Goal: Task Accomplishment & Management: Manage account settings

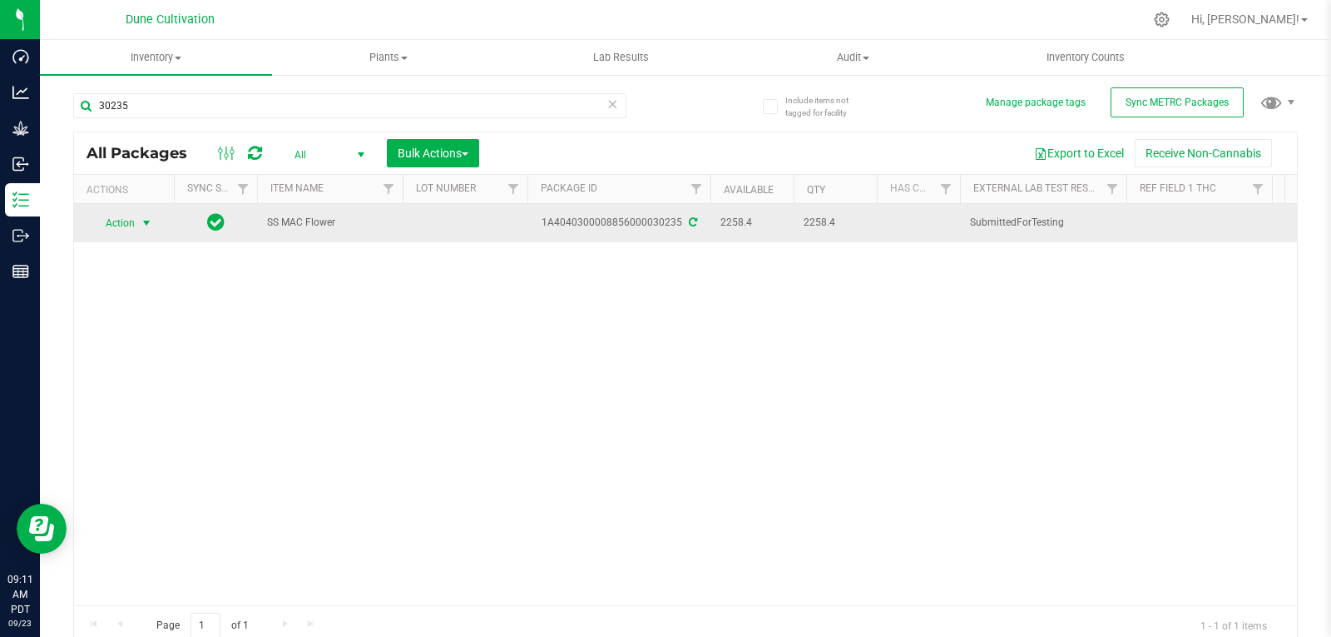
type input "30235"
click at [142, 221] on span "select" at bounding box center [146, 222] width 13 height 13
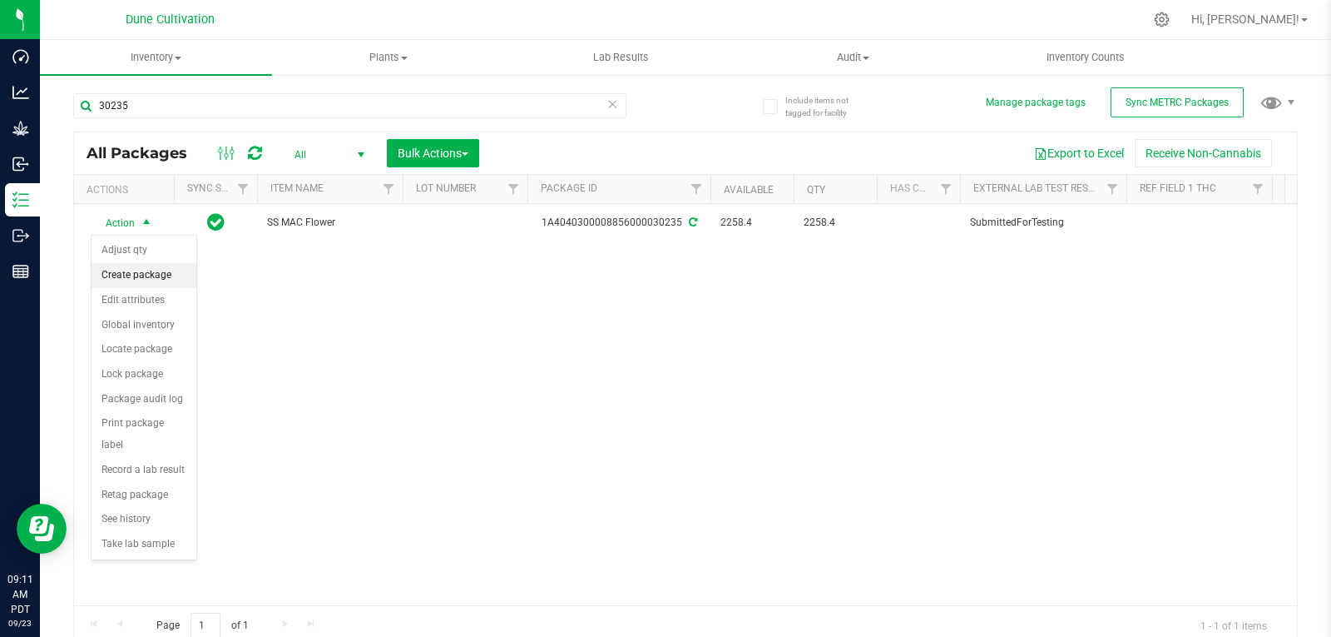
click at [140, 274] on li "Create package" at bounding box center [144, 275] width 105 height 25
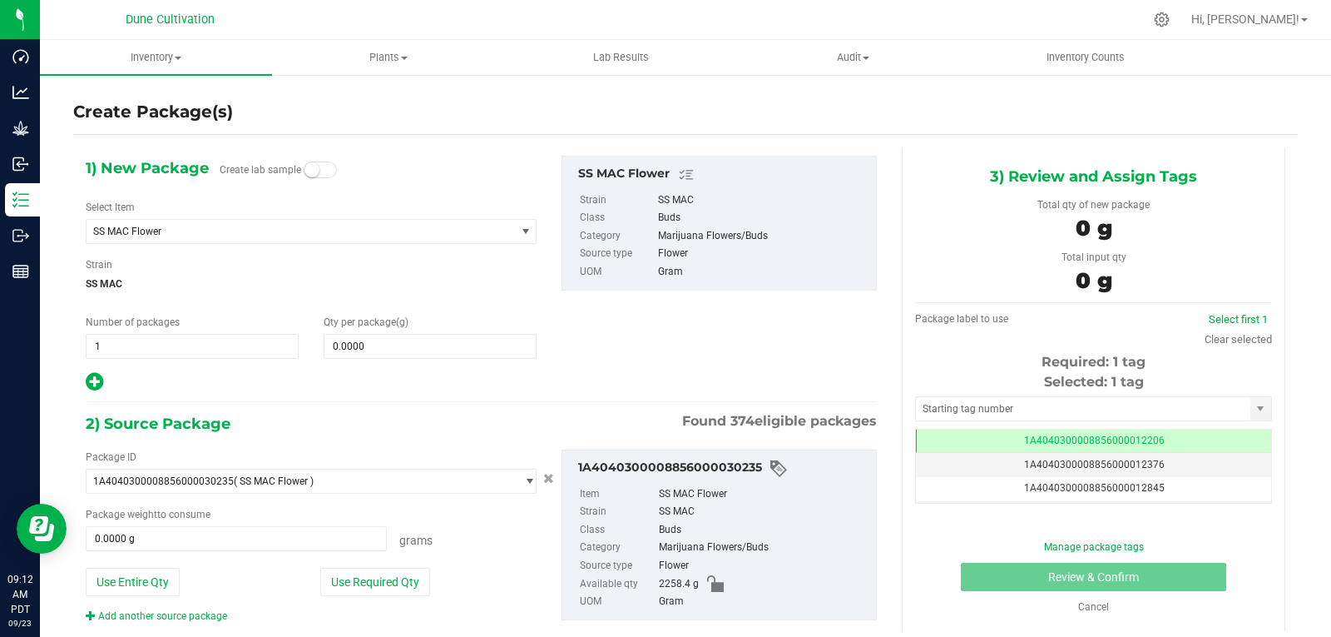
scroll to position [34, 0]
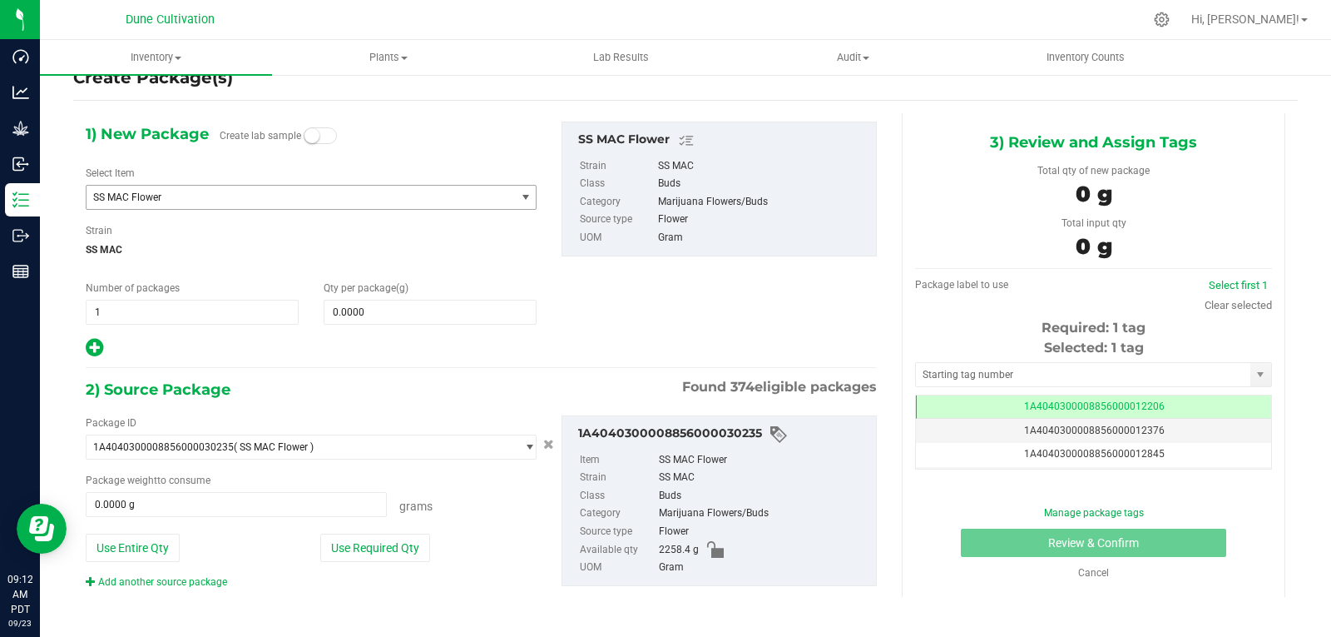
click at [252, 196] on span "SS MAC Flower" at bounding box center [292, 197] width 399 height 12
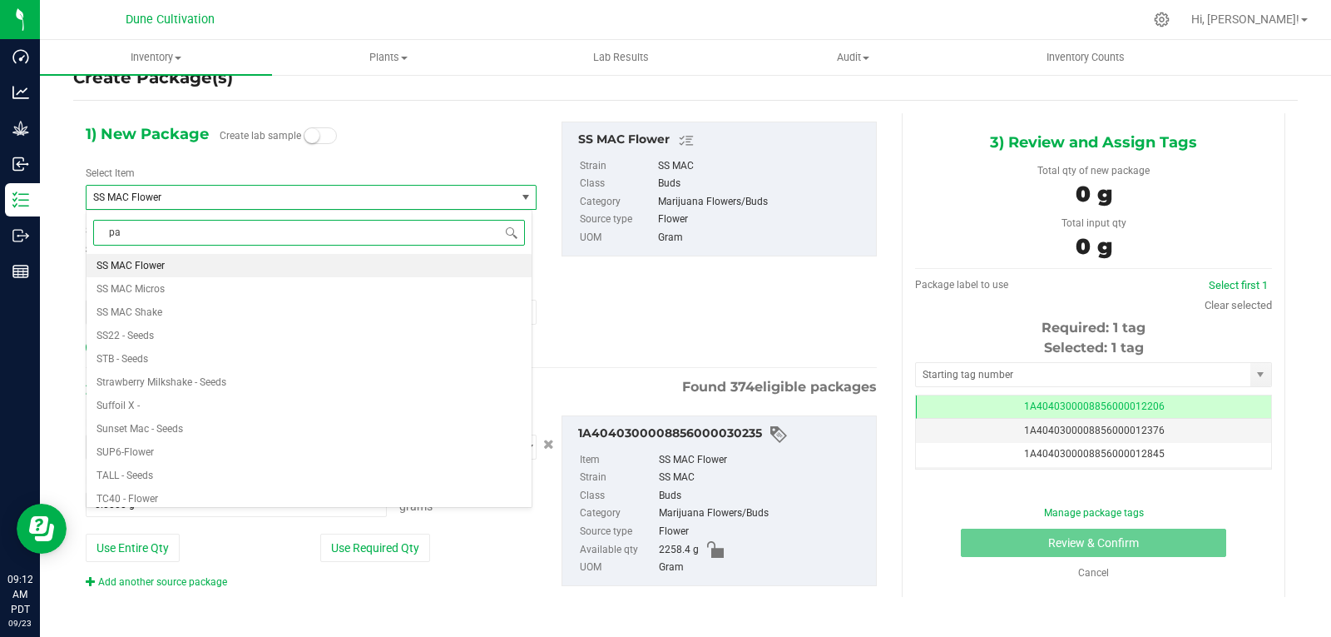
scroll to position [0, 0]
type input "pad"
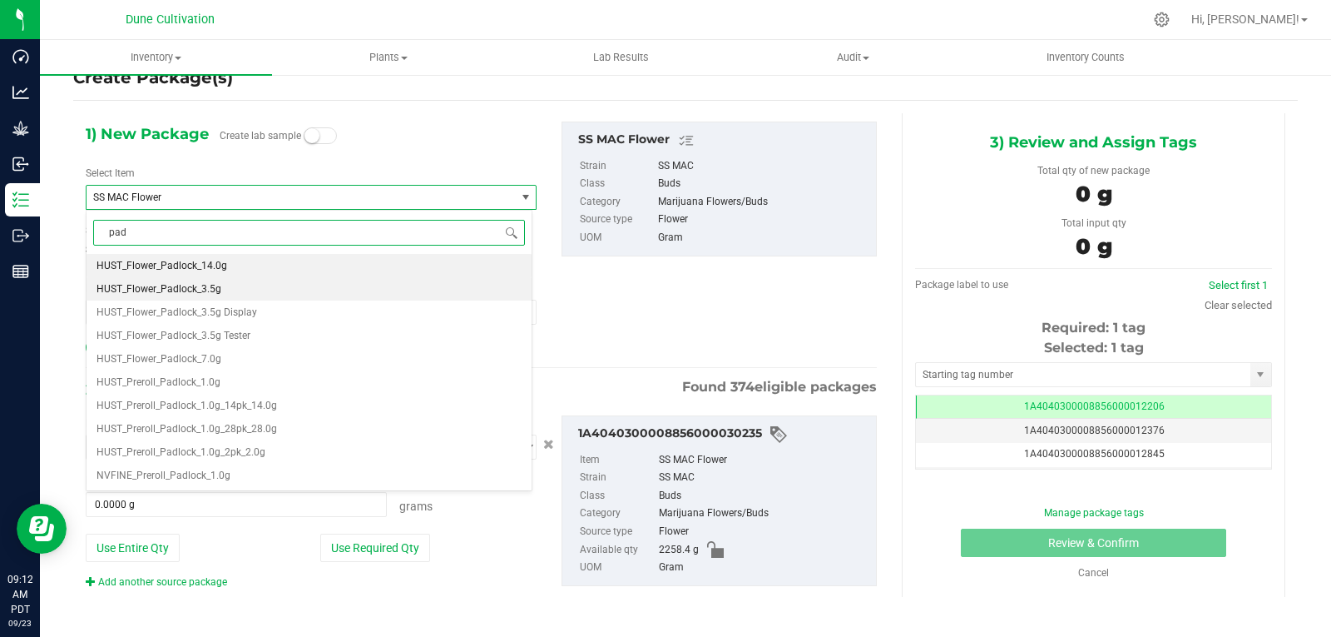
click at [238, 285] on li "HUST_Flower_Padlock_3.5g" at bounding box center [309, 288] width 445 height 23
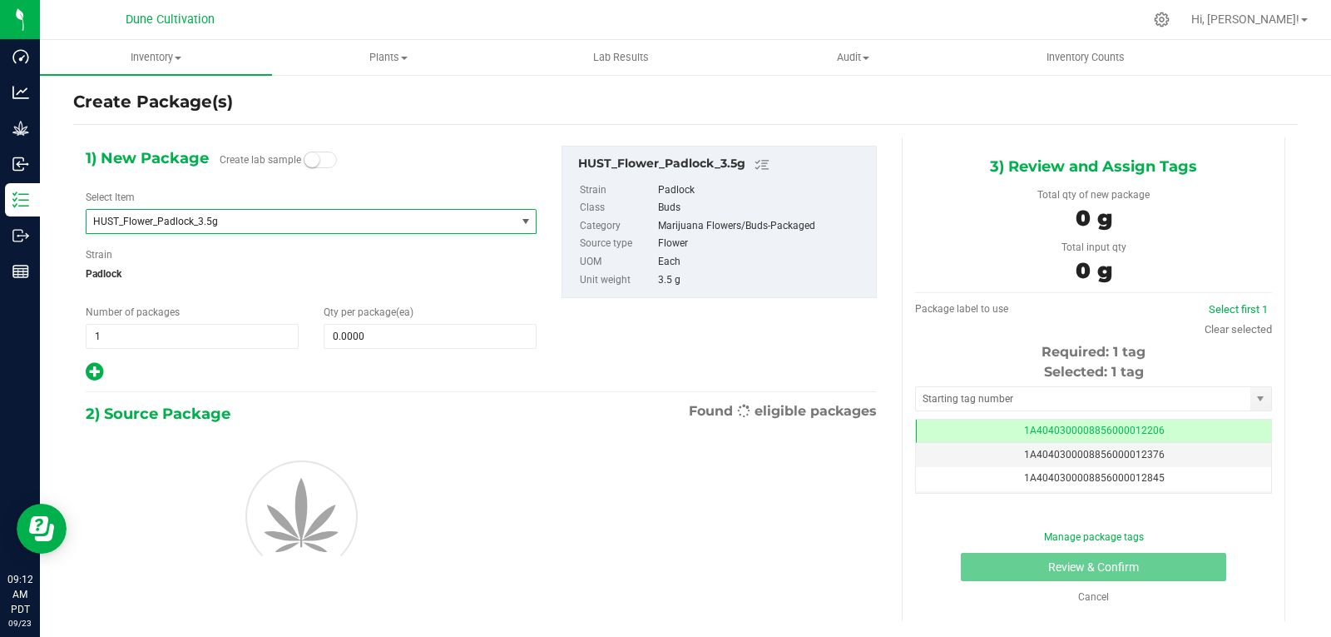
type input "0"
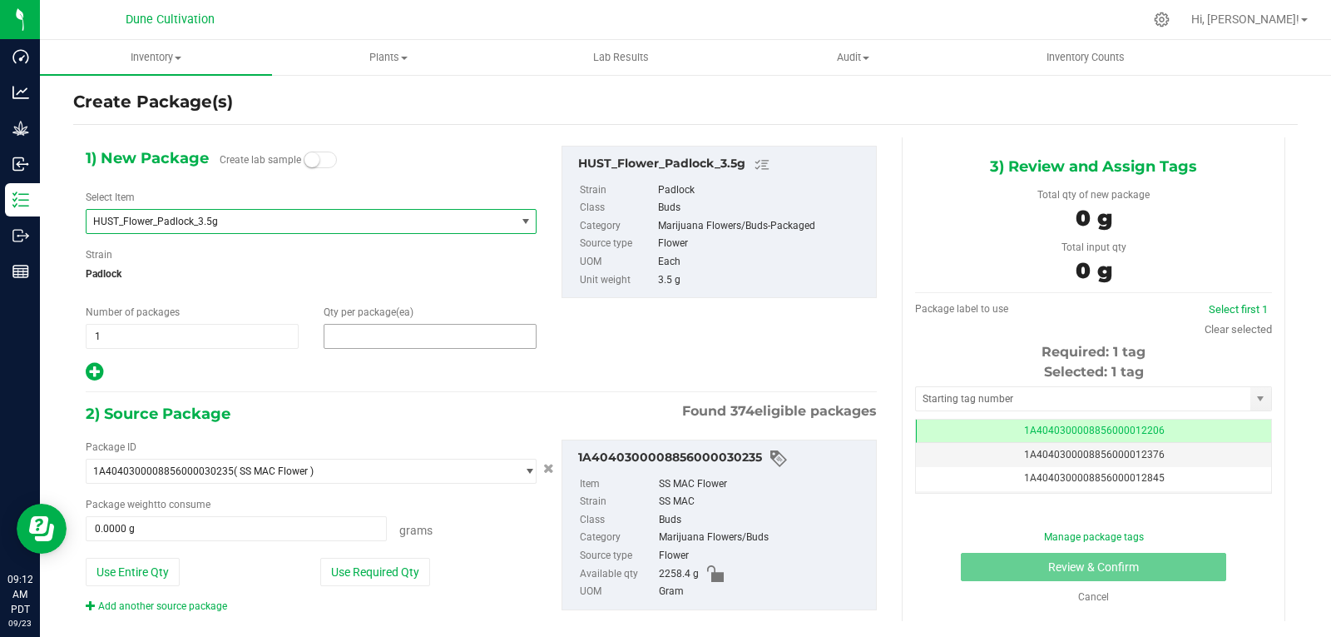
click at [373, 330] on span at bounding box center [430, 336] width 213 height 25
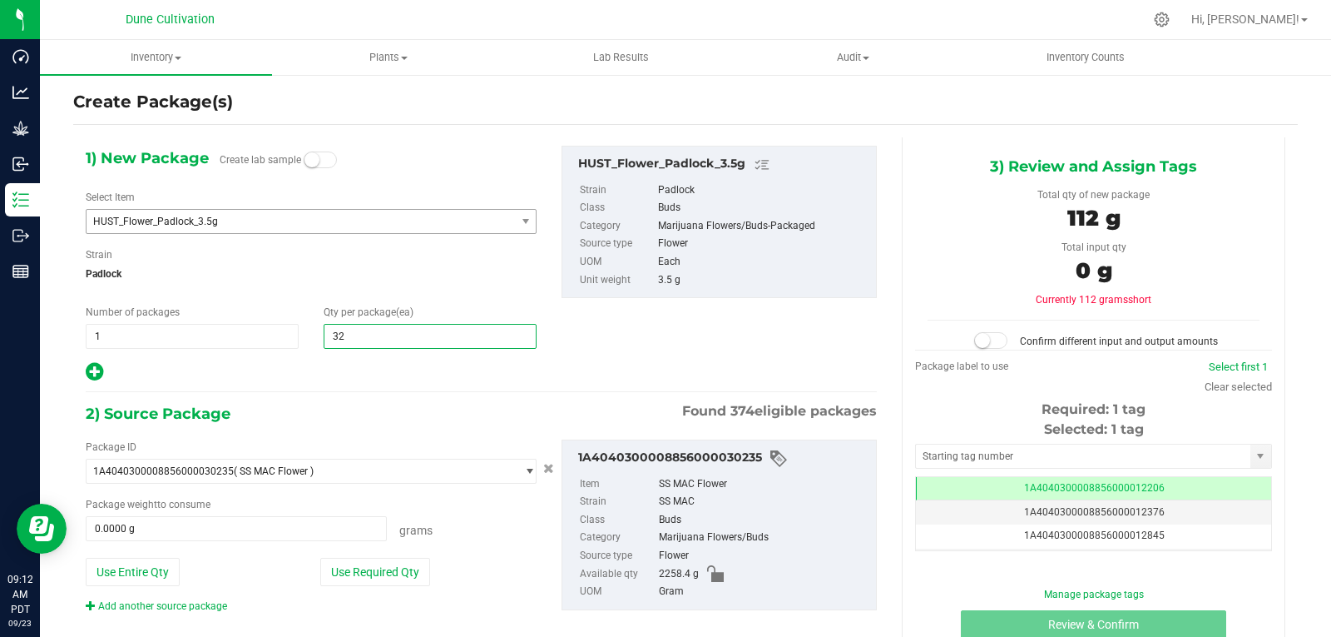
type input "320"
click at [355, 582] on button "Use Required Qty" at bounding box center [375, 572] width 110 height 28
type input "1120.0000 g"
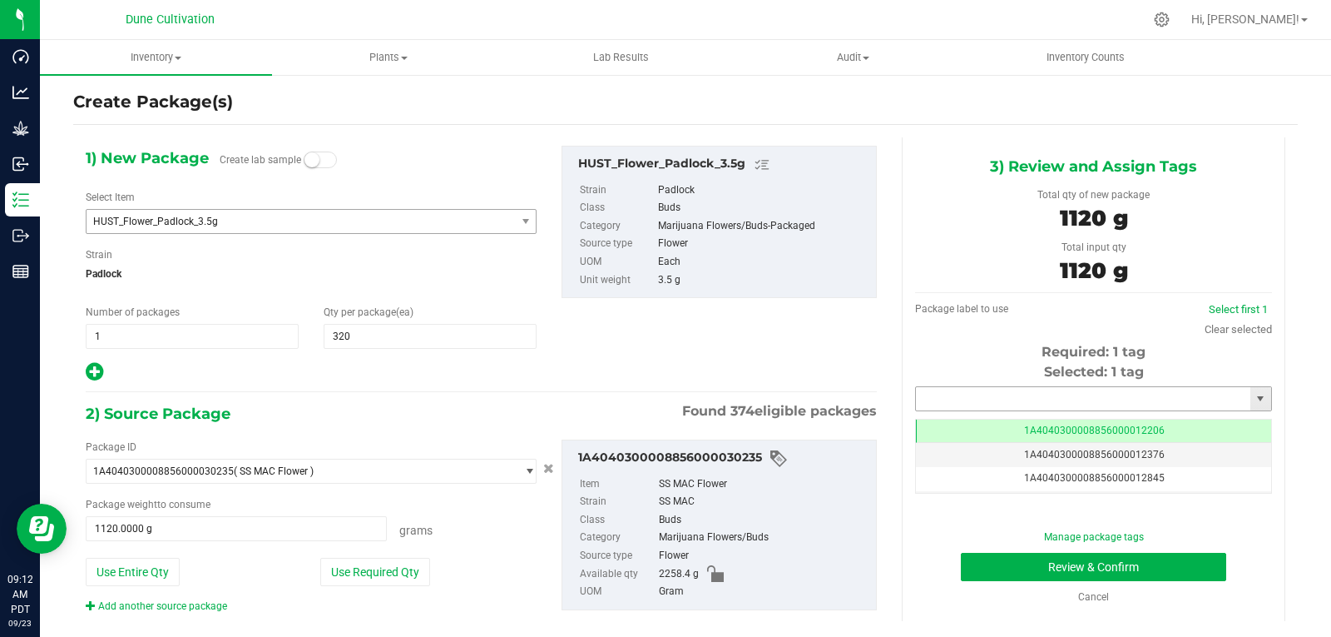
click at [962, 404] on input "text" at bounding box center [1083, 398] width 335 height 23
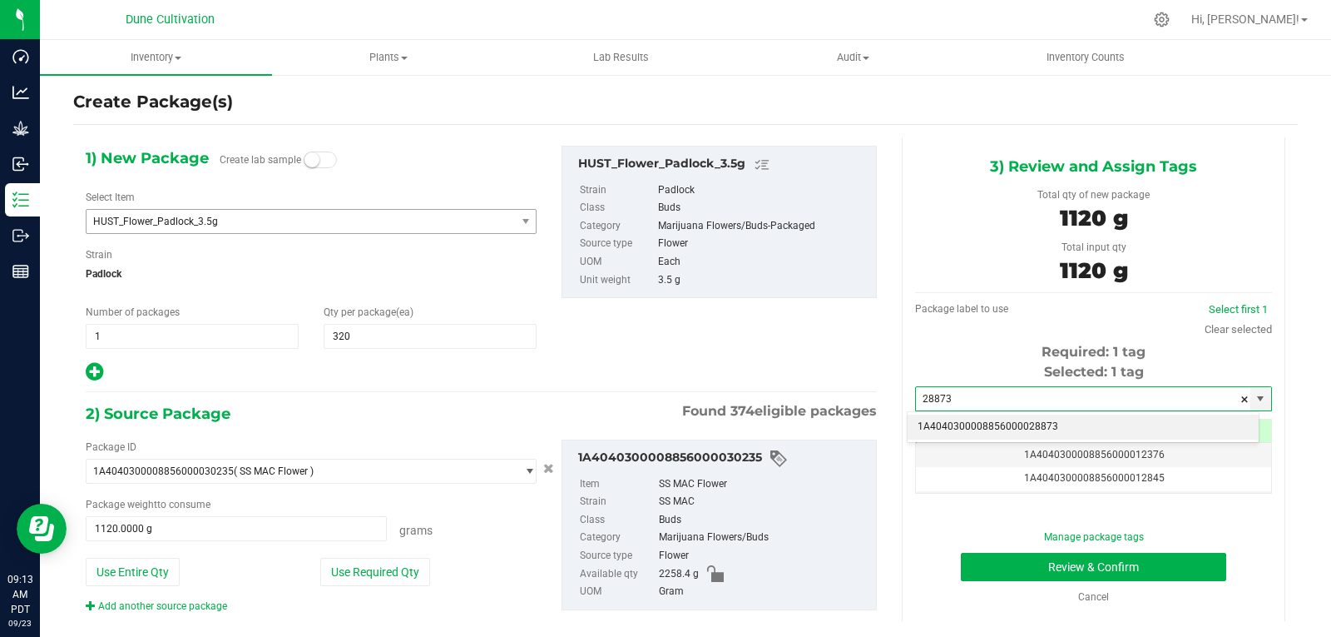
click at [959, 419] on li "1A4040300008856000028873" at bounding box center [1083, 426] width 351 height 25
type input "1A4040300008856000028873"
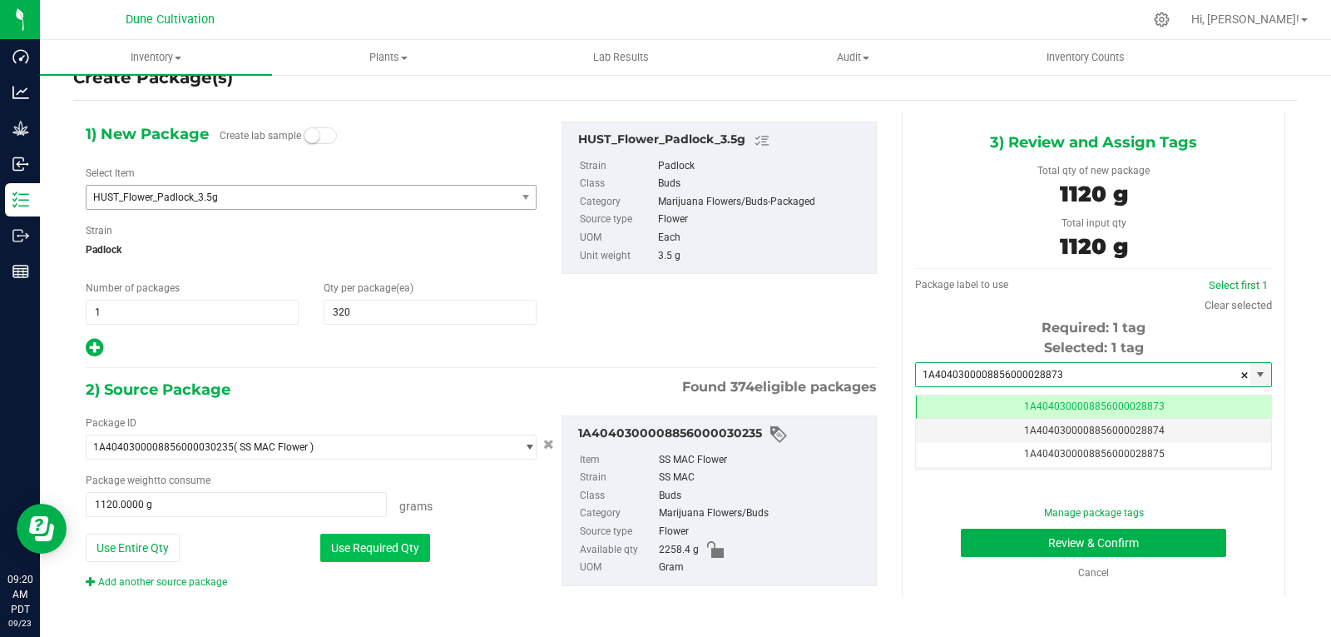
click at [364, 539] on button "Use Required Qty" at bounding box center [375, 547] width 110 height 28
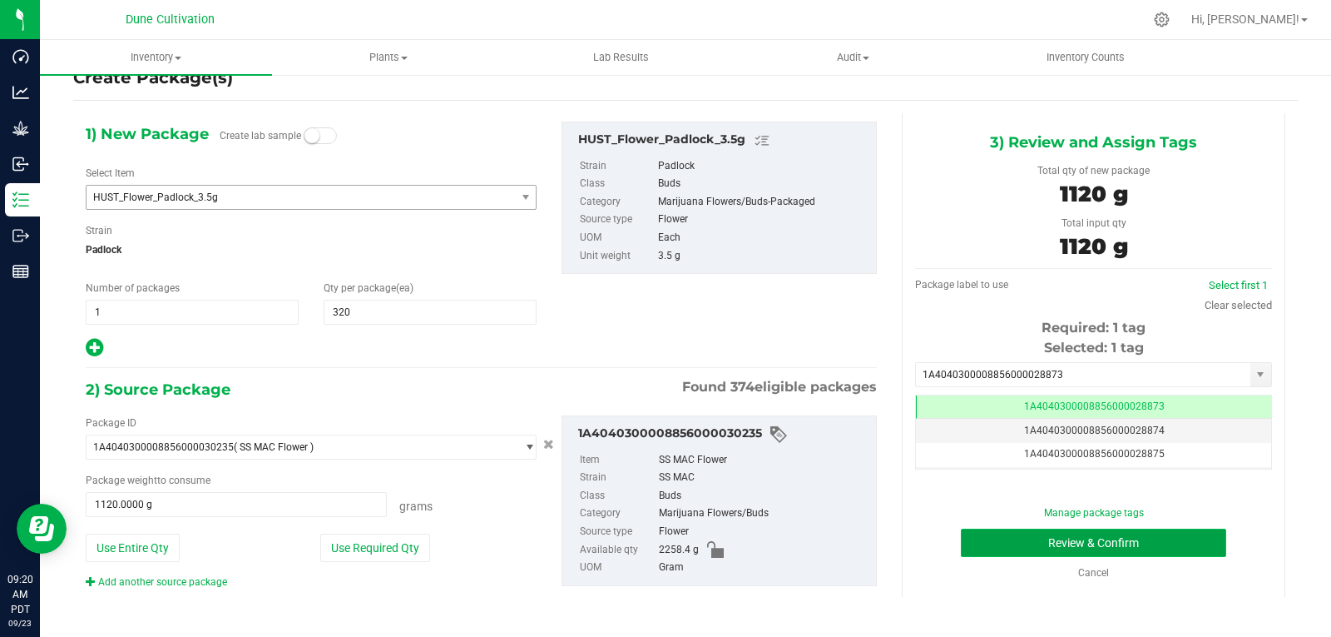
click at [1003, 533] on button "Review & Confirm" at bounding box center [1093, 542] width 265 height 28
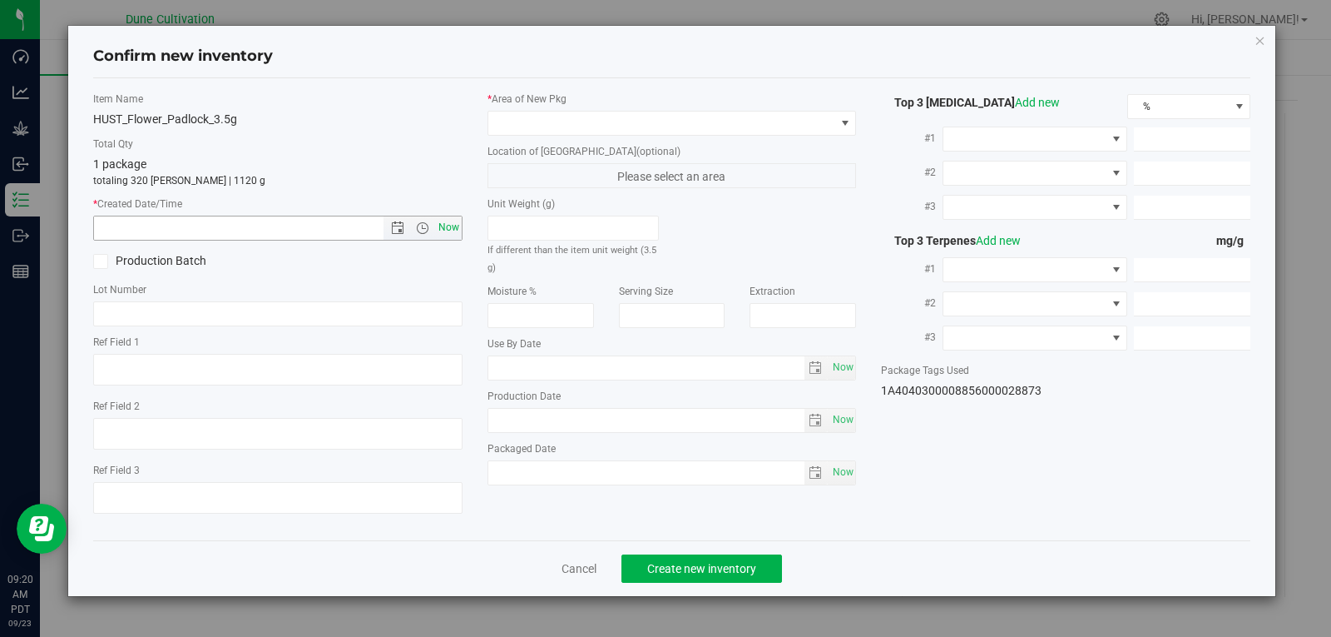
click at [440, 217] on span "Now" at bounding box center [448, 228] width 28 height 24
type input "[DATE] 9:20 AM"
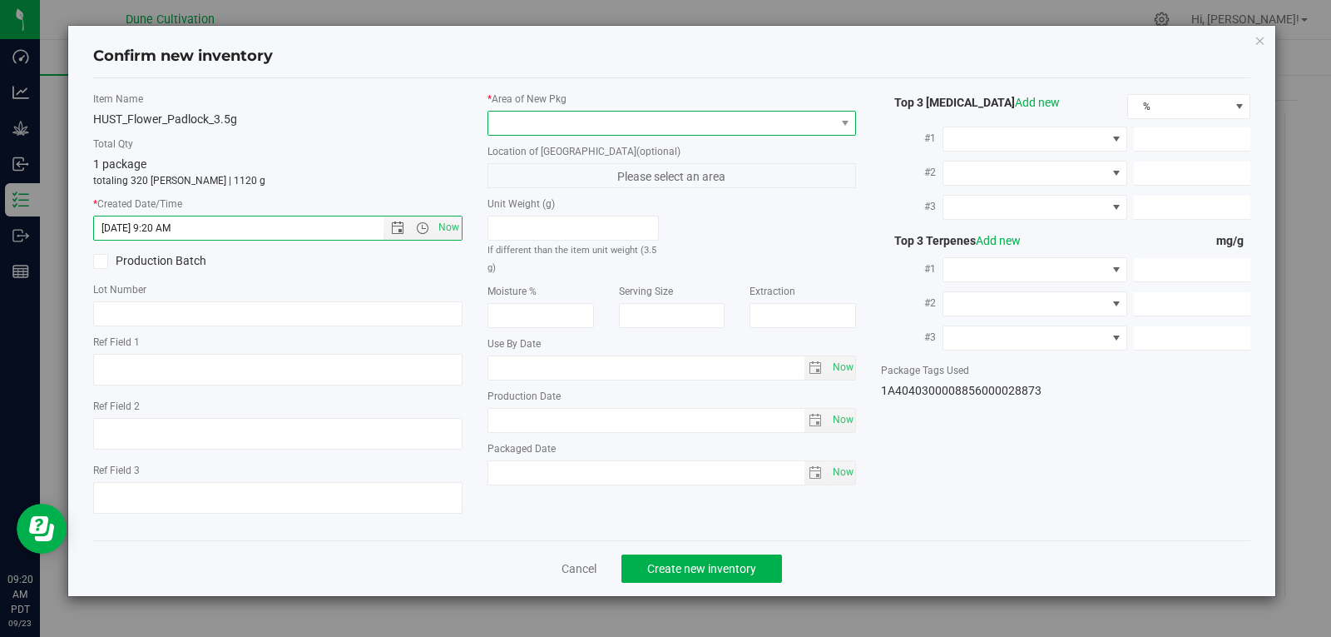
click at [523, 131] on span at bounding box center [661, 123] width 347 height 23
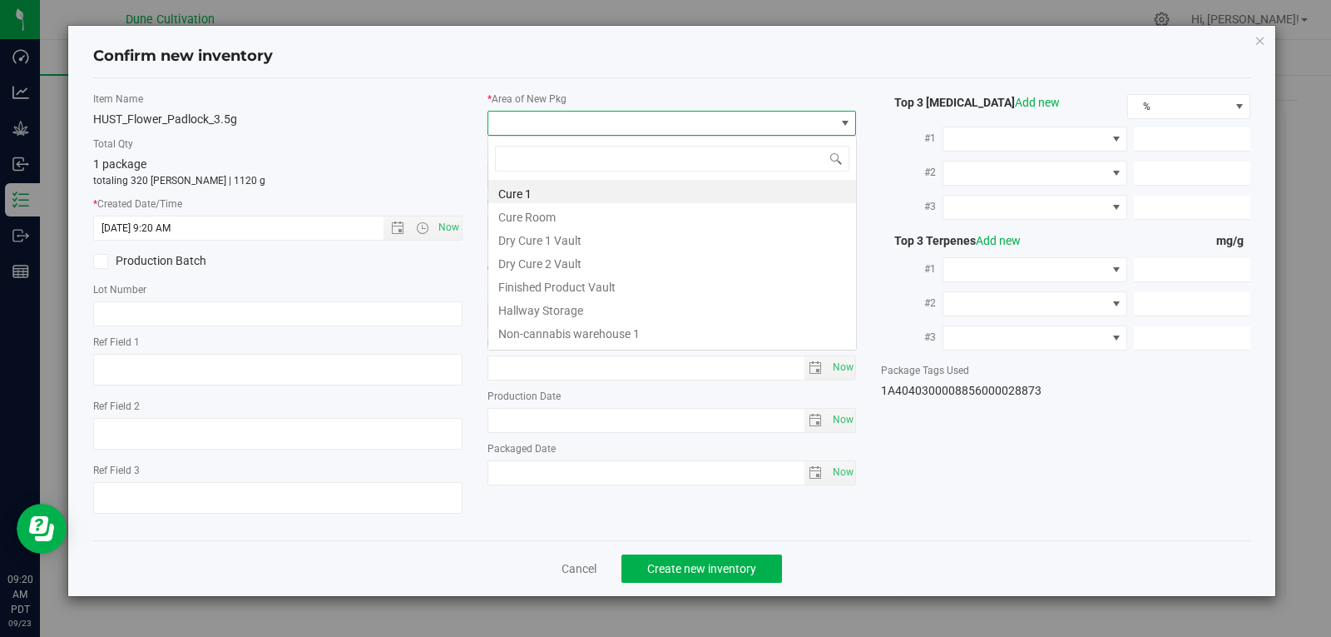
scroll to position [25, 369]
click at [551, 288] on li "Finished Product Vault" at bounding box center [672, 284] width 368 height 23
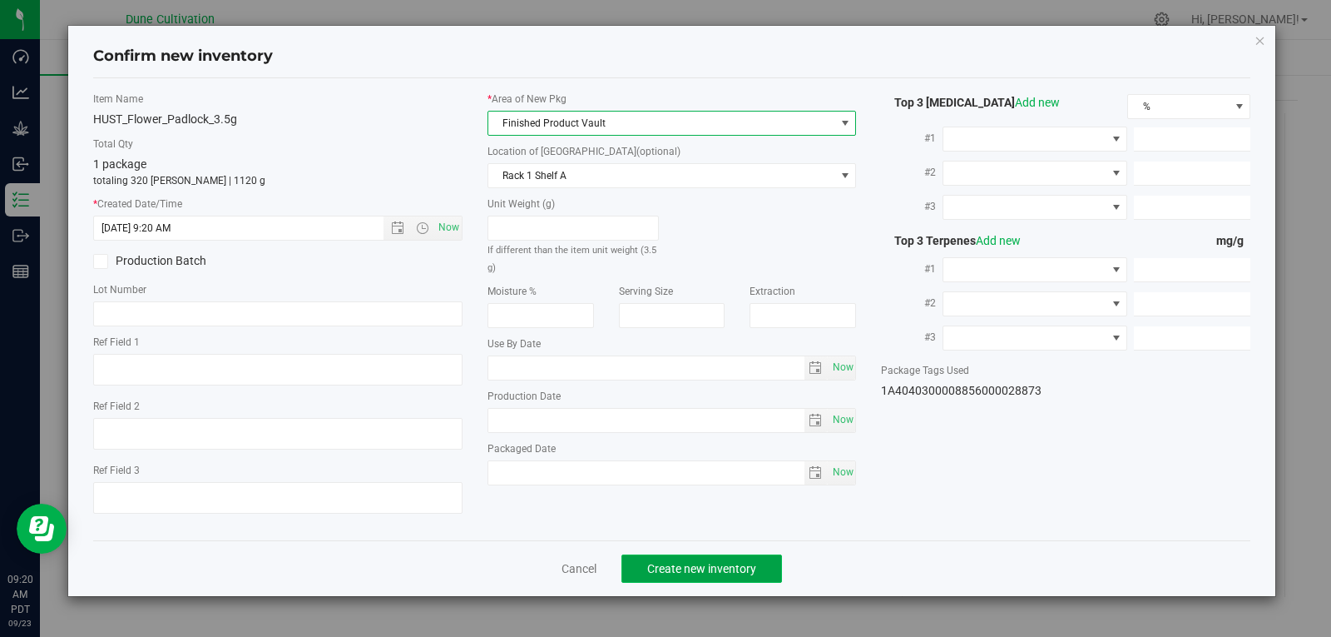
click at [692, 567] on span "Create new inventory" at bounding box center [701, 568] width 109 height 13
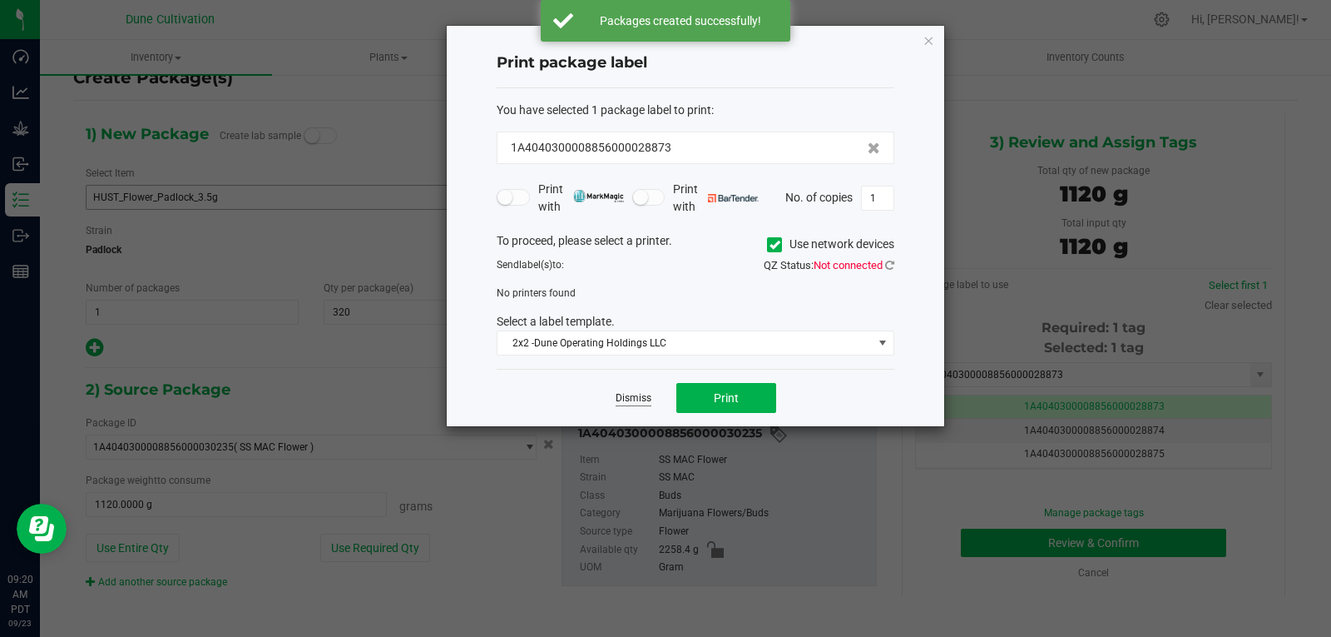
click at [622, 396] on link "Dismiss" at bounding box center [634, 398] width 36 height 14
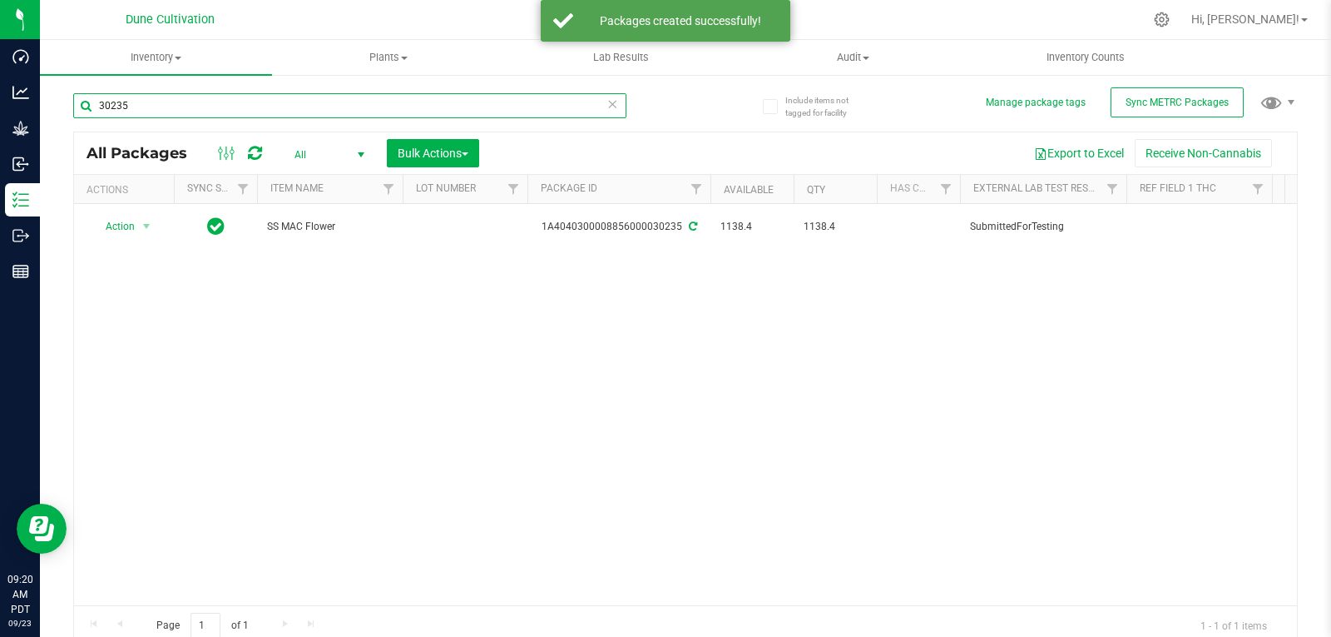
click at [182, 106] on input "30235" at bounding box center [349, 105] width 553 height 25
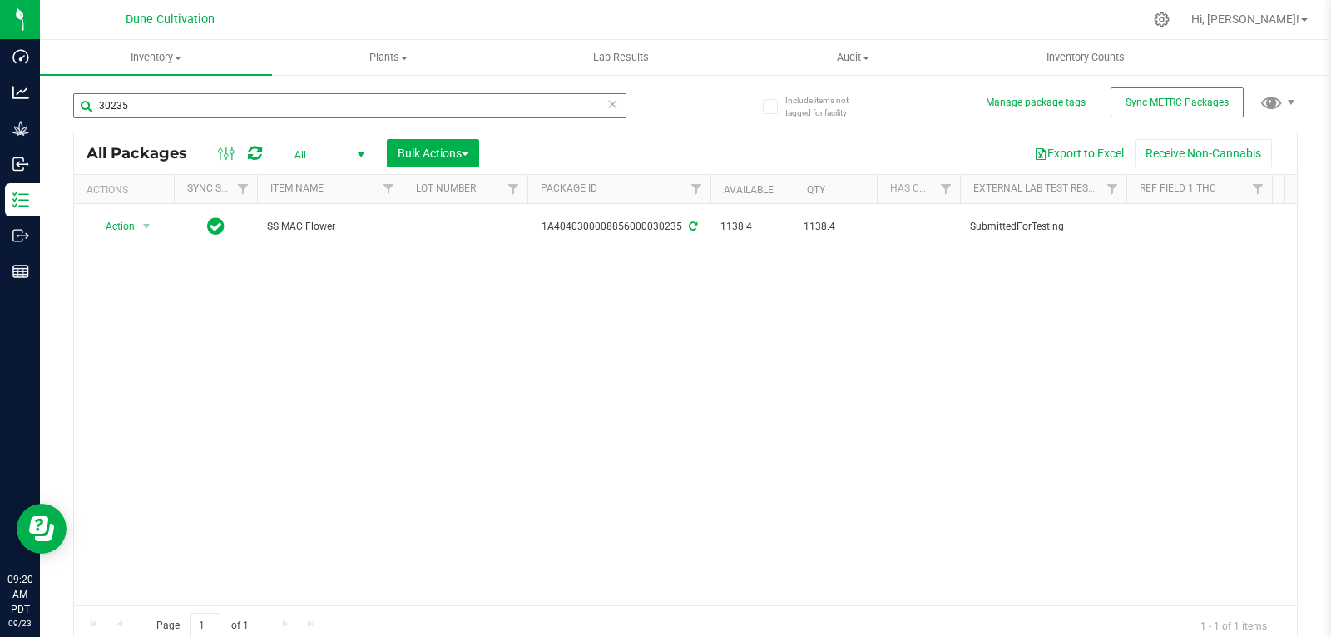
click at [182, 106] on input "30235" at bounding box center [349, 105] width 553 height 25
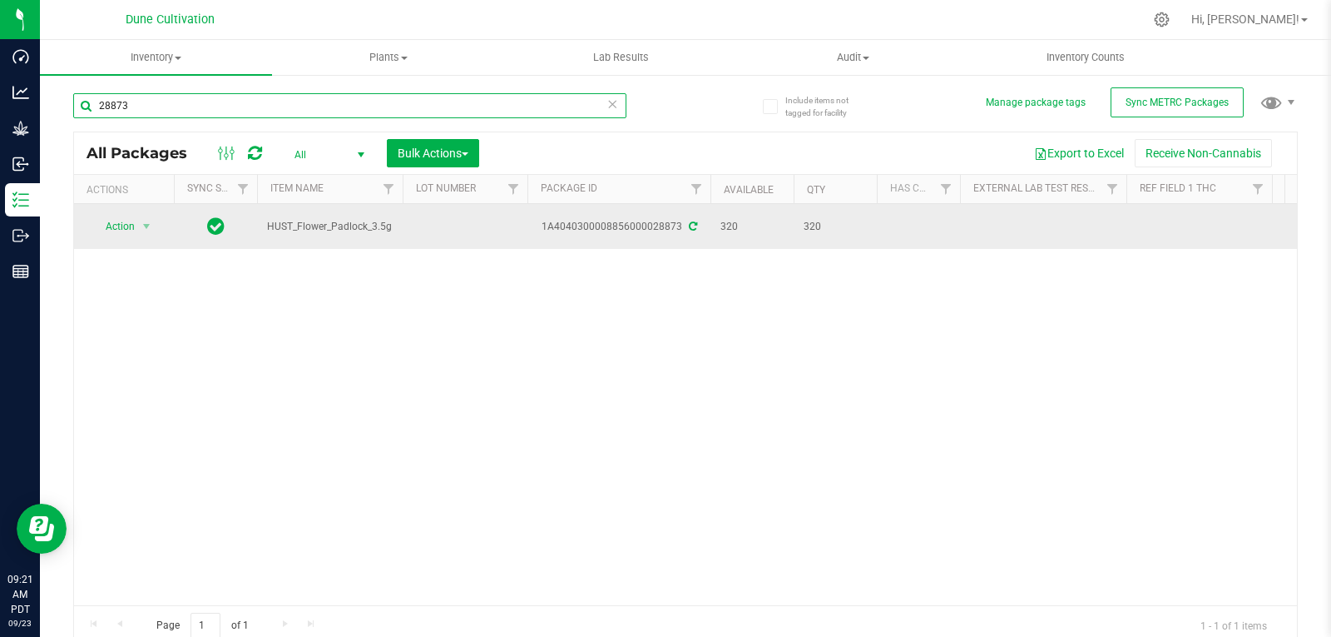
type input "28873"
click at [449, 218] on td at bounding box center [465, 226] width 125 height 45
type input "30235"
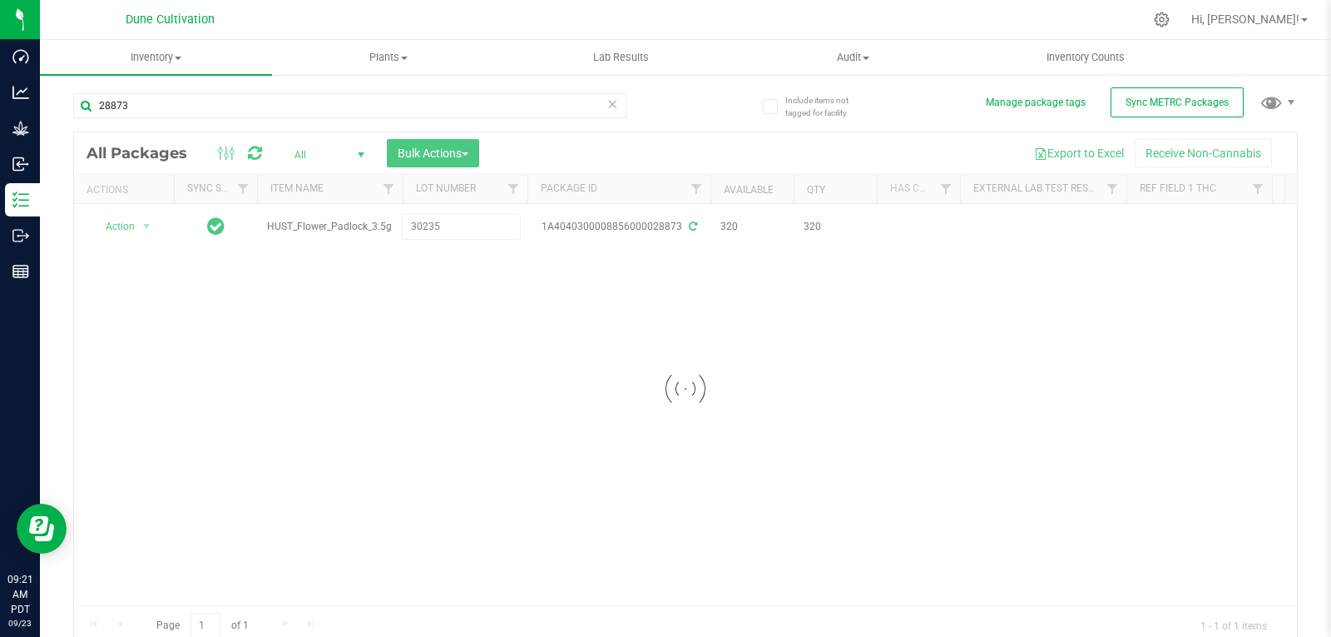
click at [436, 340] on div "Loading... All Packages All Active Only Lab Samples Locked All External Interna…" at bounding box center [685, 388] width 1225 height 514
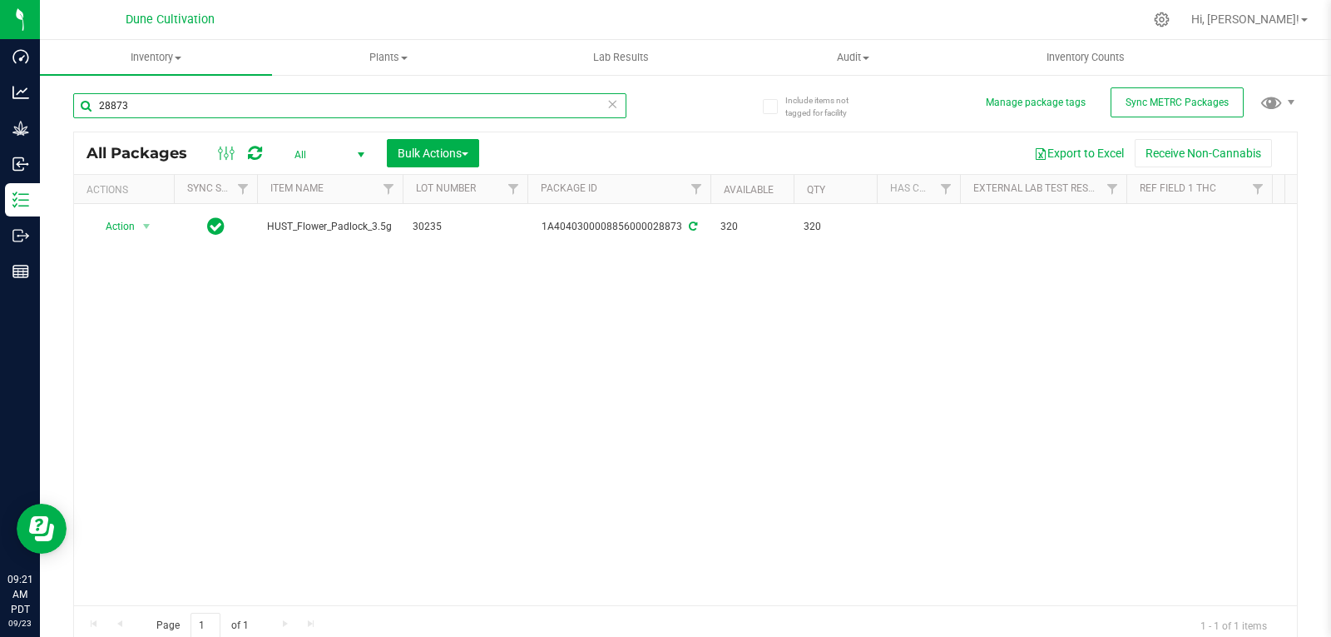
click at [142, 104] on input "28873" at bounding box center [349, 105] width 553 height 25
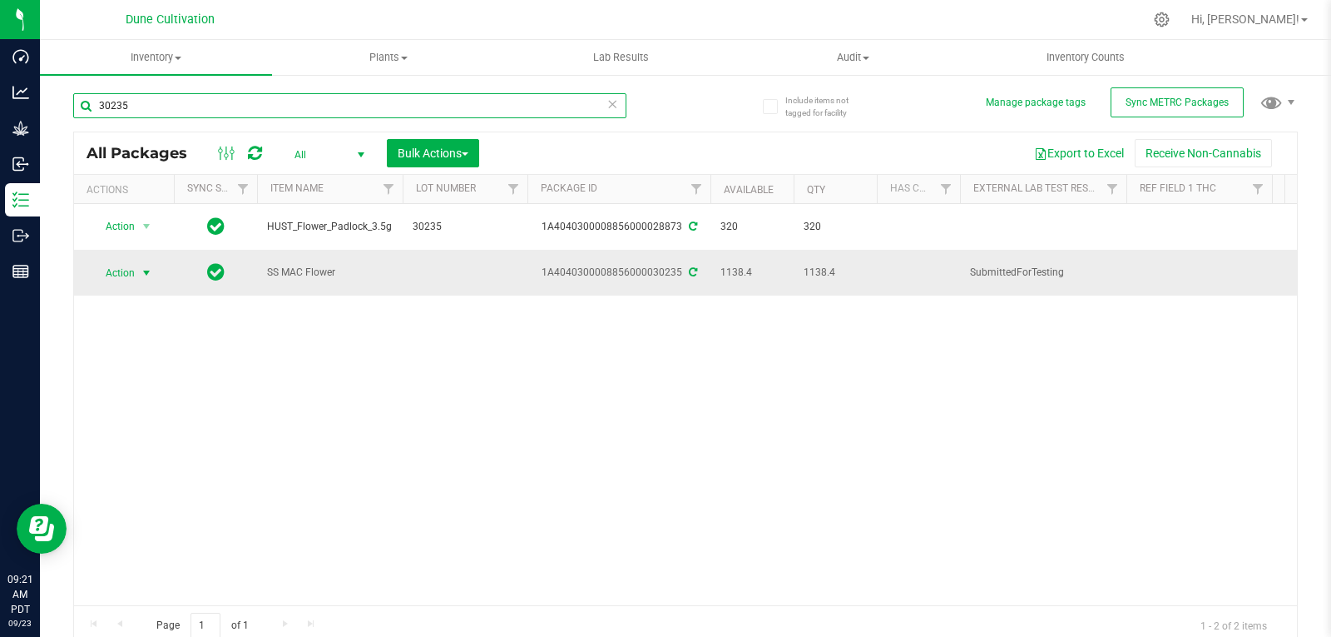
type input "30235"
click at [133, 266] on span "Action" at bounding box center [113, 272] width 45 height 23
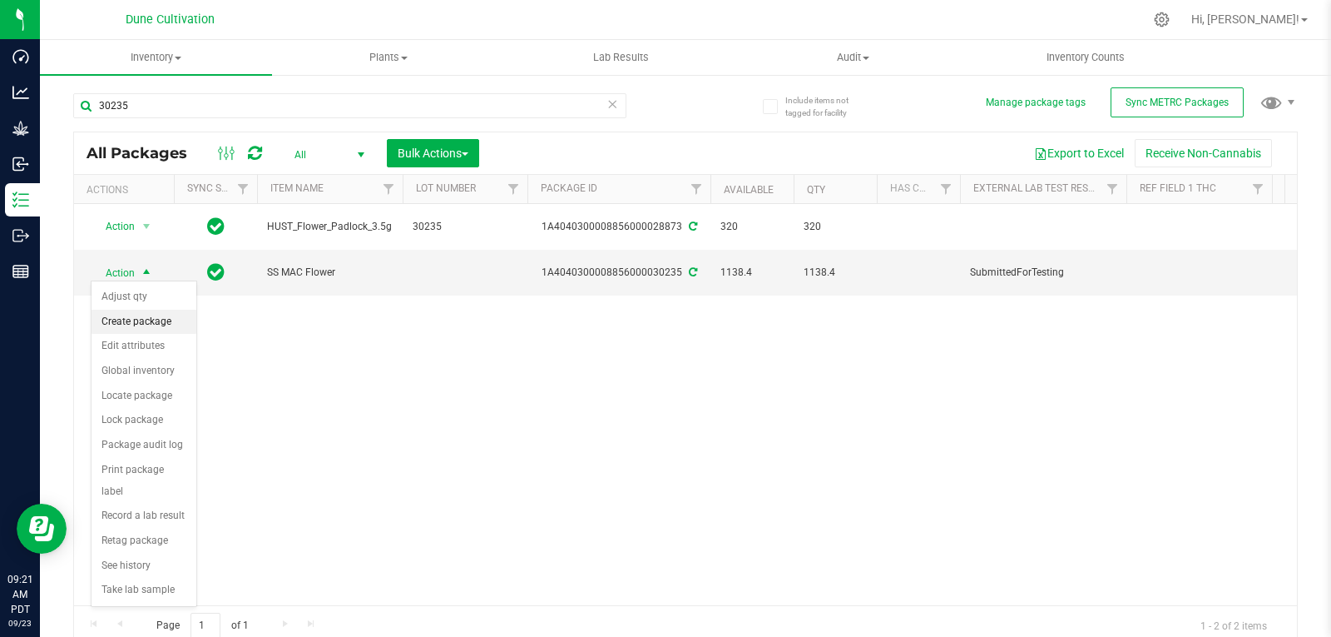
click at [147, 317] on li "Create package" at bounding box center [144, 322] width 105 height 25
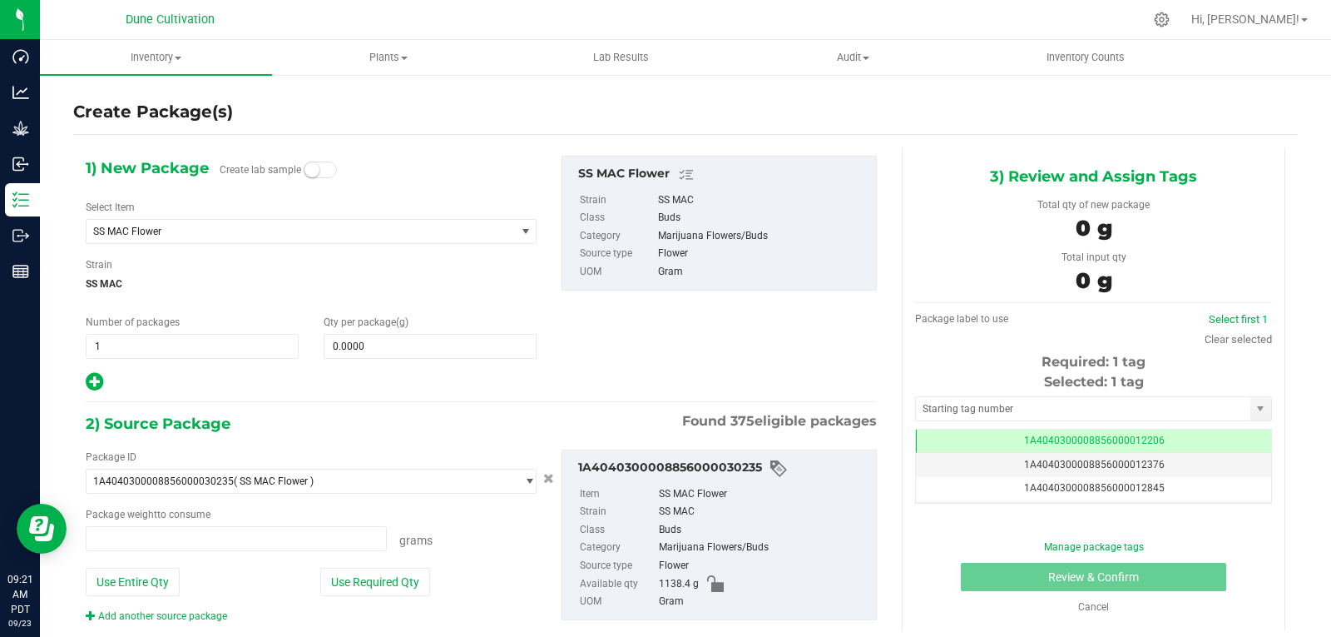
scroll to position [0, -1]
type input "0.0000 g"
click at [216, 222] on span "SS MAC Flower" at bounding box center [301, 231] width 429 height 23
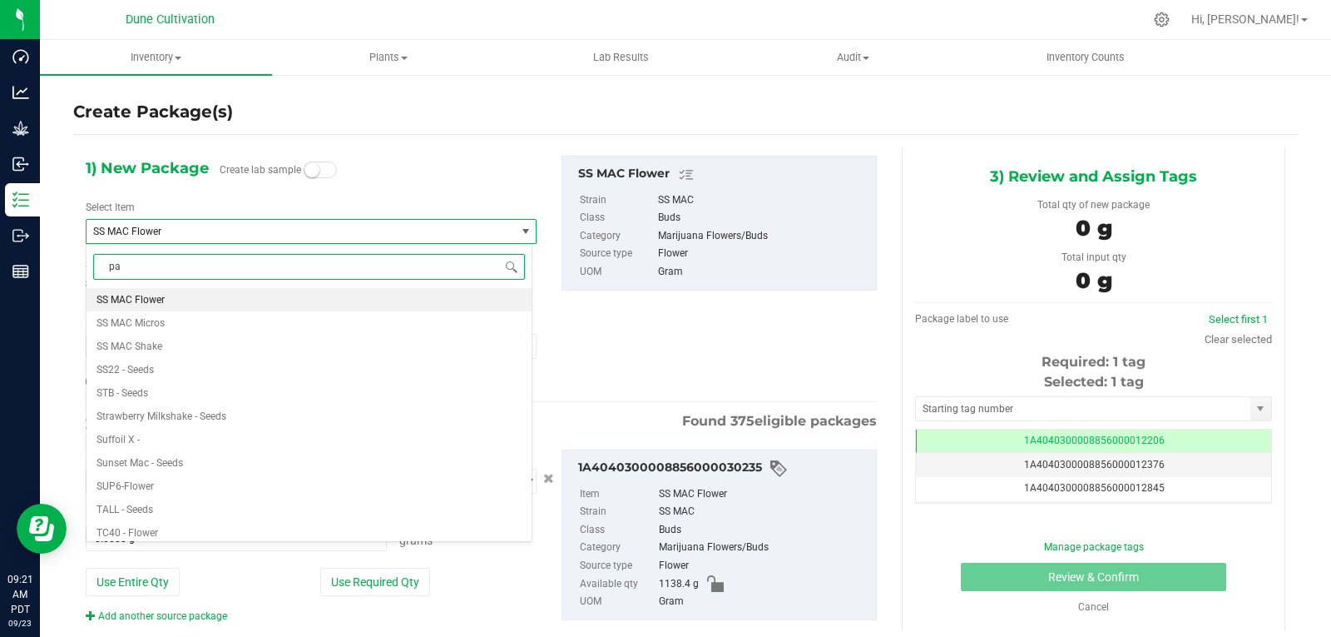
type input "pad"
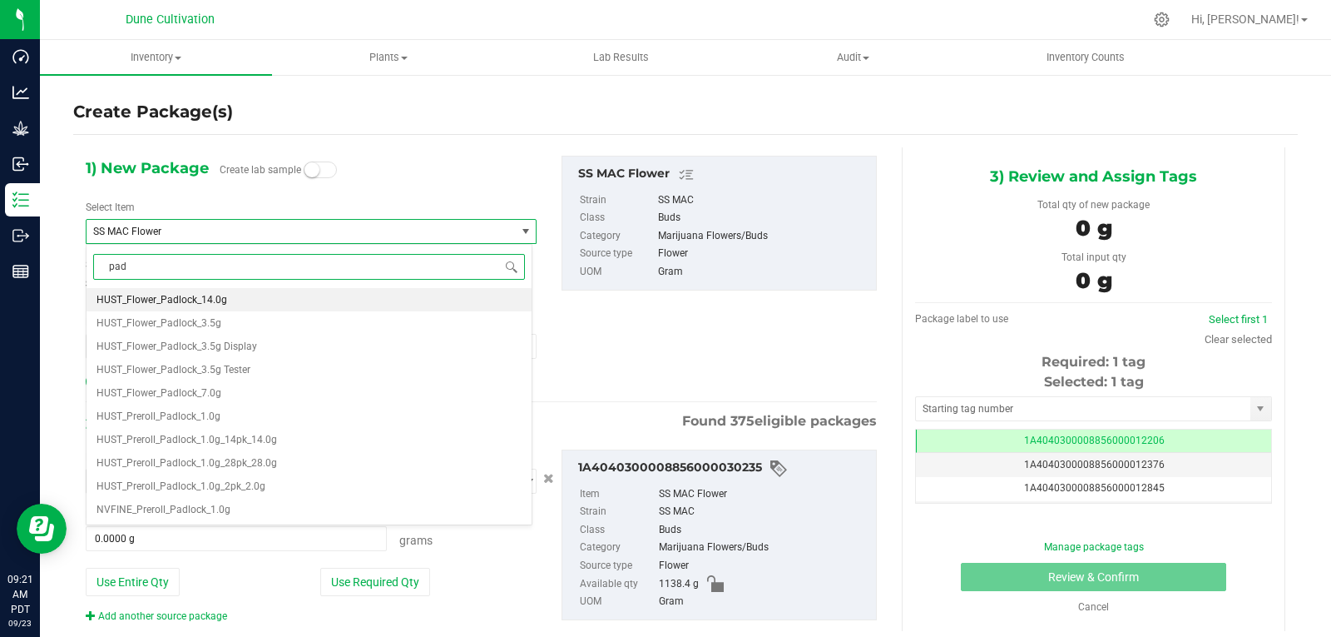
click at [222, 306] on li "HUST_Flower_Padlock_14.0g" at bounding box center [309, 299] width 445 height 23
type input "0"
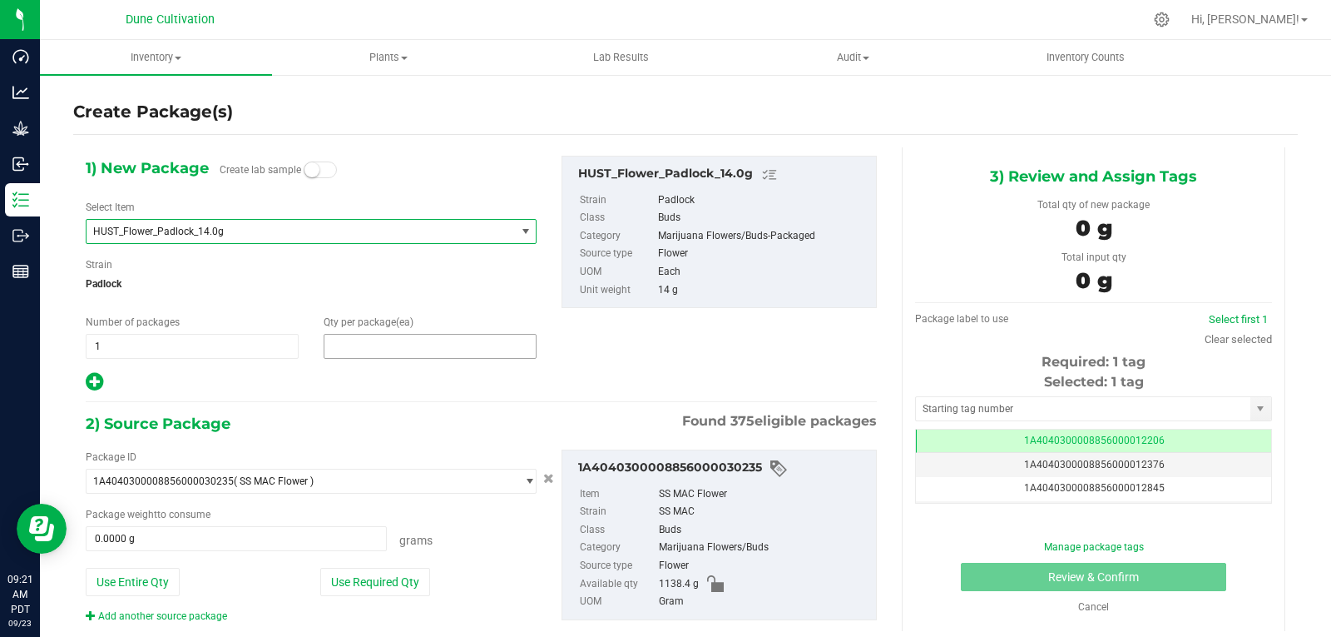
click at [369, 343] on span at bounding box center [430, 346] width 213 height 25
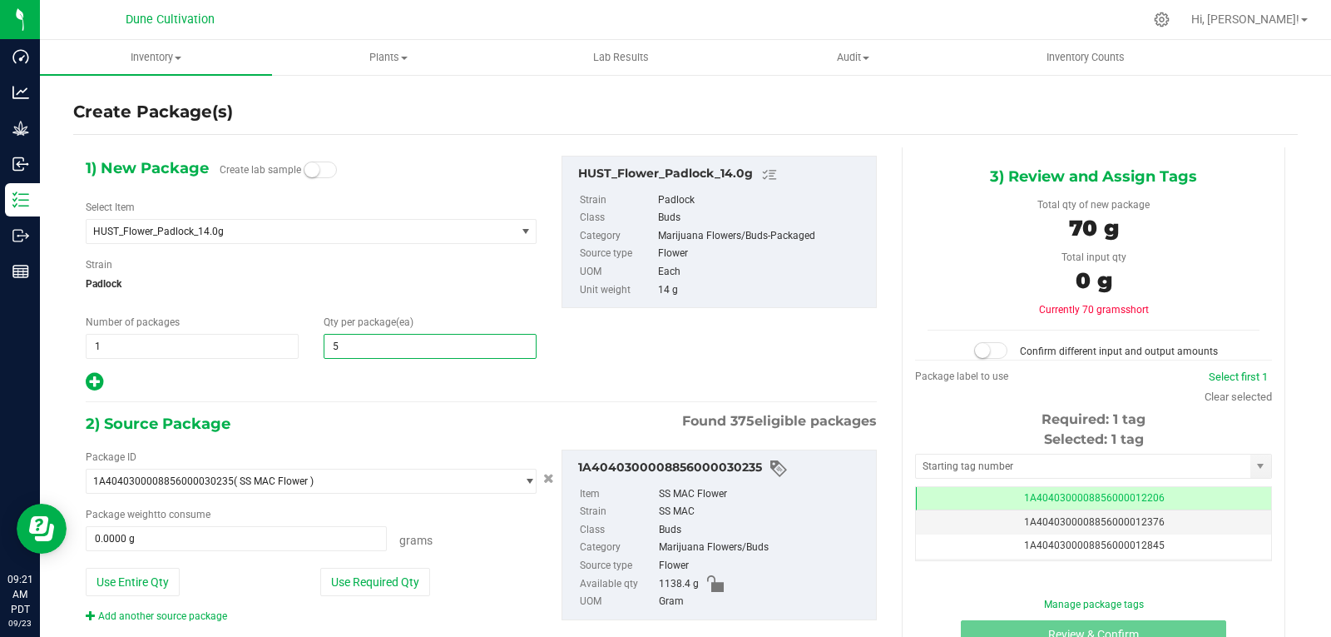
type input "50"
click at [396, 565] on div "Package ID 1A4040300008856000030235 ( SS MAC Flower ) 1A40403000004B6000012017 …" at bounding box center [311, 536] width 476 height 174
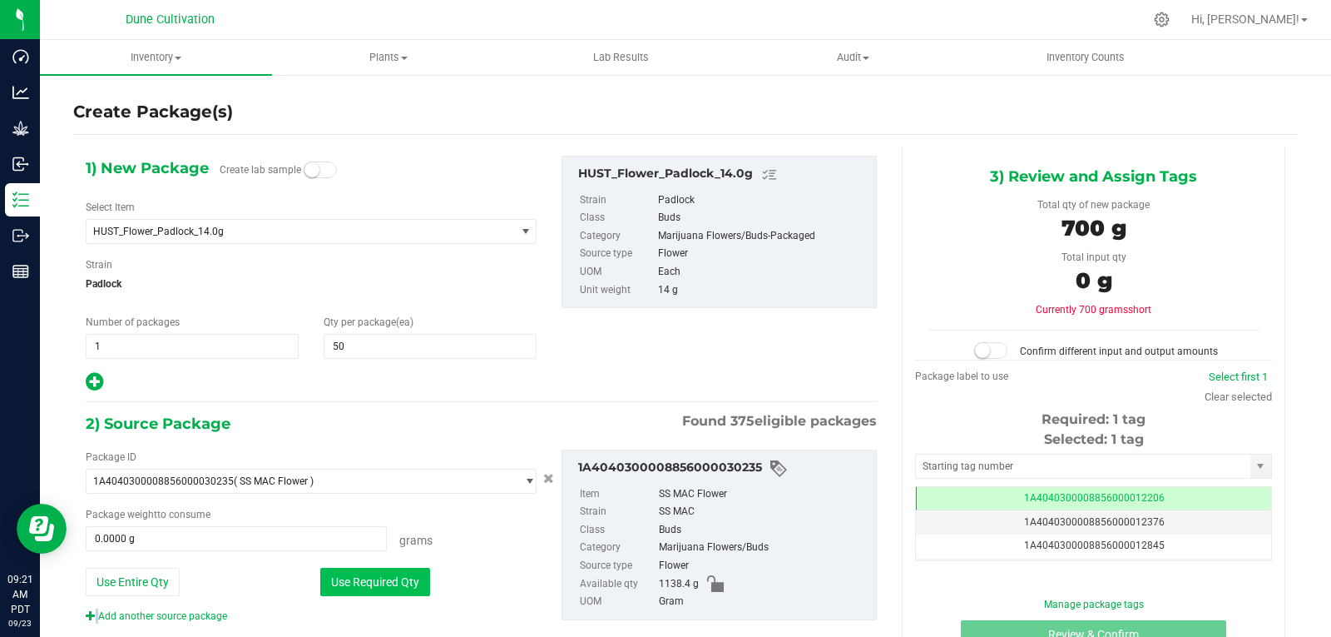
drag, startPoint x: 396, startPoint y: 565, endPoint x: 389, endPoint y: 577, distance: 14.6
click at [389, 577] on div "Package ID 1A4040300008856000030235 ( SS MAC Flower ) 1A40403000004B6000012017 …" at bounding box center [311, 536] width 476 height 174
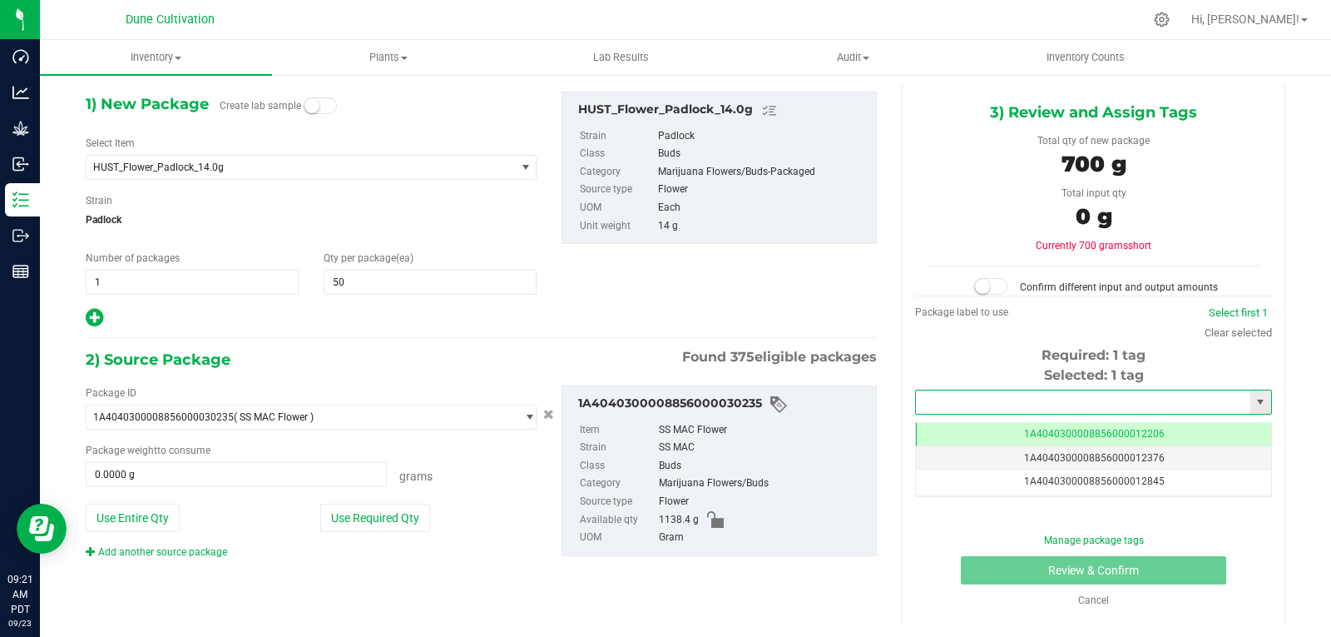
click at [968, 398] on input "text" at bounding box center [1083, 401] width 335 height 23
click at [957, 424] on li "1A4040300008856000028874" at bounding box center [1083, 430] width 351 height 25
type input "1A4040300008856000028874"
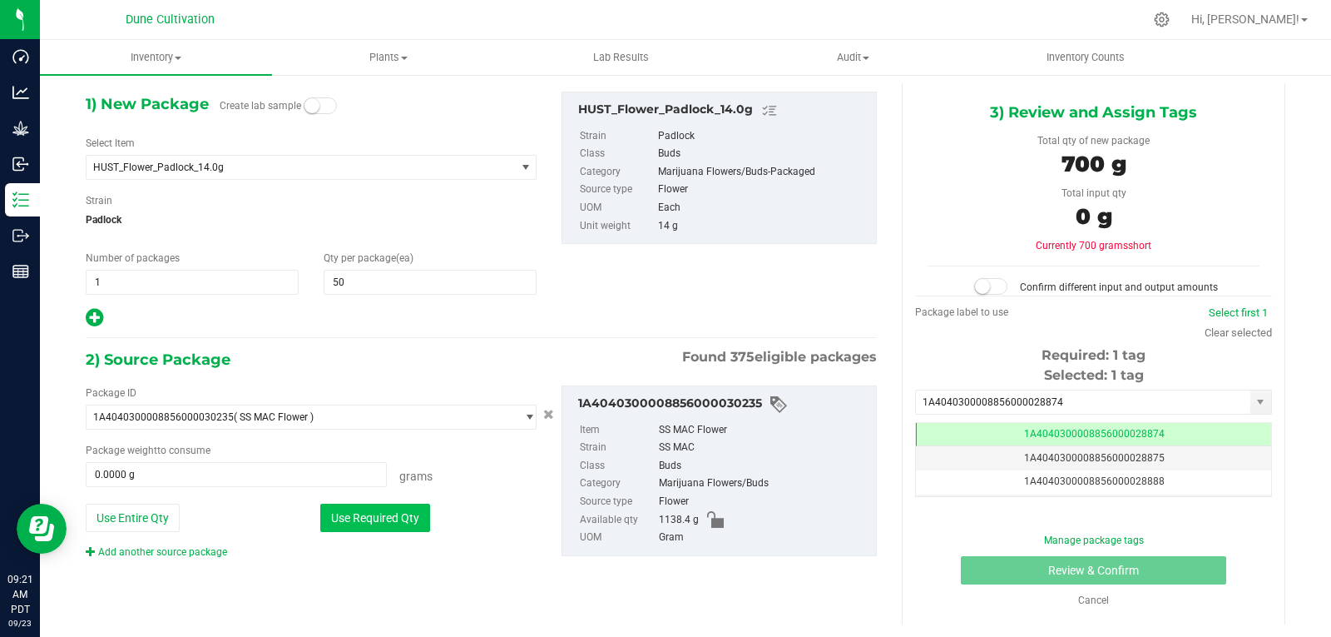
click at [373, 518] on button "Use Required Qty" at bounding box center [375, 517] width 110 height 28
type input "700.0000 g"
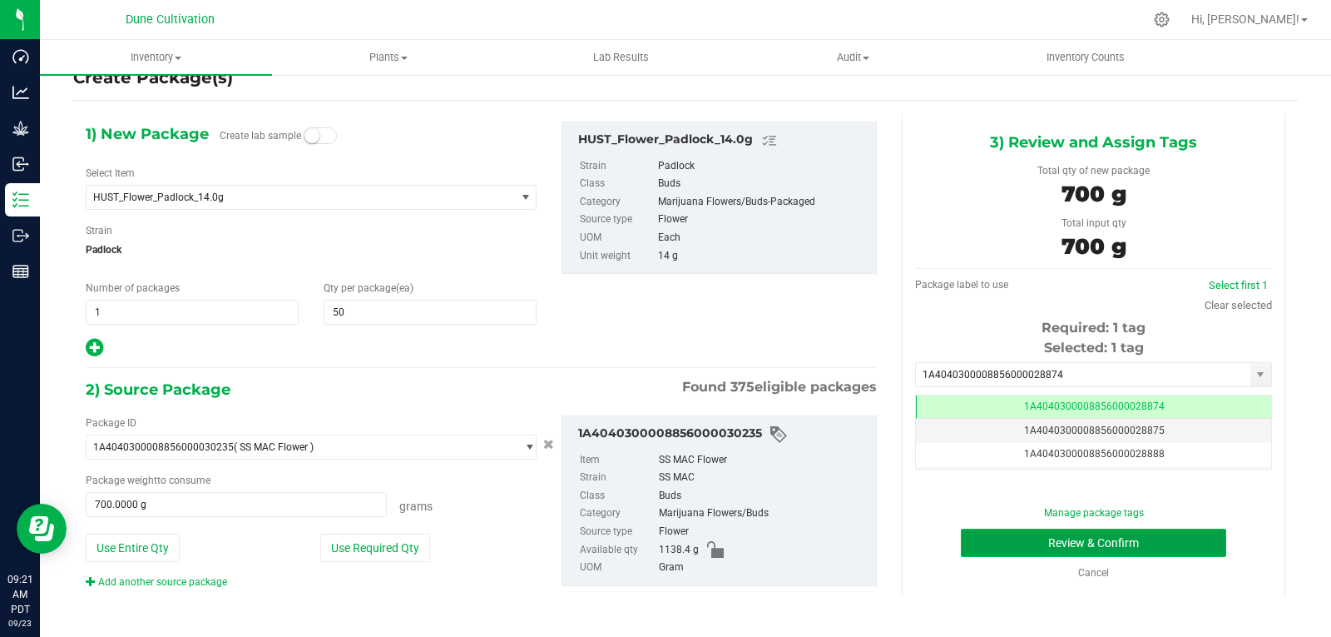
click at [1005, 549] on button "Review & Confirm" at bounding box center [1093, 542] width 265 height 28
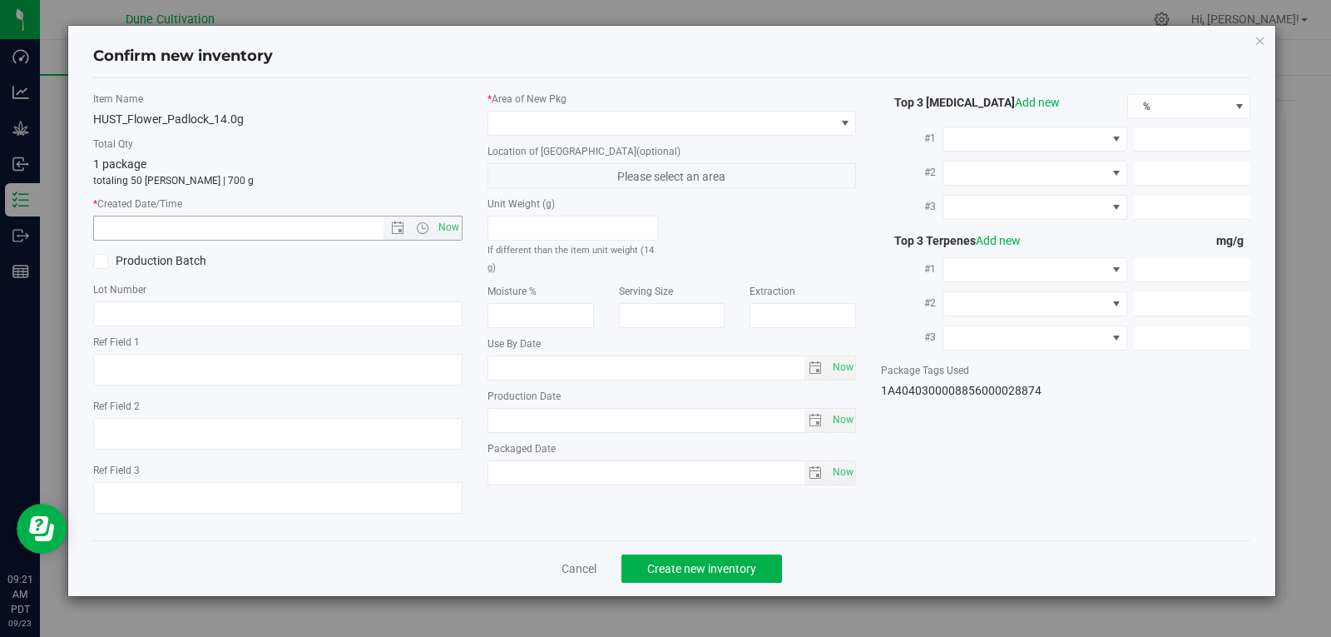
click at [462, 235] on span "Now" at bounding box center [277, 228] width 369 height 25
click at [460, 234] on span "Now" at bounding box center [448, 228] width 28 height 24
type input "[DATE] 9:21 AM"
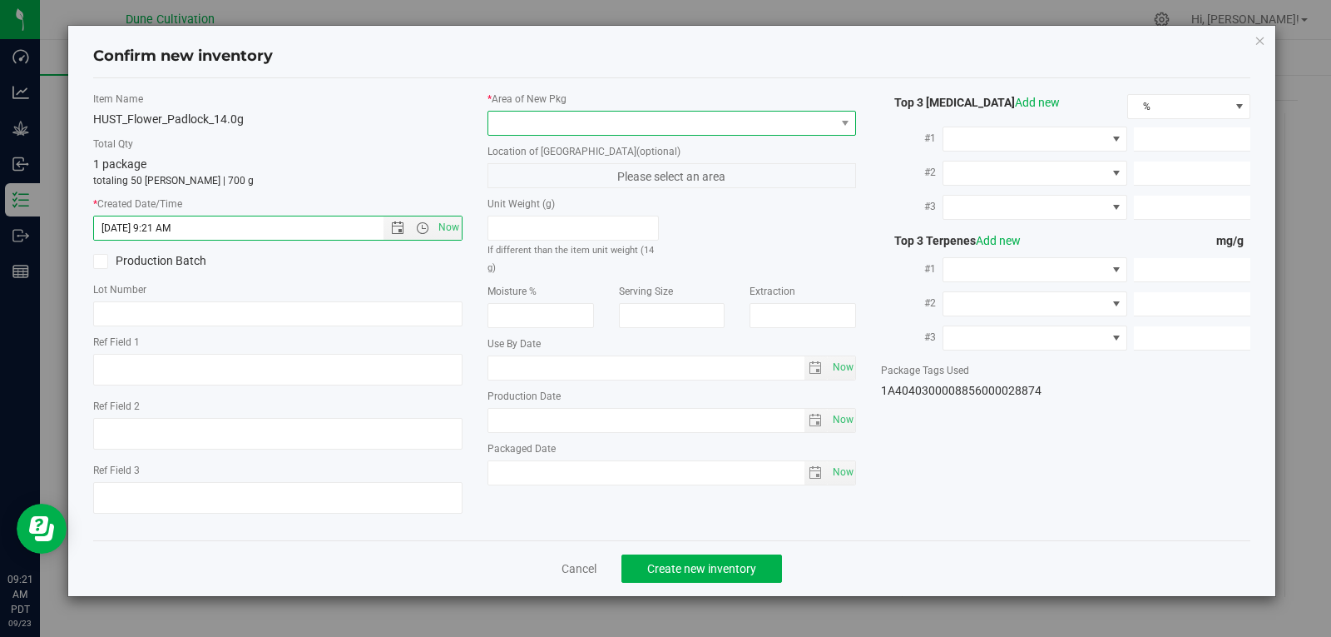
click at [538, 117] on span at bounding box center [661, 123] width 347 height 23
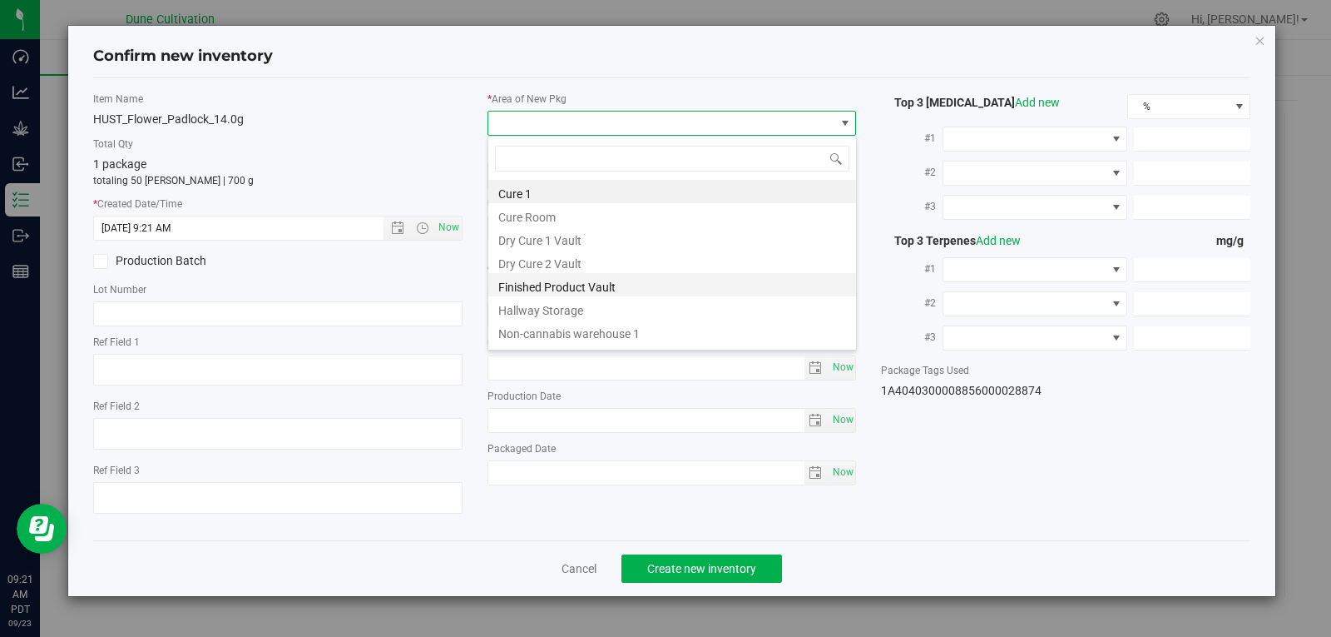
click at [547, 291] on li "Finished Product Vault" at bounding box center [672, 284] width 368 height 23
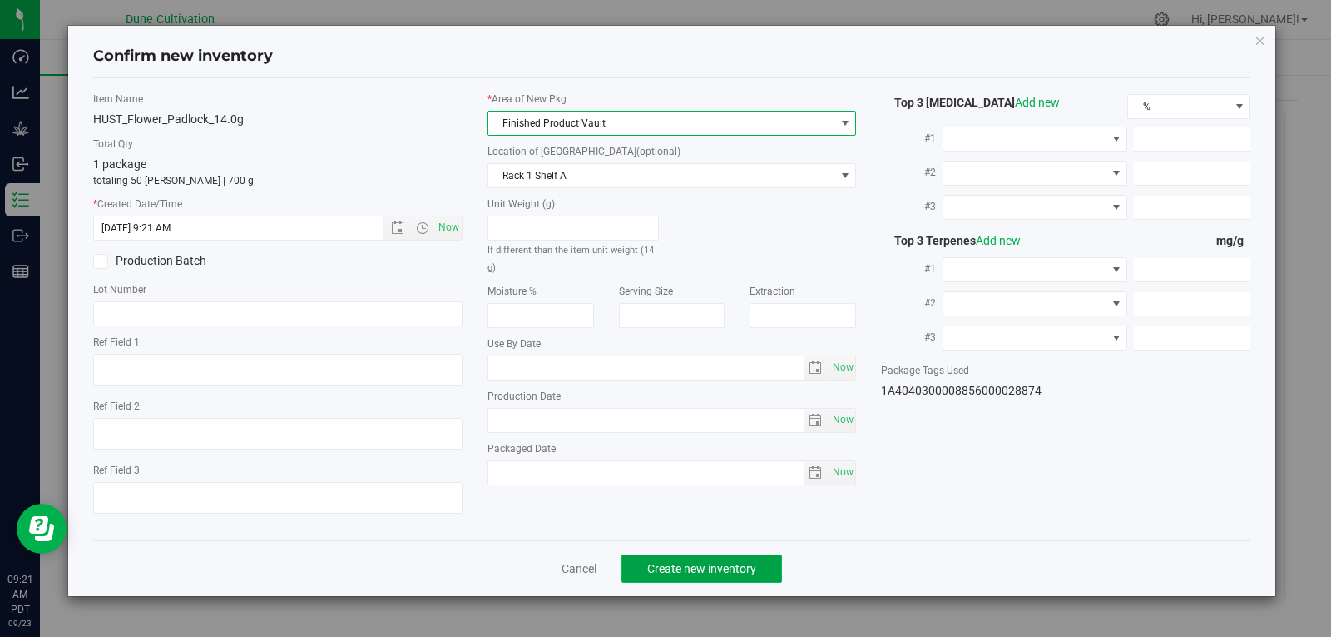
click at [664, 563] on span "Create new inventory" at bounding box center [701, 568] width 109 height 13
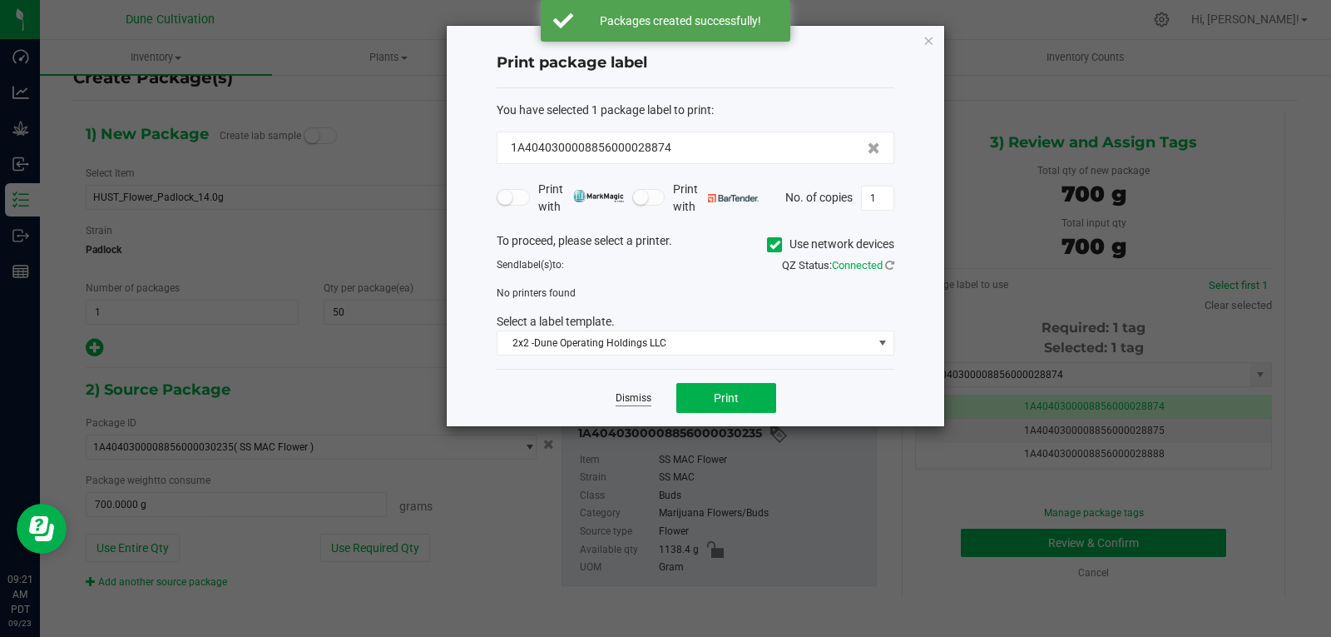
click at [619, 399] on link "Dismiss" at bounding box center [634, 398] width 36 height 14
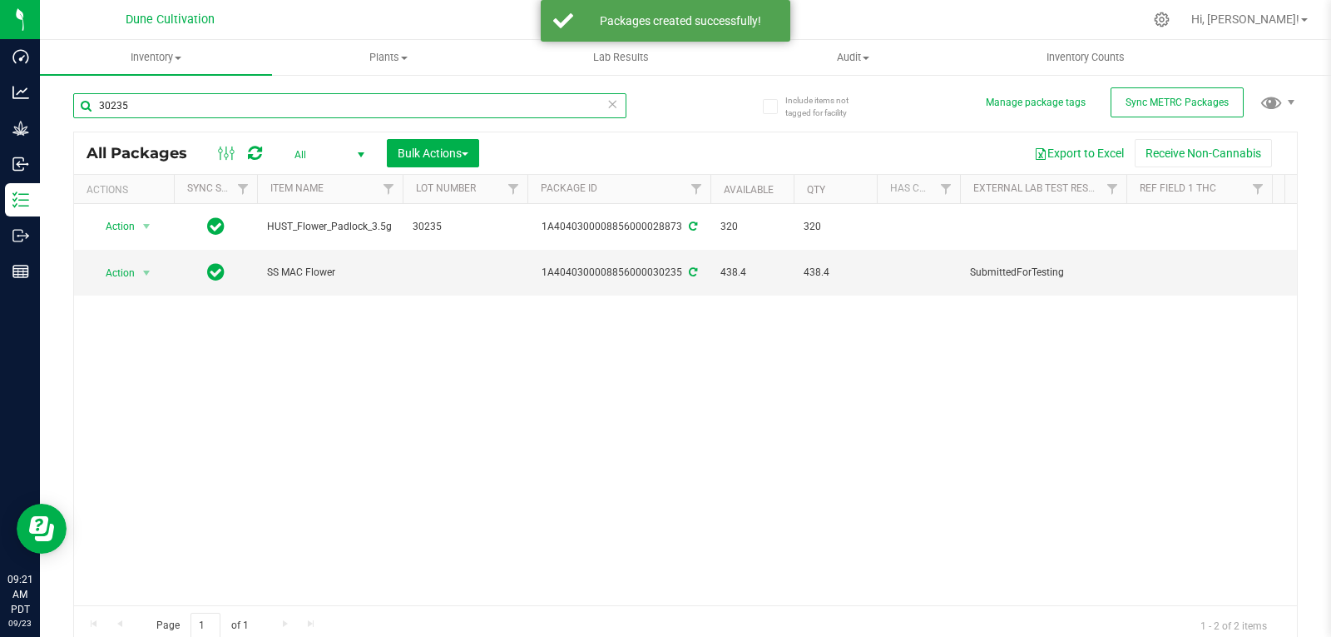
click at [125, 101] on input "30235" at bounding box center [349, 105] width 553 height 25
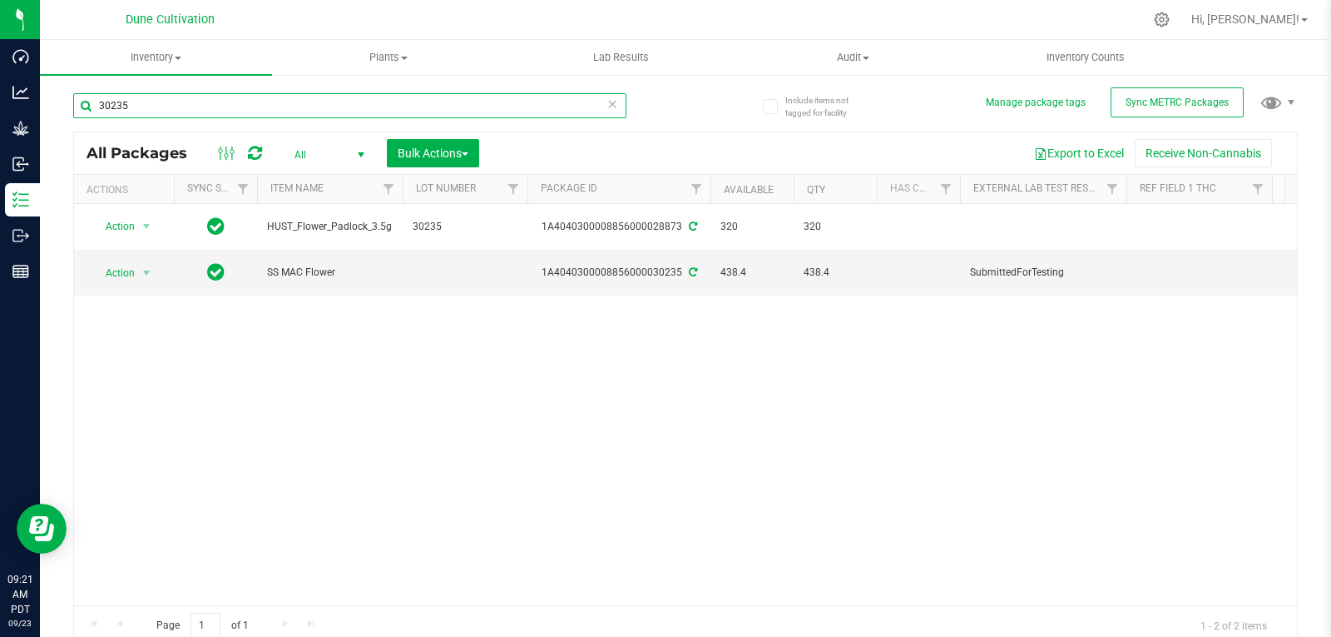
click at [125, 101] on input "30235" at bounding box center [349, 105] width 553 height 25
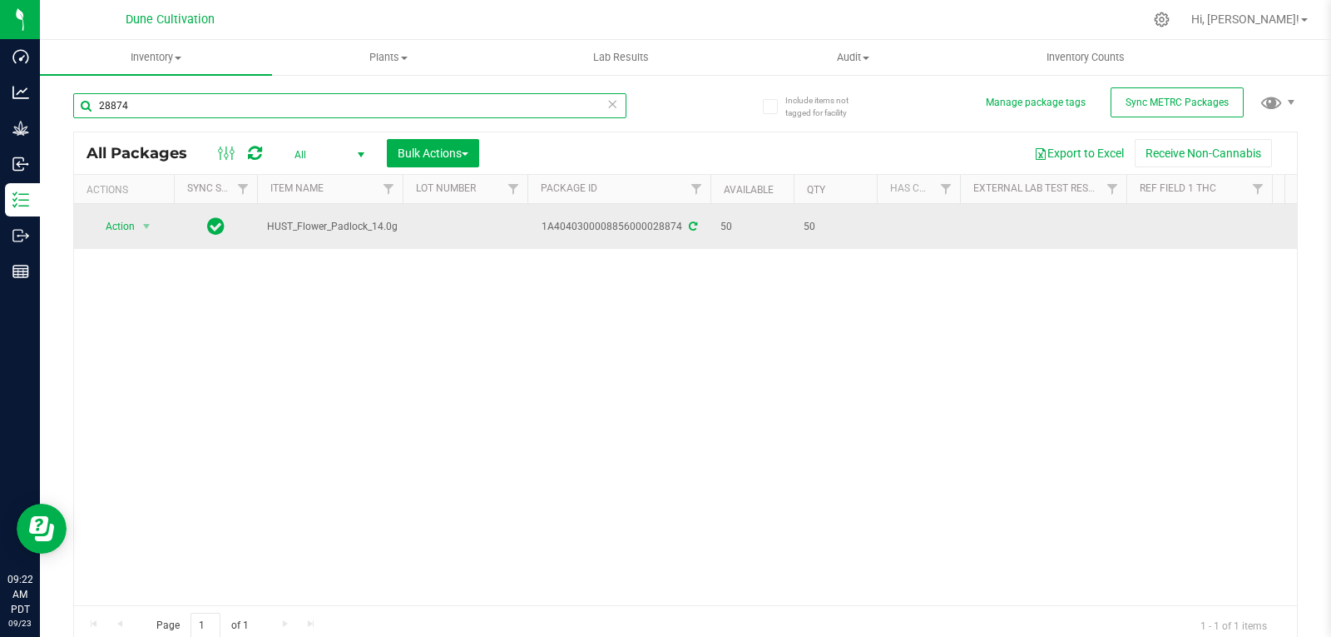
type input "28874"
click at [453, 221] on td at bounding box center [465, 226] width 125 height 45
type input "30235"
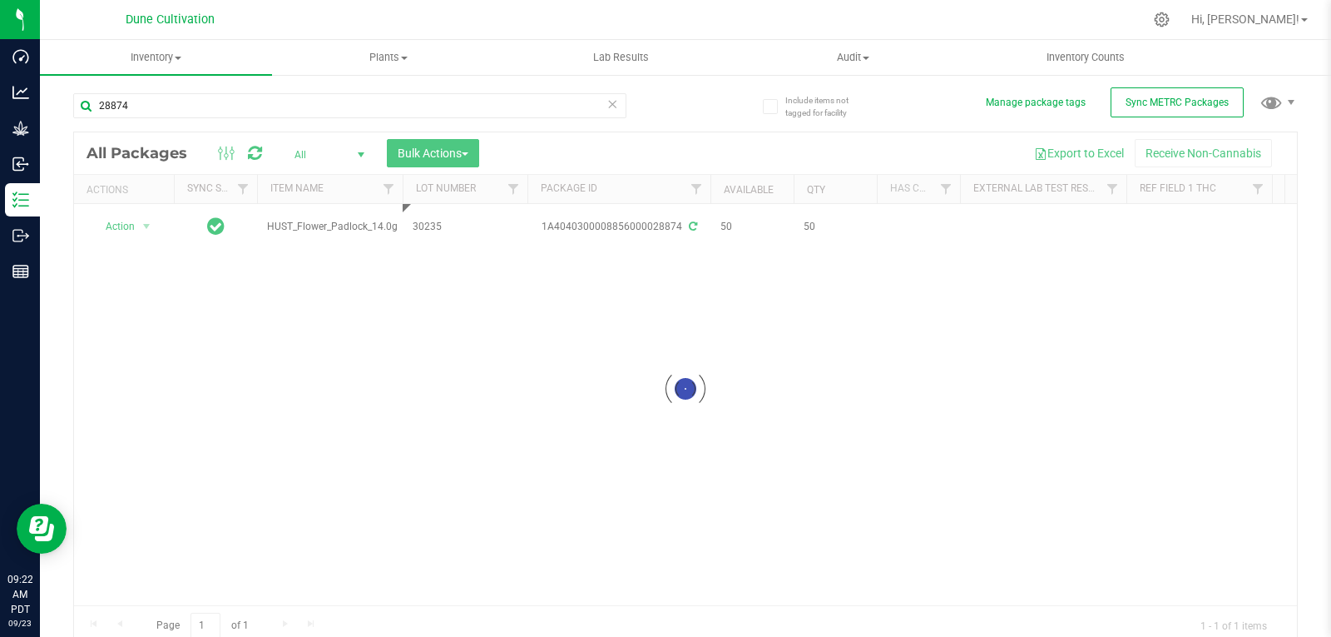
click at [439, 393] on div "Loading... All Packages All Active Only Lab Samples Locked All External Interna…" at bounding box center [685, 388] width 1225 height 514
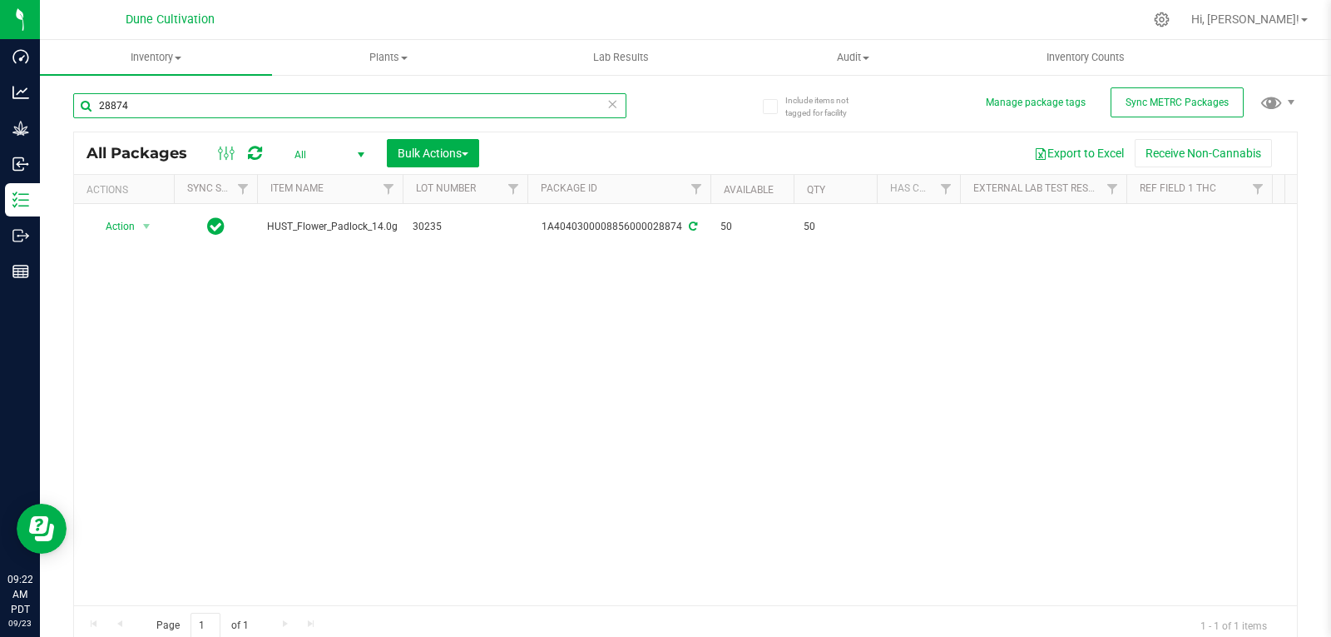
click at [138, 97] on input "28874" at bounding box center [349, 105] width 553 height 25
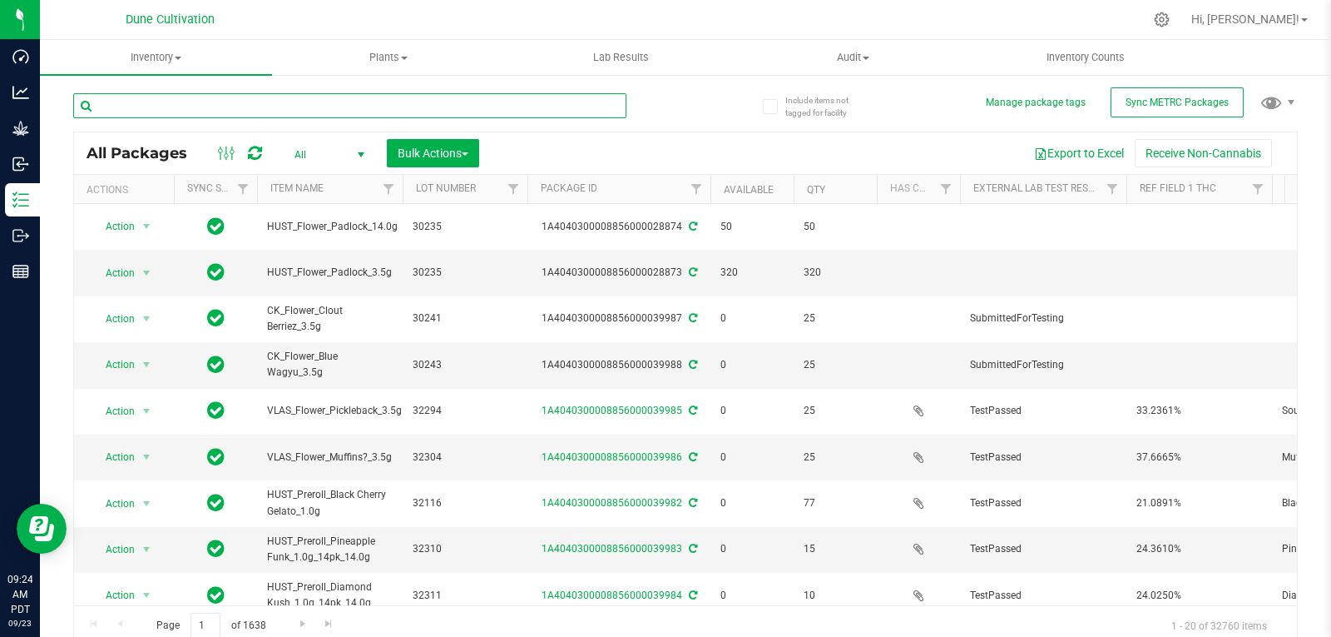
click at [137, 97] on input "text" at bounding box center [349, 105] width 553 height 25
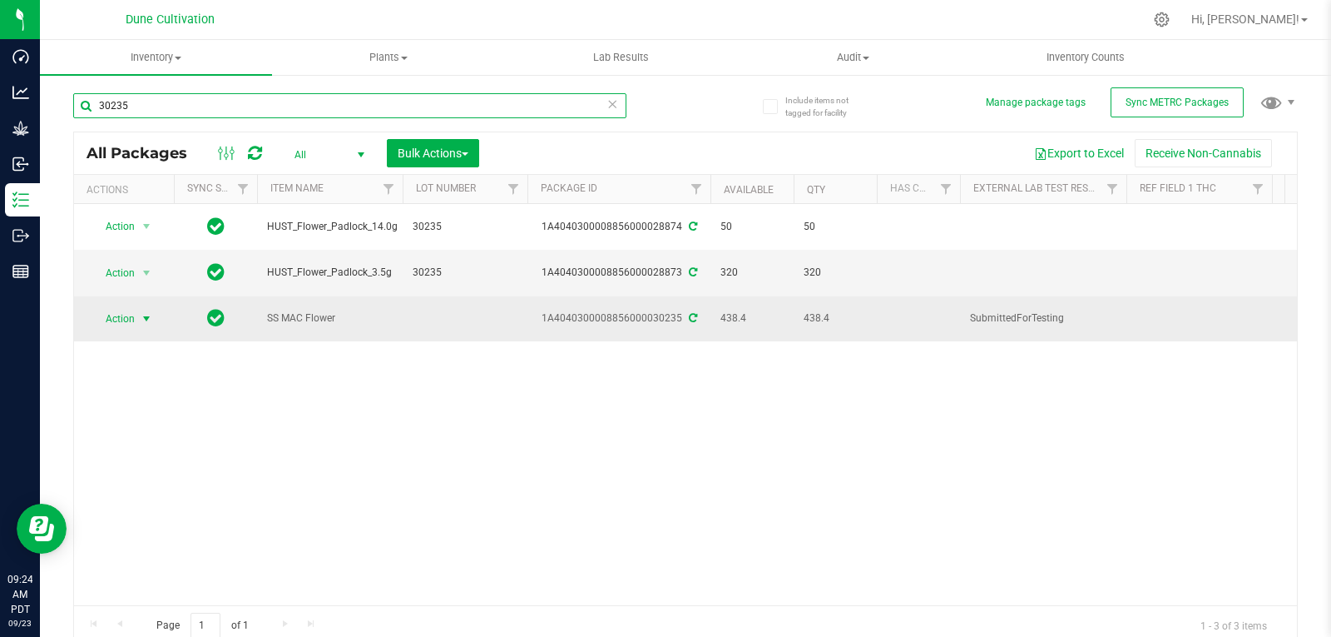
type input "30235"
click at [125, 309] on span "Action" at bounding box center [113, 318] width 45 height 23
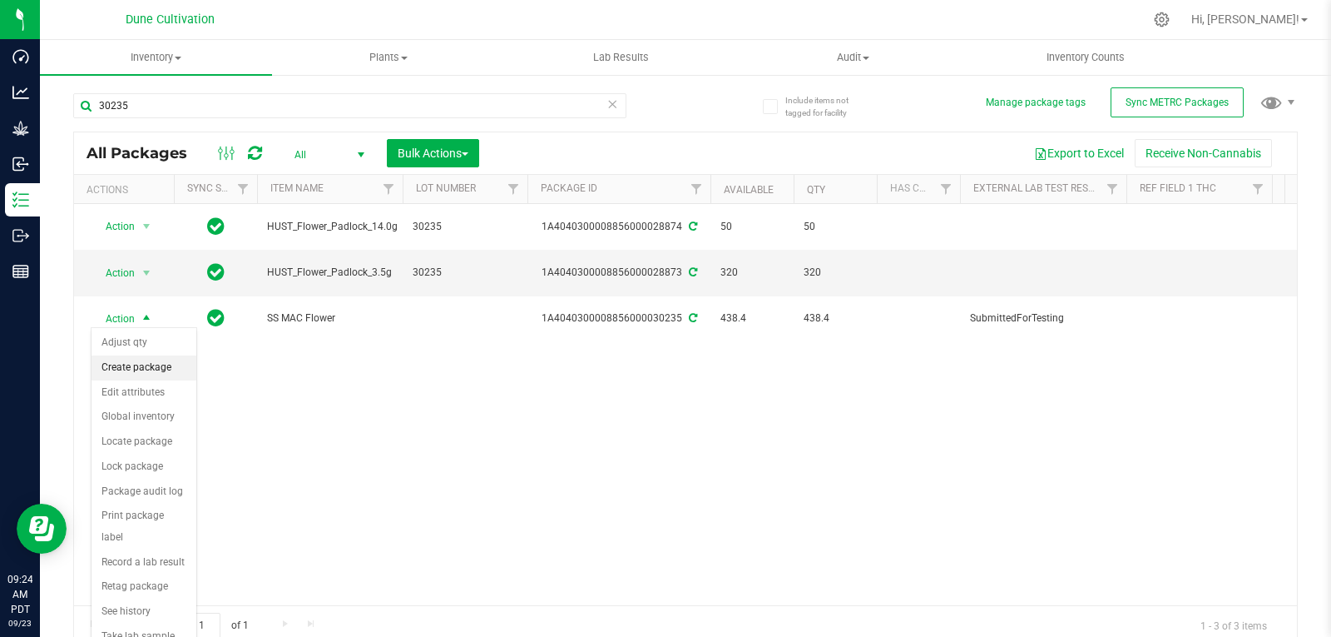
click at [131, 362] on li "Create package" at bounding box center [144, 367] width 105 height 25
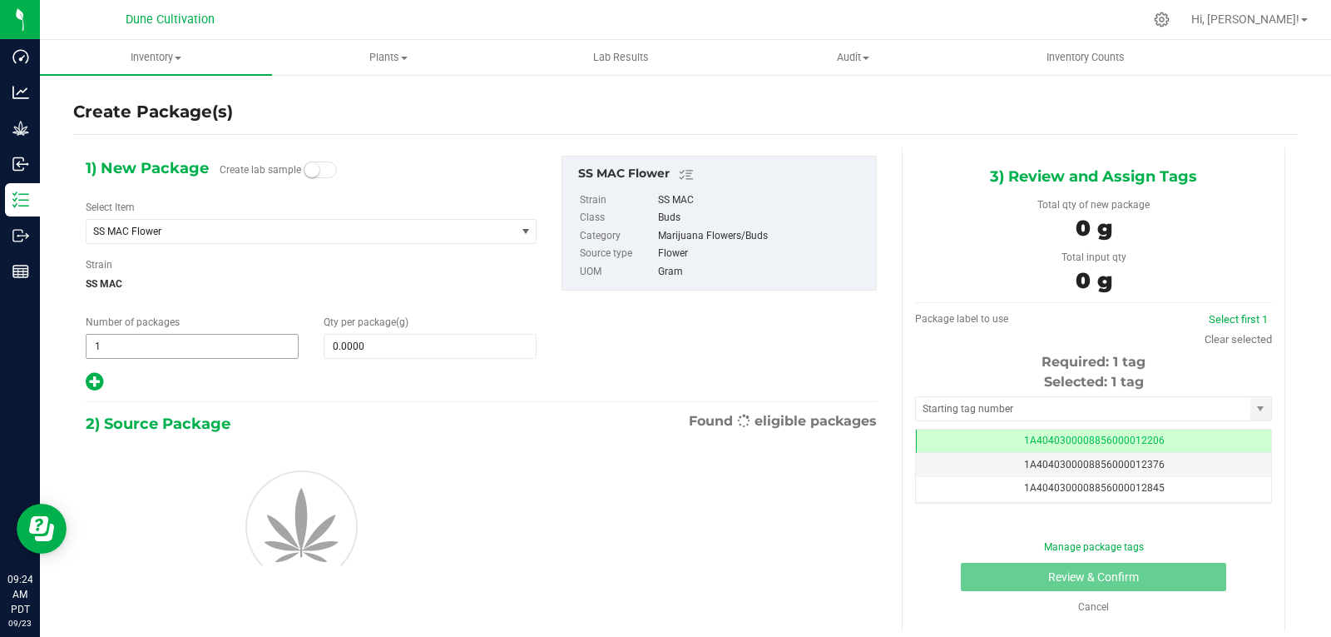
scroll to position [0, -1]
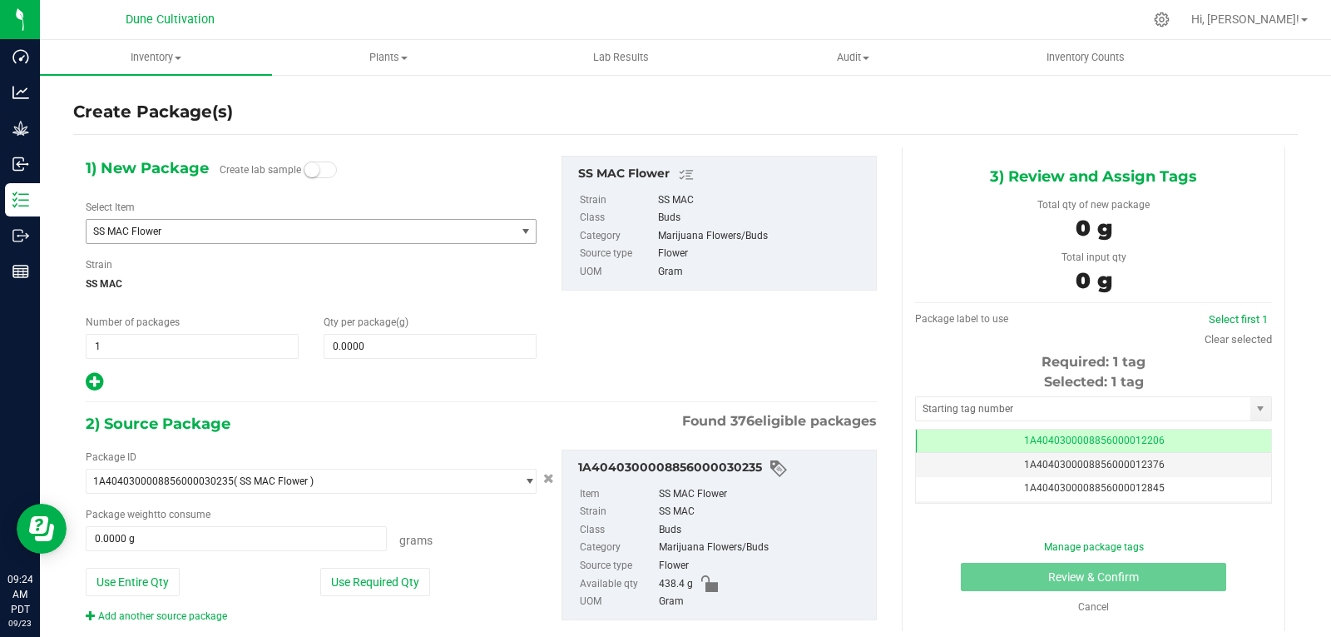
click at [202, 230] on span "SS MAC Flower" at bounding box center [292, 232] width 399 height 12
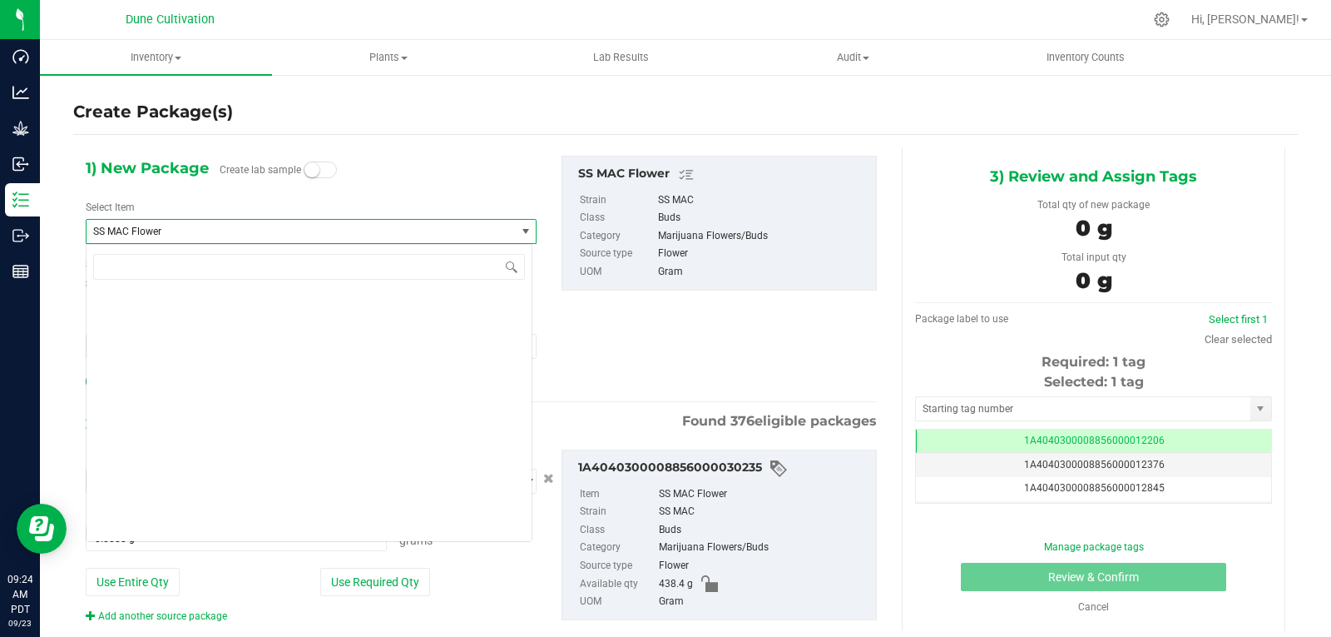
scroll to position [60205, 0]
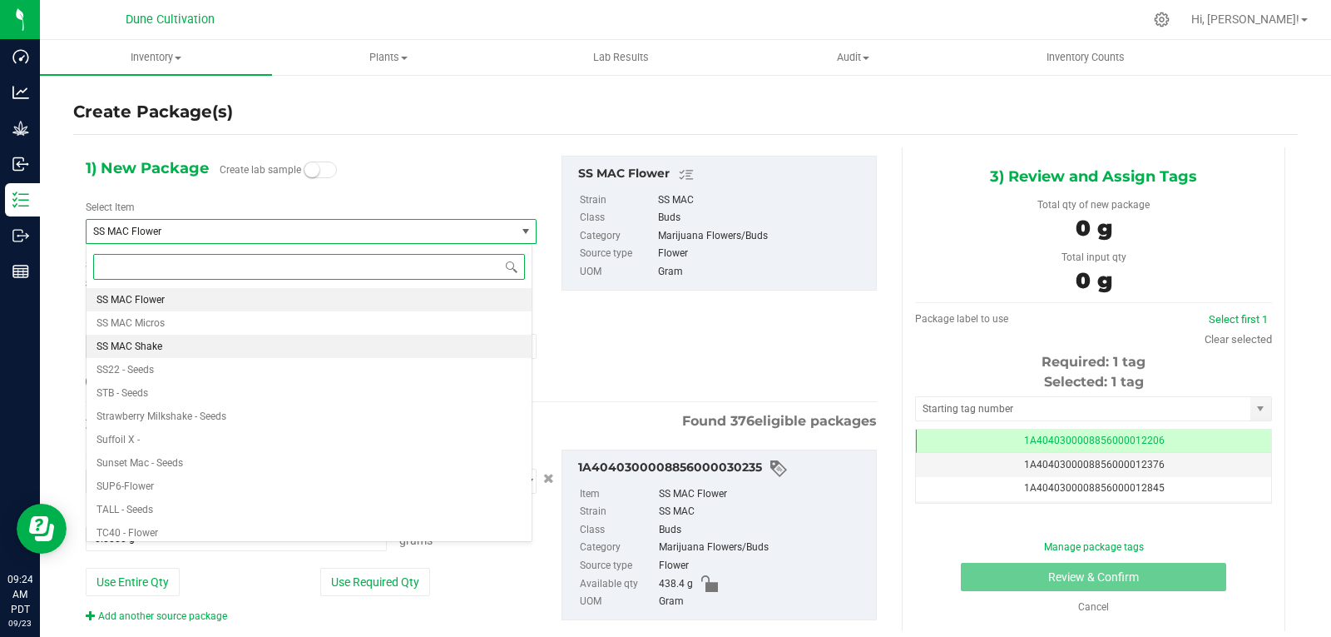
click at [150, 343] on span "SS MAC Shake" at bounding box center [130, 346] width 66 height 12
type input "0.0000"
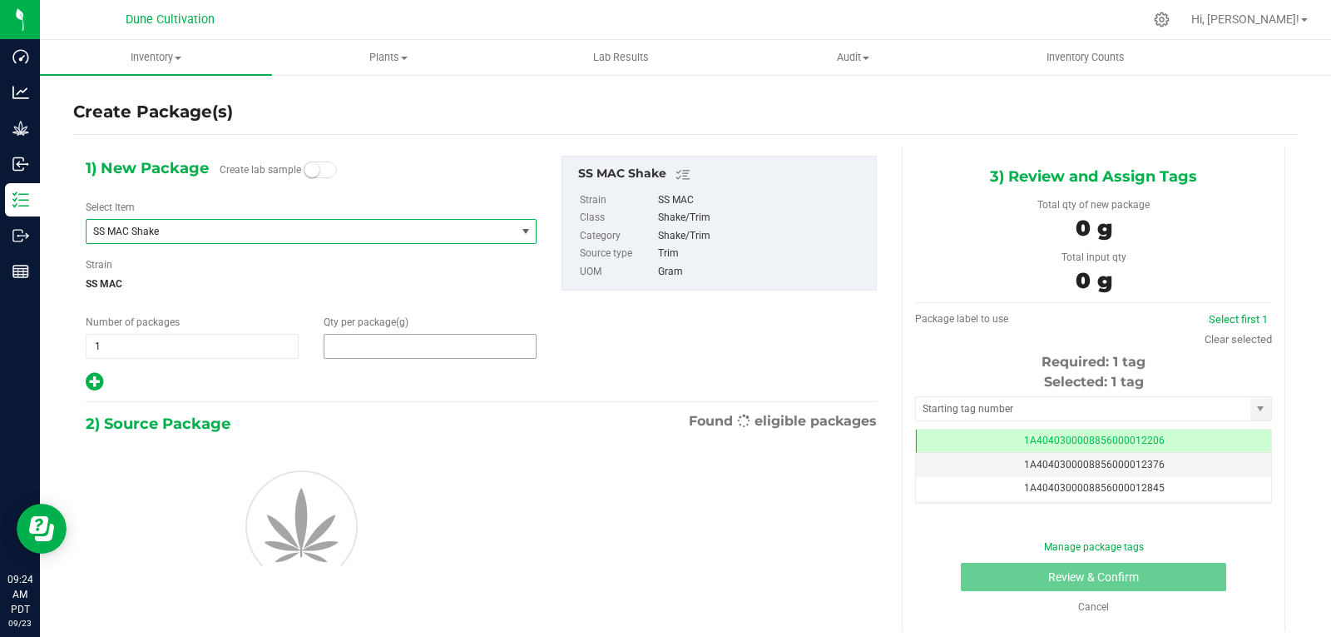
click at [400, 347] on span at bounding box center [430, 346] width 213 height 25
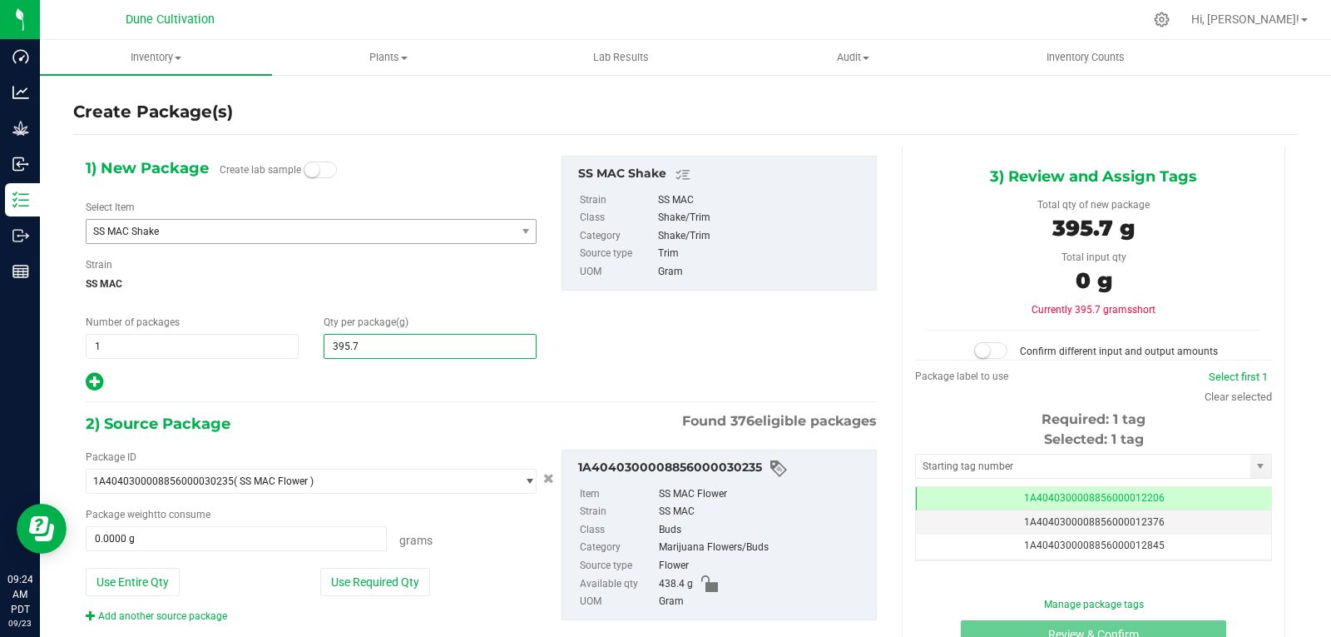
type input "395.75"
type input "395.7500"
click at [349, 597] on div "Package ID 1A4040300008856000030235 ( SS MAC Flower ) 1A40403000004B6000012017 …" at bounding box center [311, 536] width 476 height 174
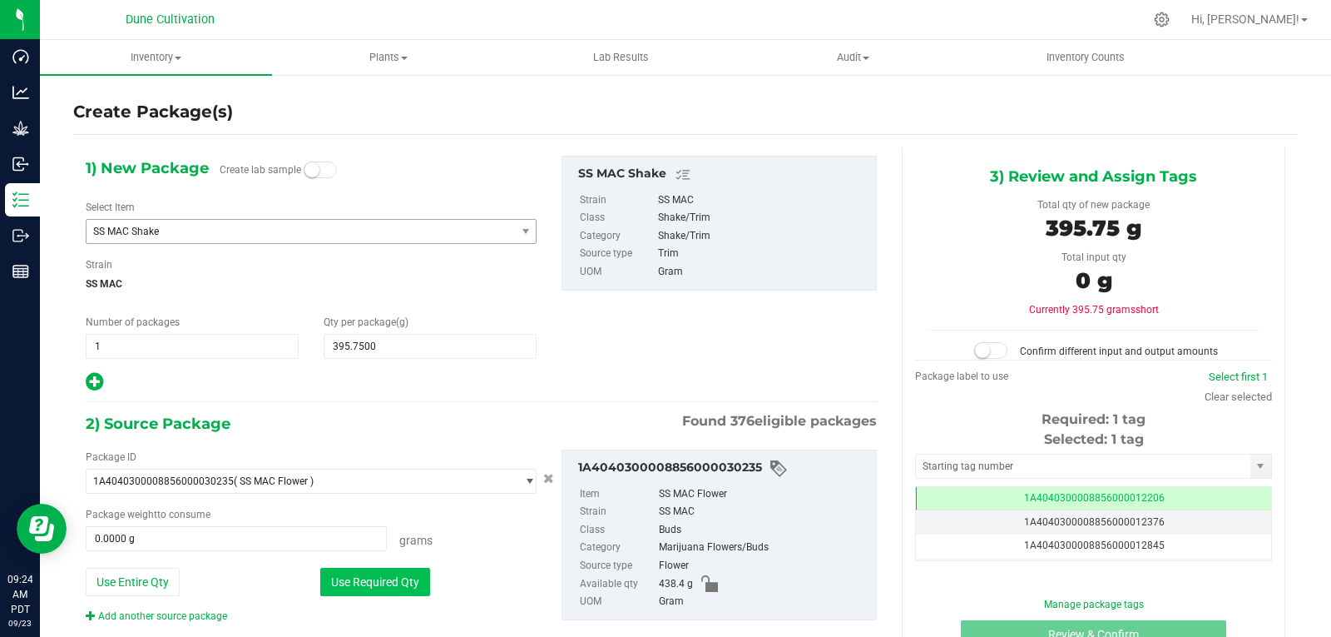
click at [350, 572] on button "Use Required Qty" at bounding box center [375, 582] width 110 height 28
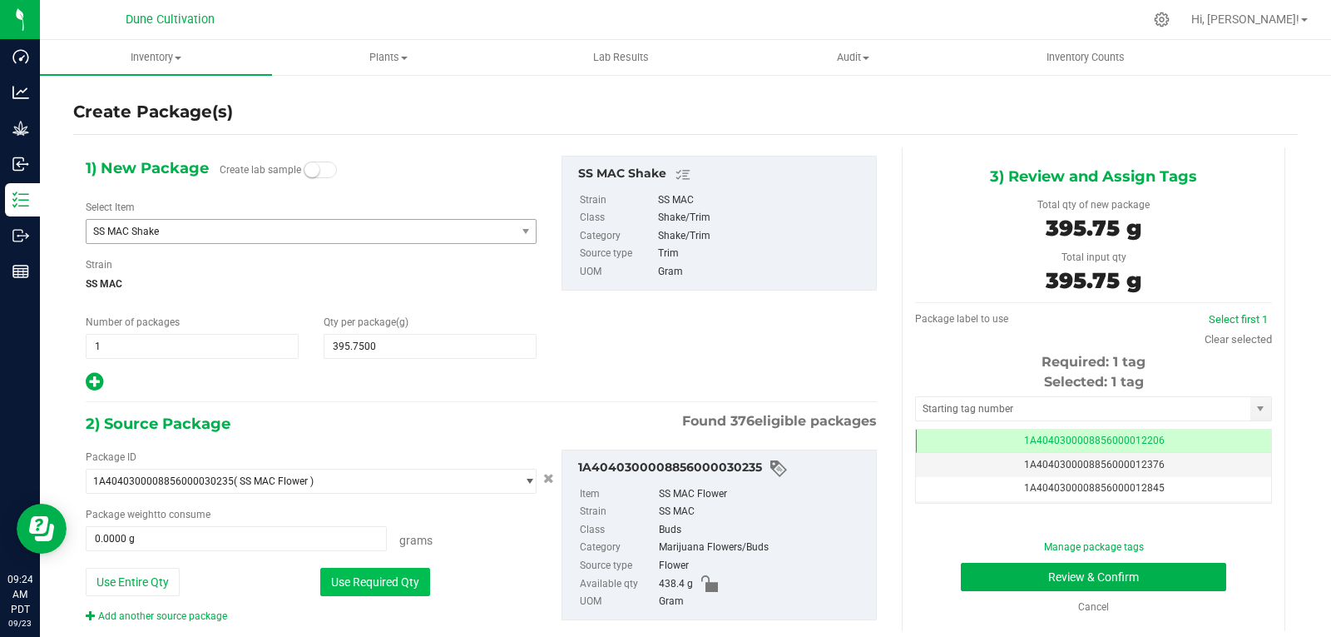
type input "395.7500 g"
click at [1010, 404] on input "text" at bounding box center [1083, 408] width 335 height 23
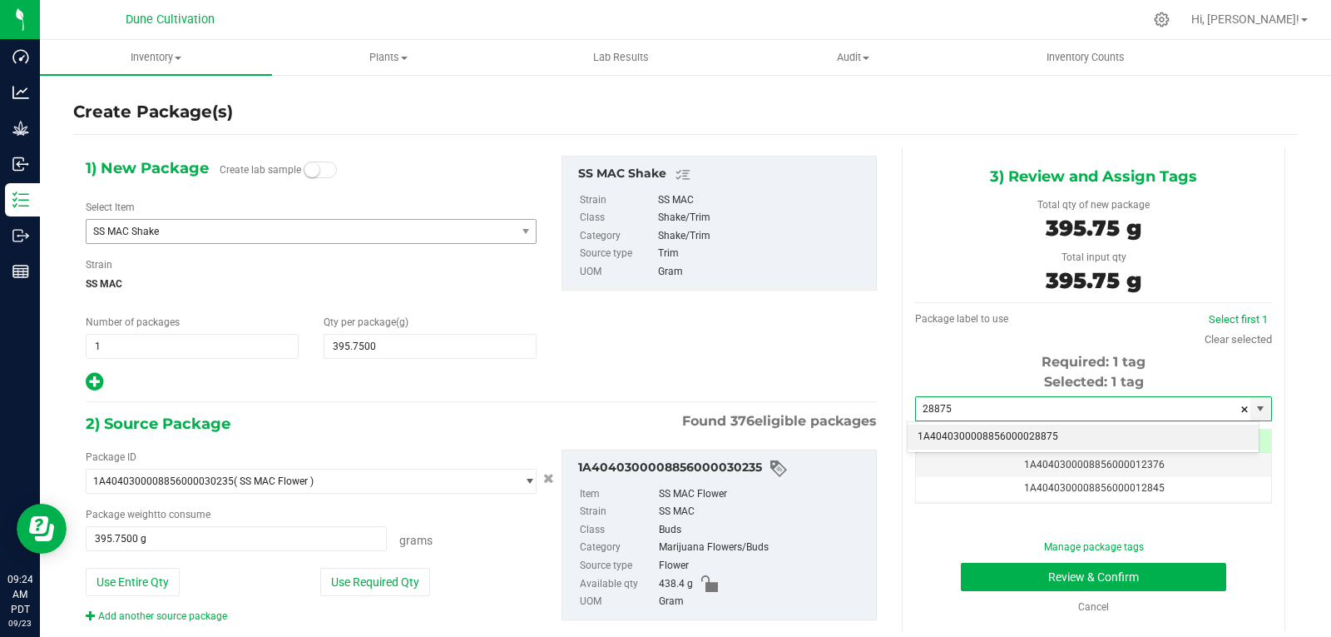
click at [1009, 430] on li "1A4040300008856000028875" at bounding box center [1083, 436] width 351 height 25
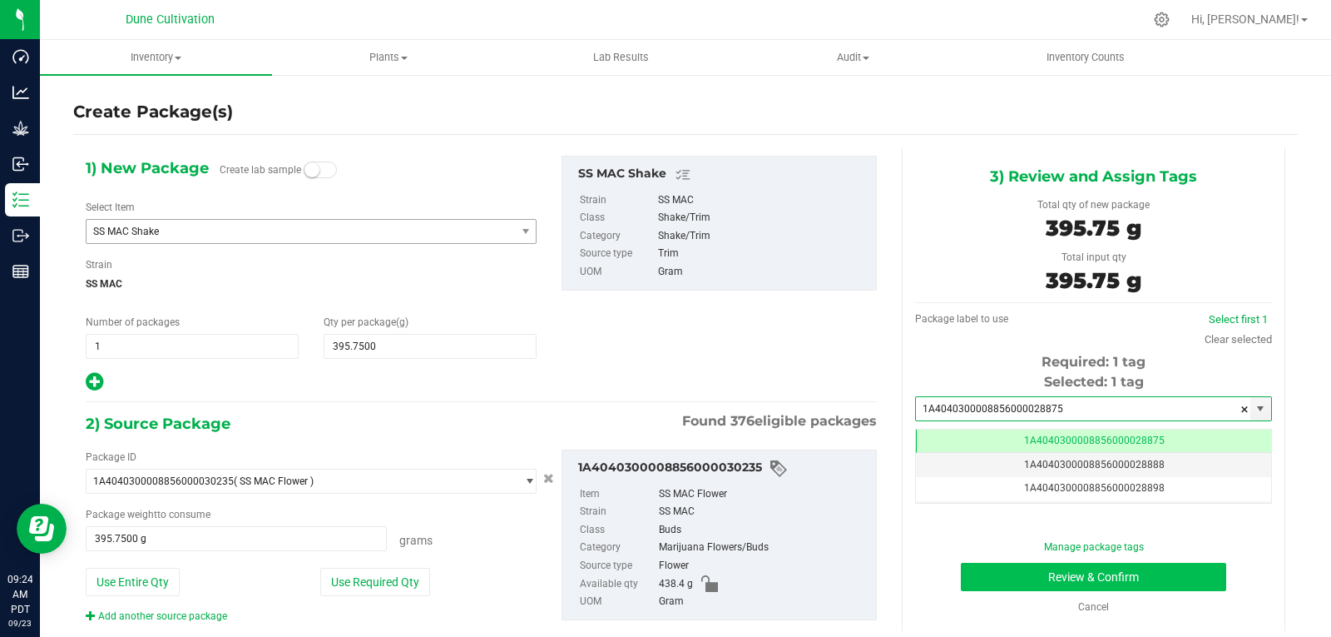
type input "1A4040300008856000028875"
click at [1006, 583] on button "Review & Confirm" at bounding box center [1093, 577] width 265 height 28
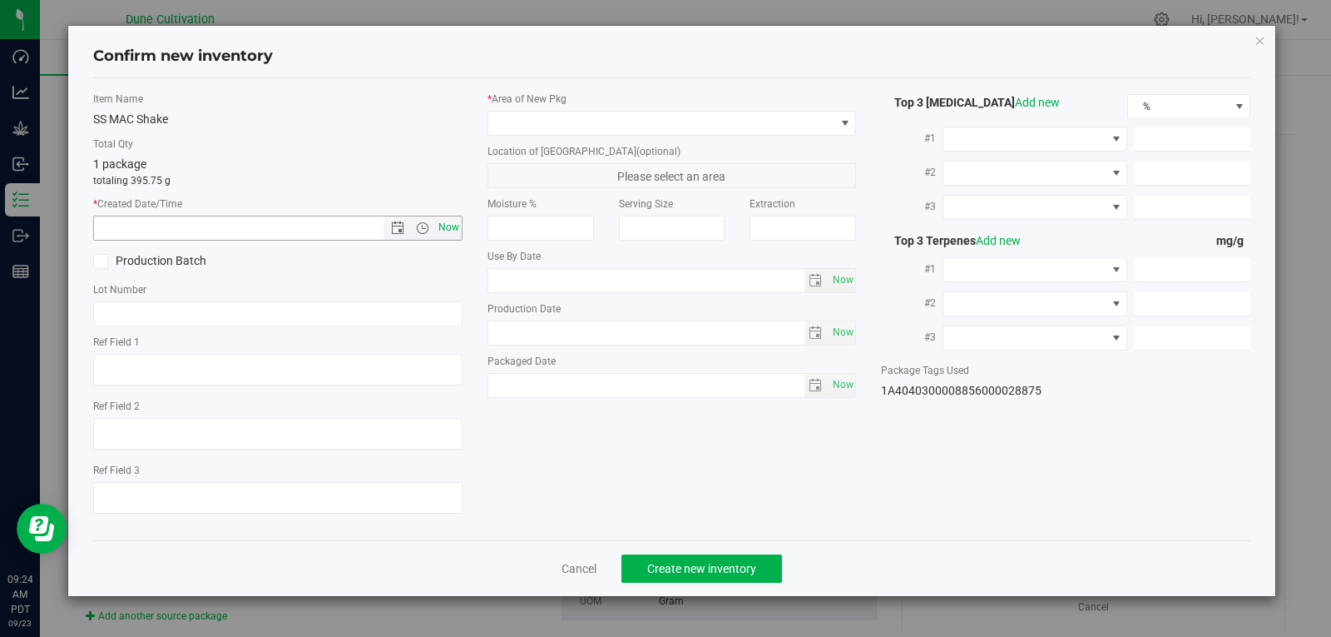
click at [441, 228] on span "Now" at bounding box center [448, 228] width 28 height 24
type input "[DATE] 9:24 AM"
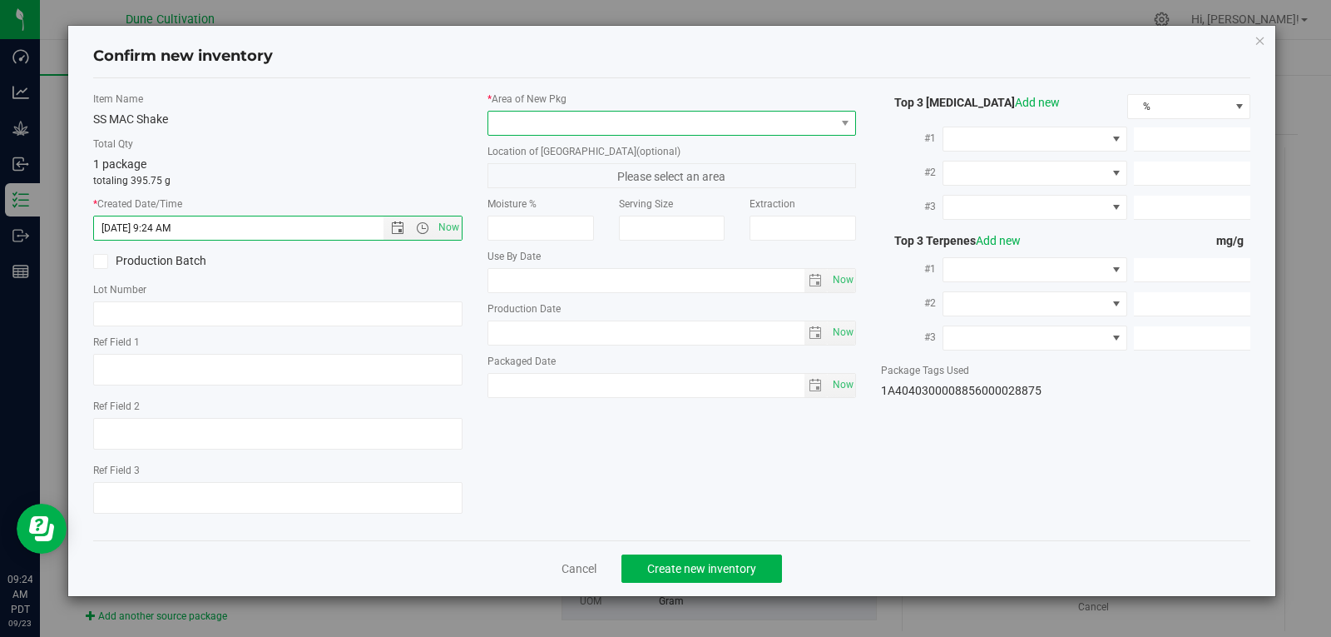
click at [590, 133] on span at bounding box center [661, 123] width 347 height 23
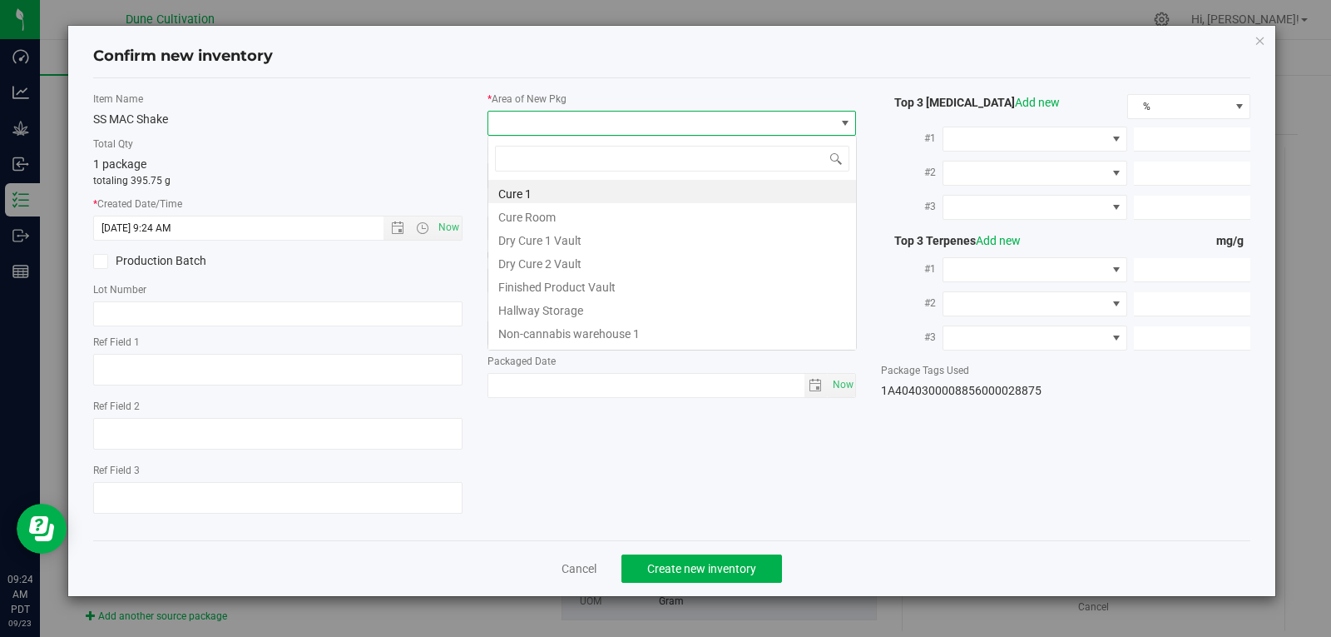
click at [590, 133] on span at bounding box center [661, 123] width 347 height 23
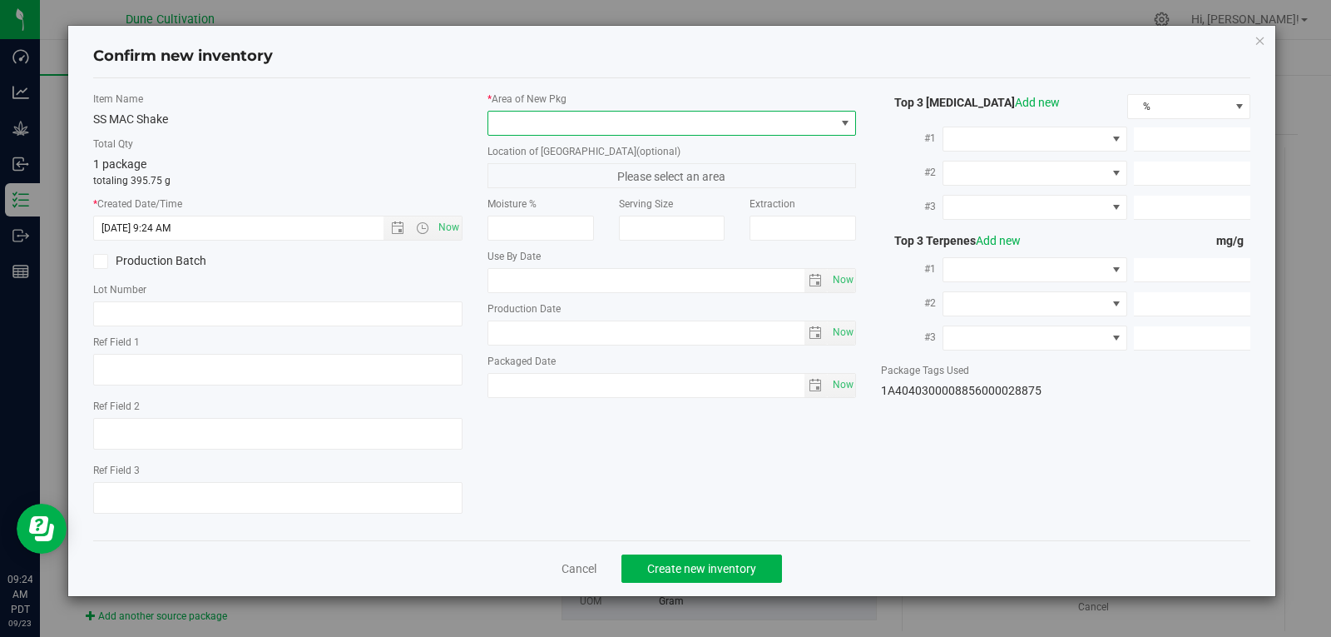
click at [591, 118] on span at bounding box center [661, 123] width 347 height 23
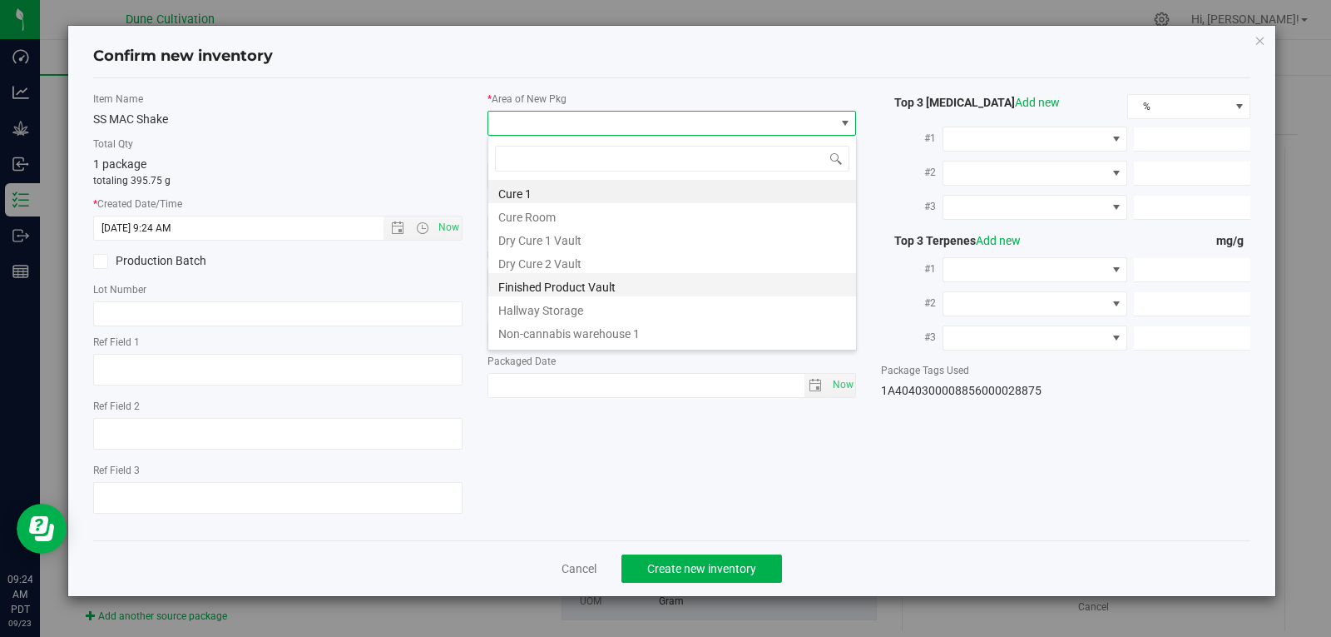
click at [580, 285] on li "Finished Product Vault" at bounding box center [672, 284] width 368 height 23
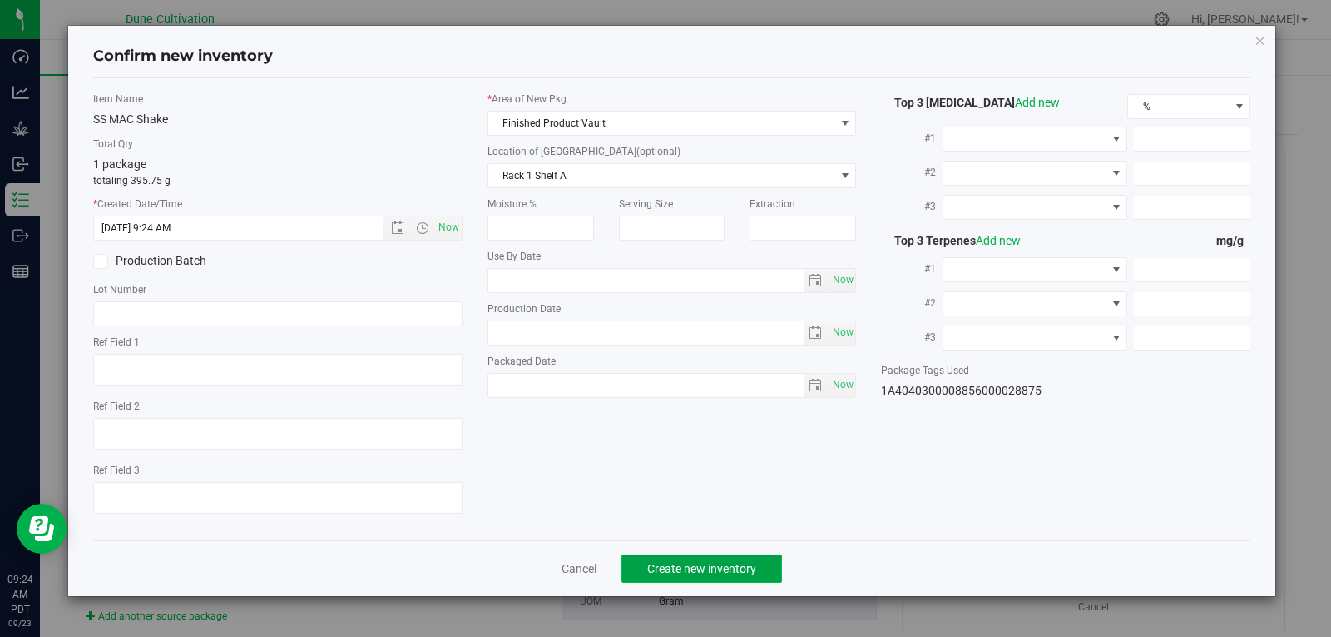
click at [691, 556] on button "Create new inventory" at bounding box center [702, 568] width 161 height 28
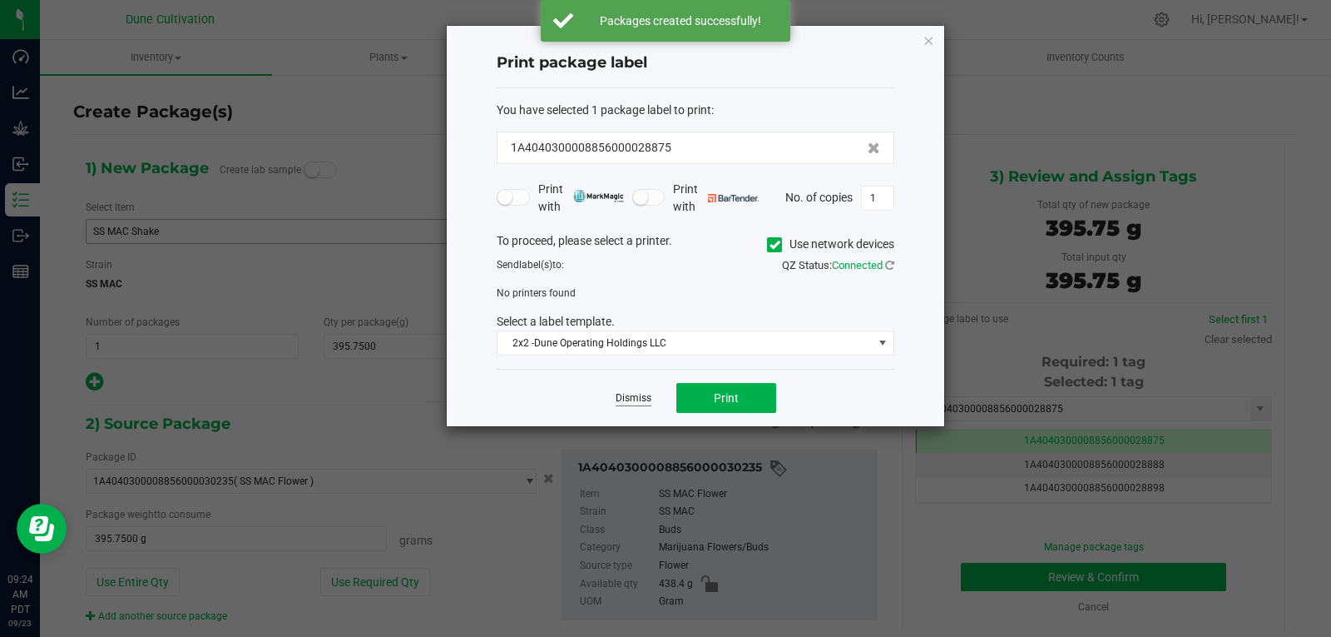
click at [630, 404] on link "Dismiss" at bounding box center [634, 398] width 36 height 14
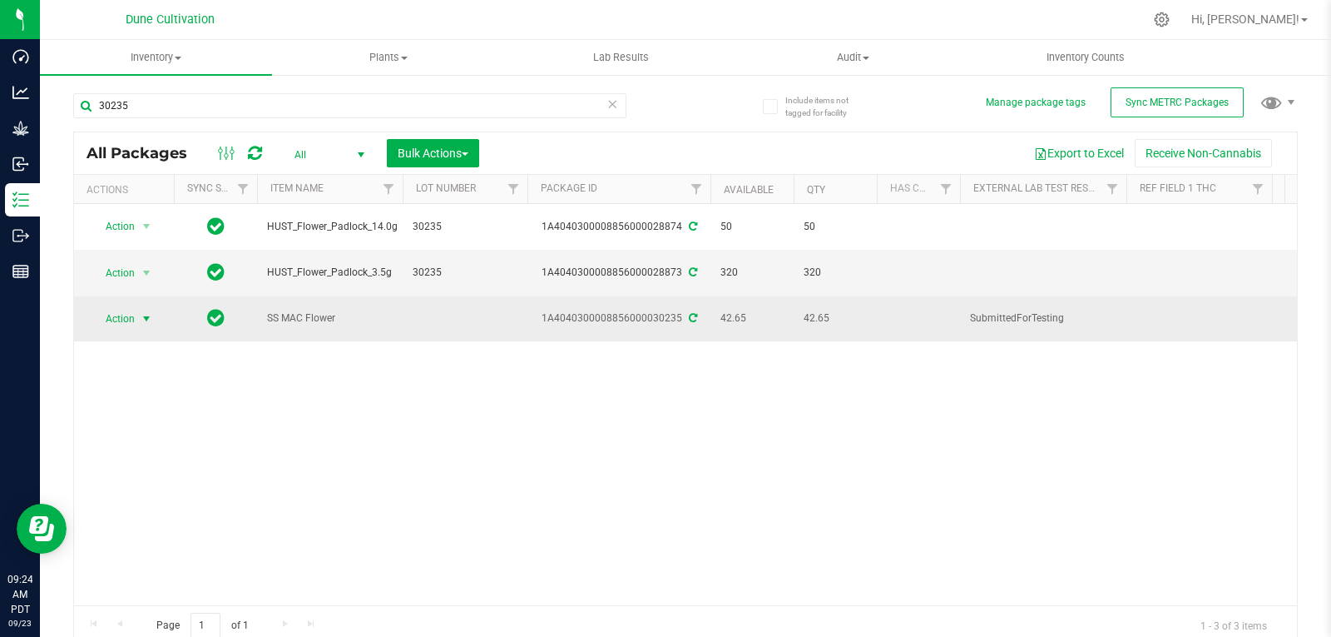
click at [142, 315] on span "select" at bounding box center [146, 318] width 13 height 13
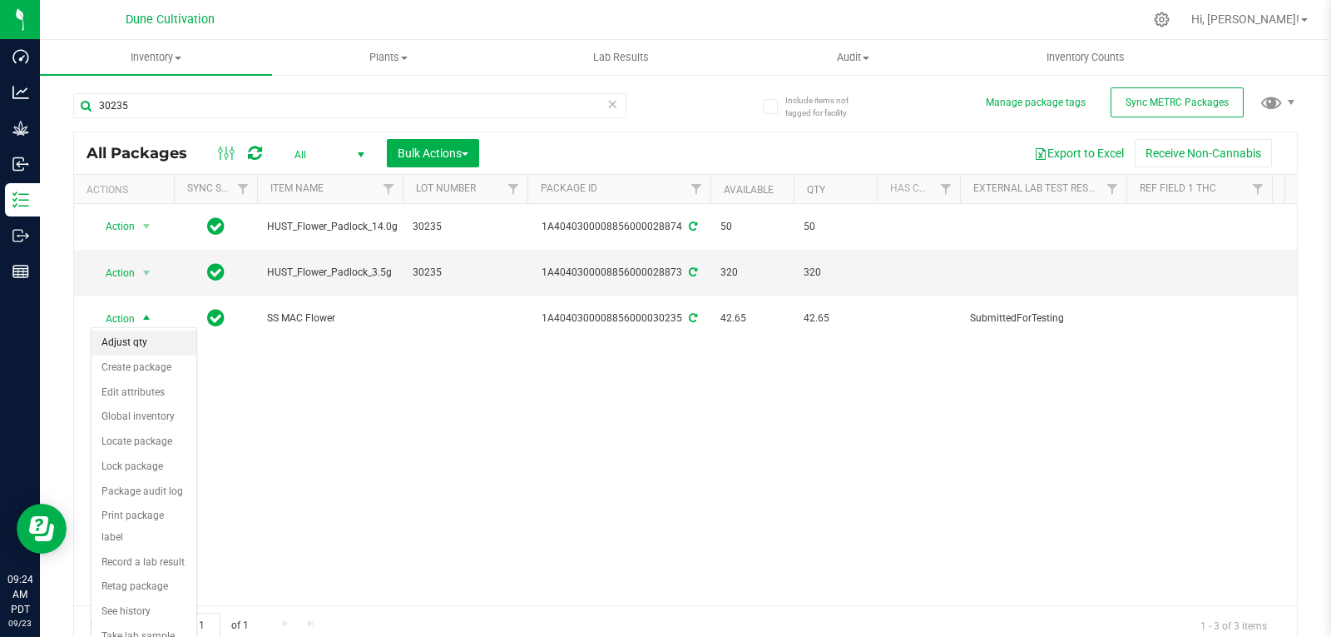
click at [141, 340] on li "Adjust qty" at bounding box center [144, 342] width 105 height 25
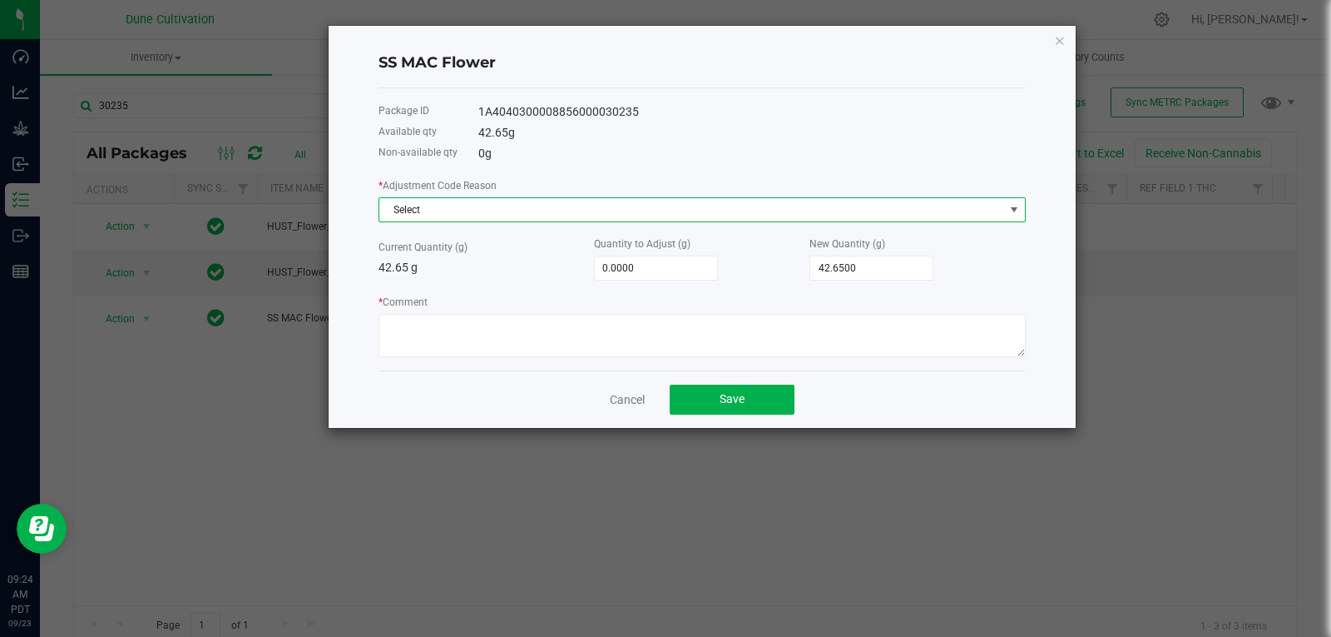
click at [450, 215] on span "Select" at bounding box center [691, 209] width 625 height 23
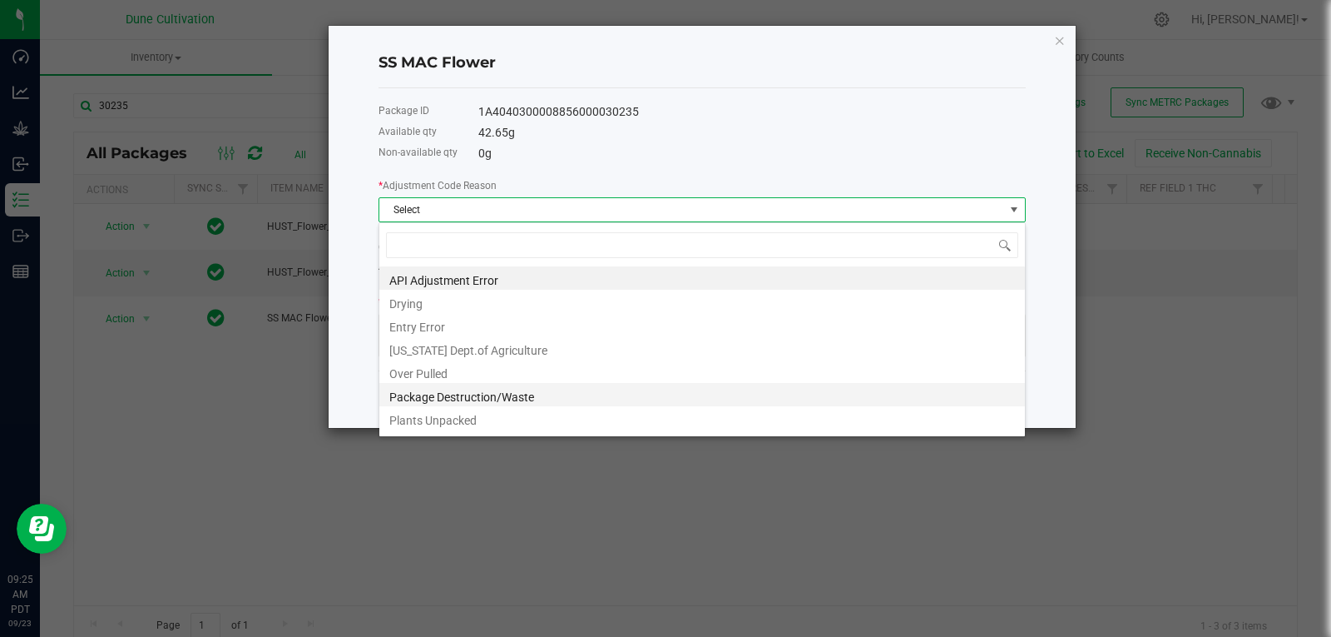
click at [451, 392] on li "Package Destruction/Waste" at bounding box center [702, 394] width 646 height 23
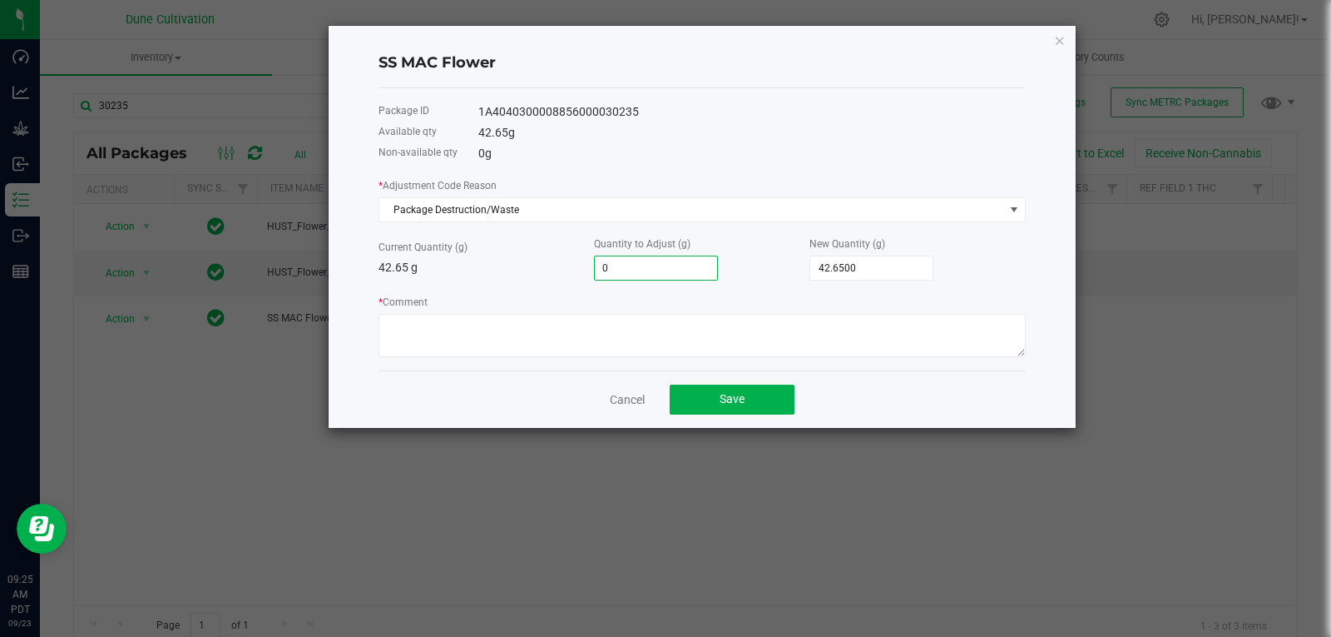
click at [688, 270] on input "0" at bounding box center [656, 267] width 122 height 23
type input "-1"
type input "41.6500"
type input "-13"
type input "29.6500"
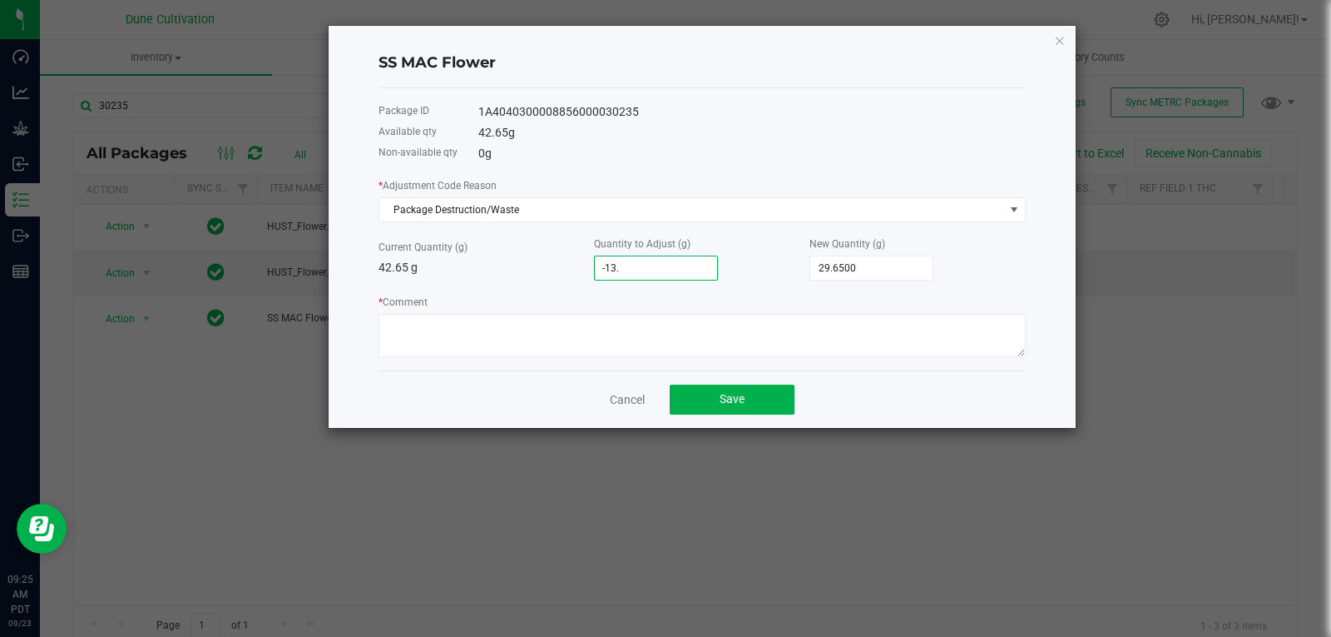
type input "-13.8"
type input "28.8500"
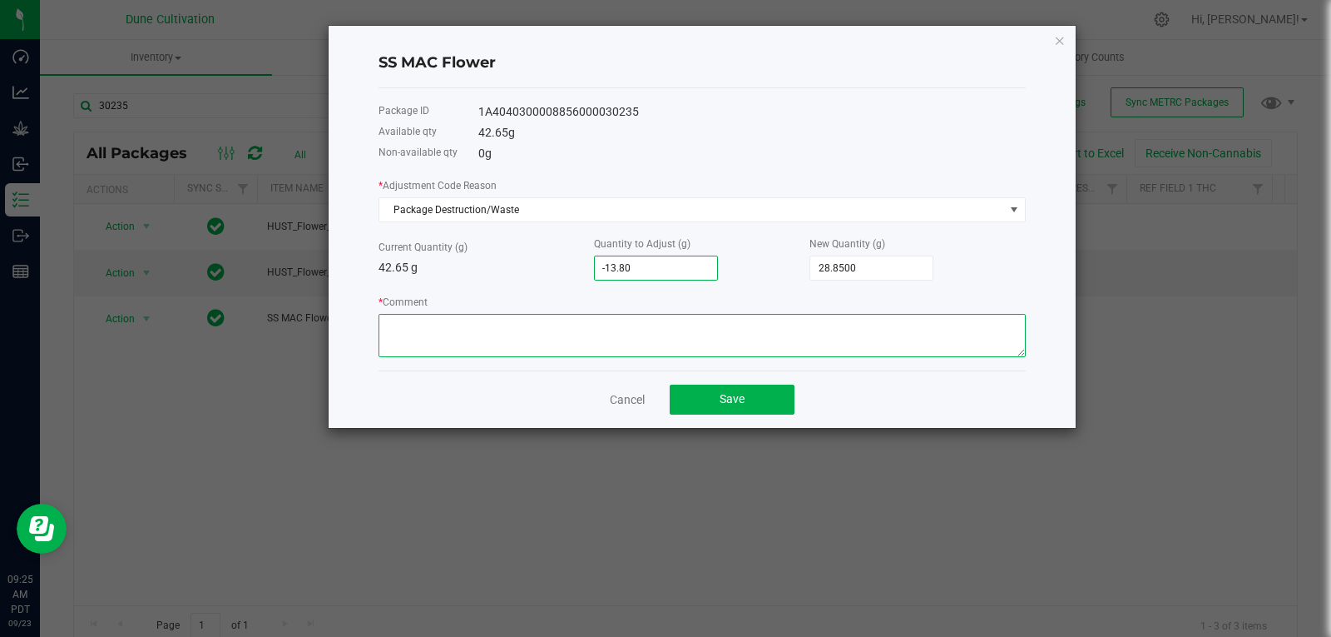
type input "-13.8000"
click at [655, 328] on textarea "* Comment" at bounding box center [702, 335] width 647 height 43
type textarea "Stem Waste"
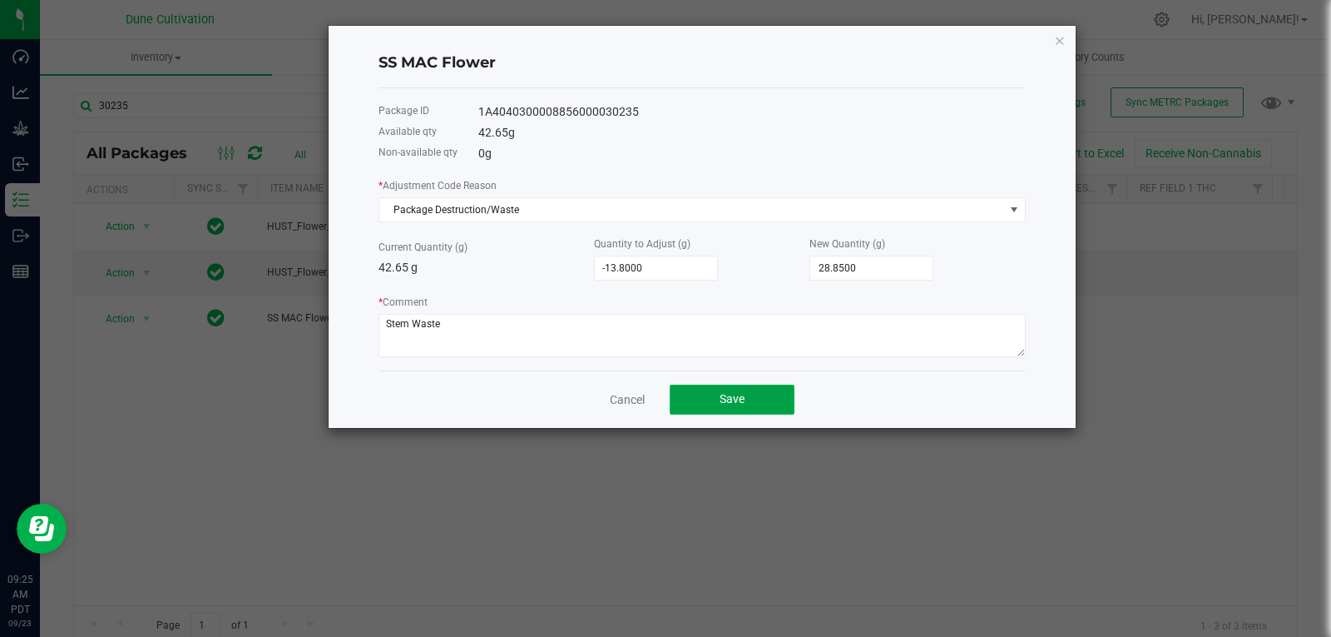
click at [703, 401] on button "Save" at bounding box center [732, 399] width 125 height 30
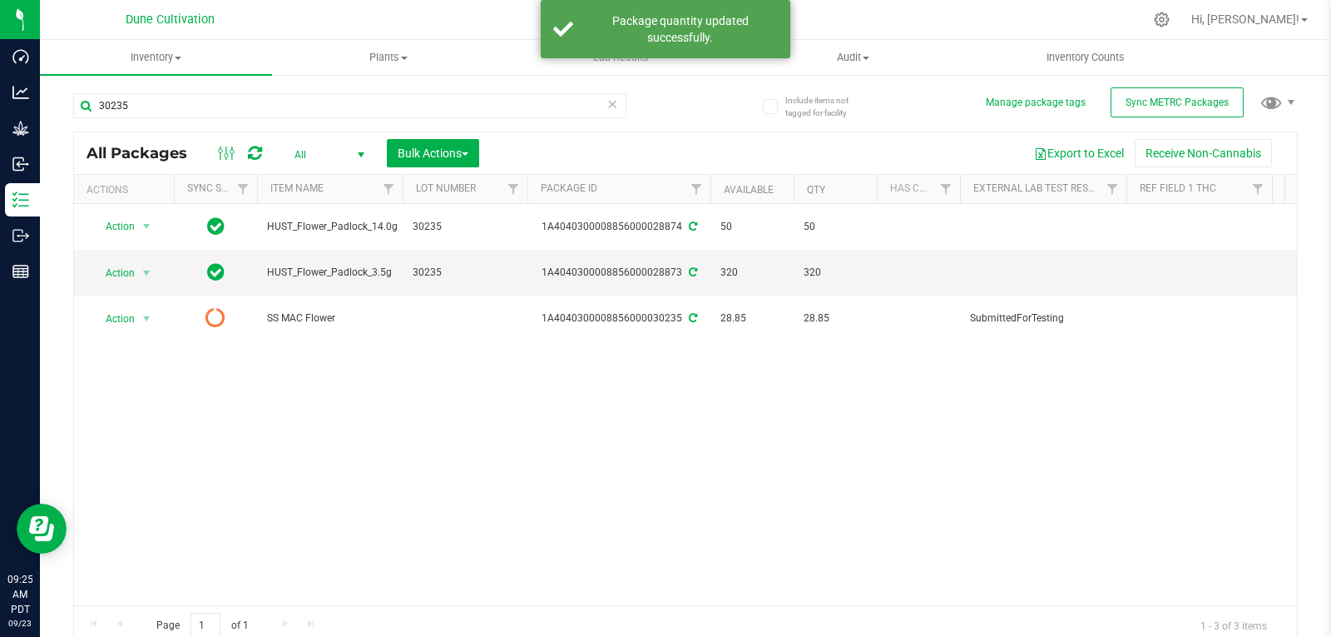
click at [255, 160] on icon at bounding box center [255, 153] width 14 height 17
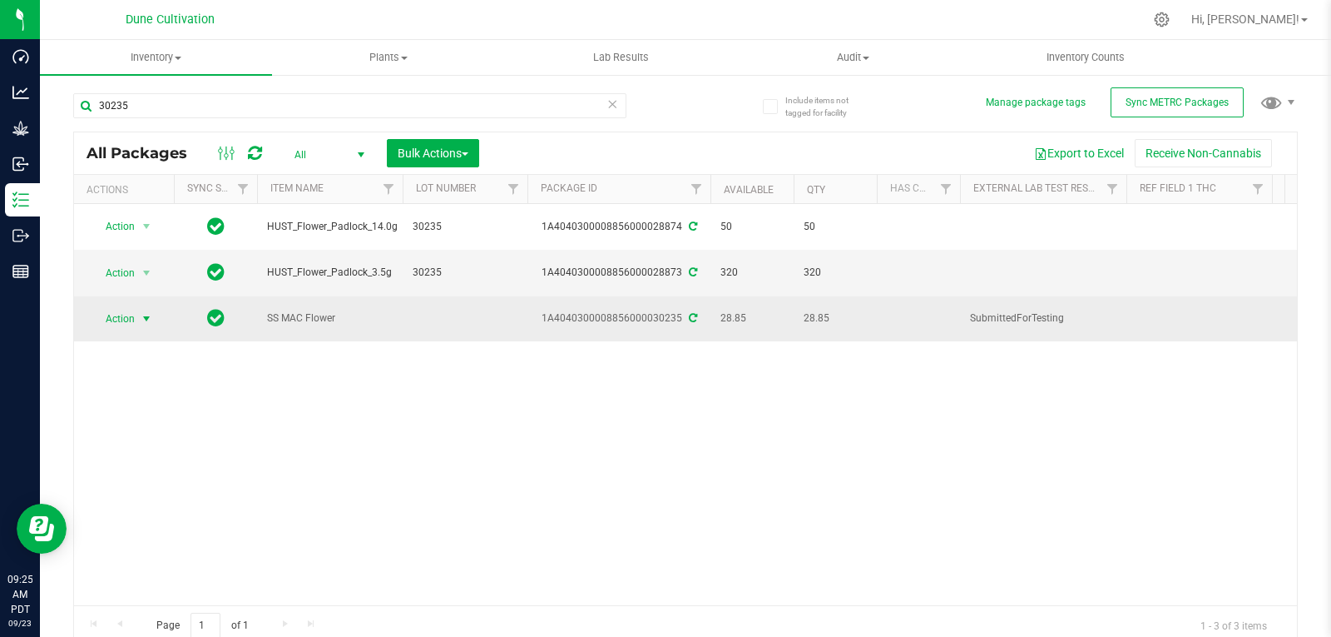
click at [138, 311] on span "select" at bounding box center [146, 318] width 21 height 23
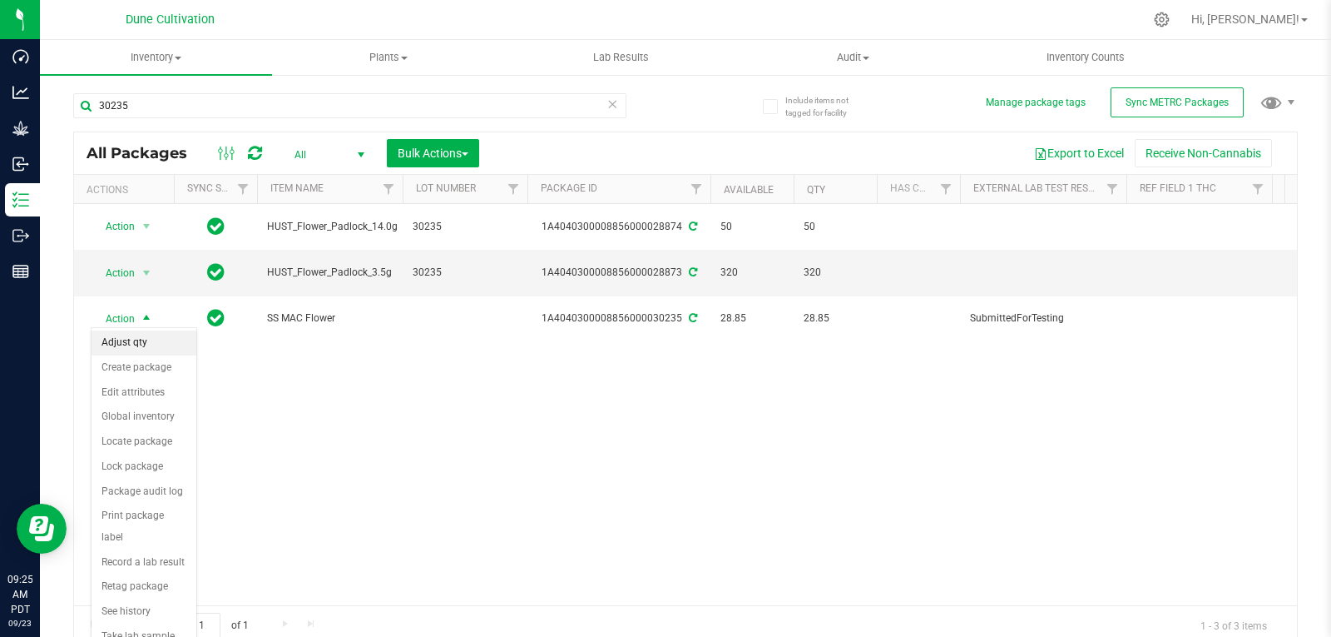
click at [138, 338] on li "Adjust qty" at bounding box center [144, 342] width 105 height 25
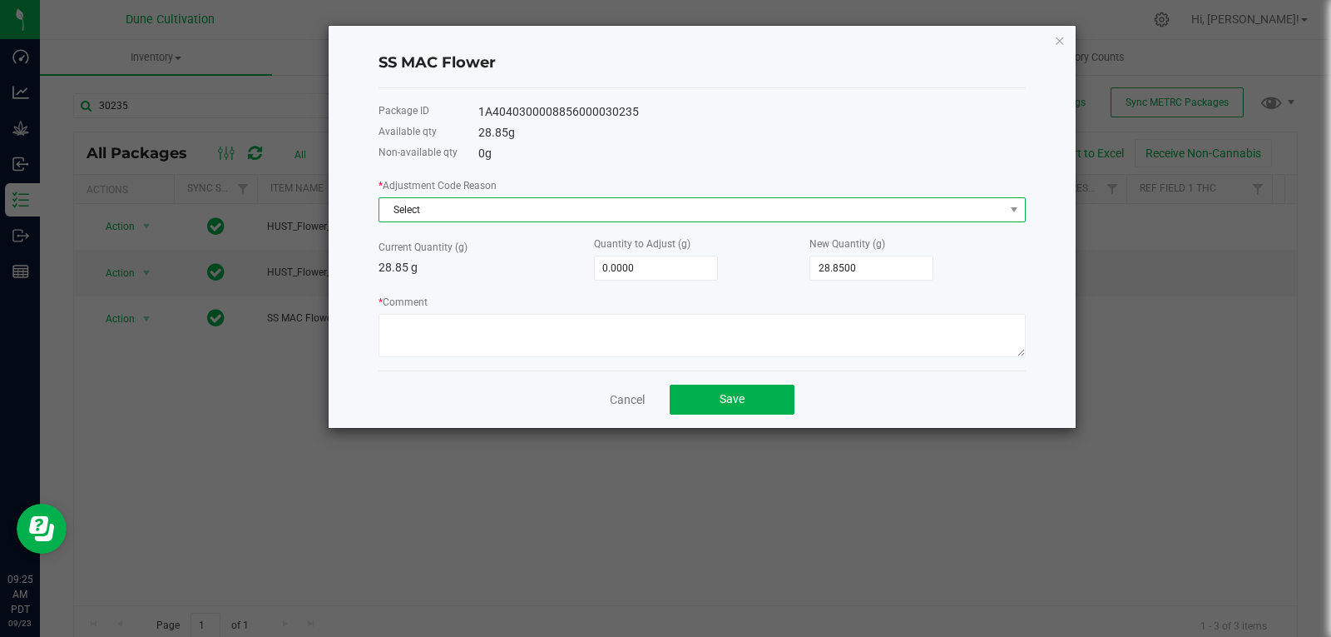
click at [652, 219] on span "Select" at bounding box center [691, 209] width 625 height 23
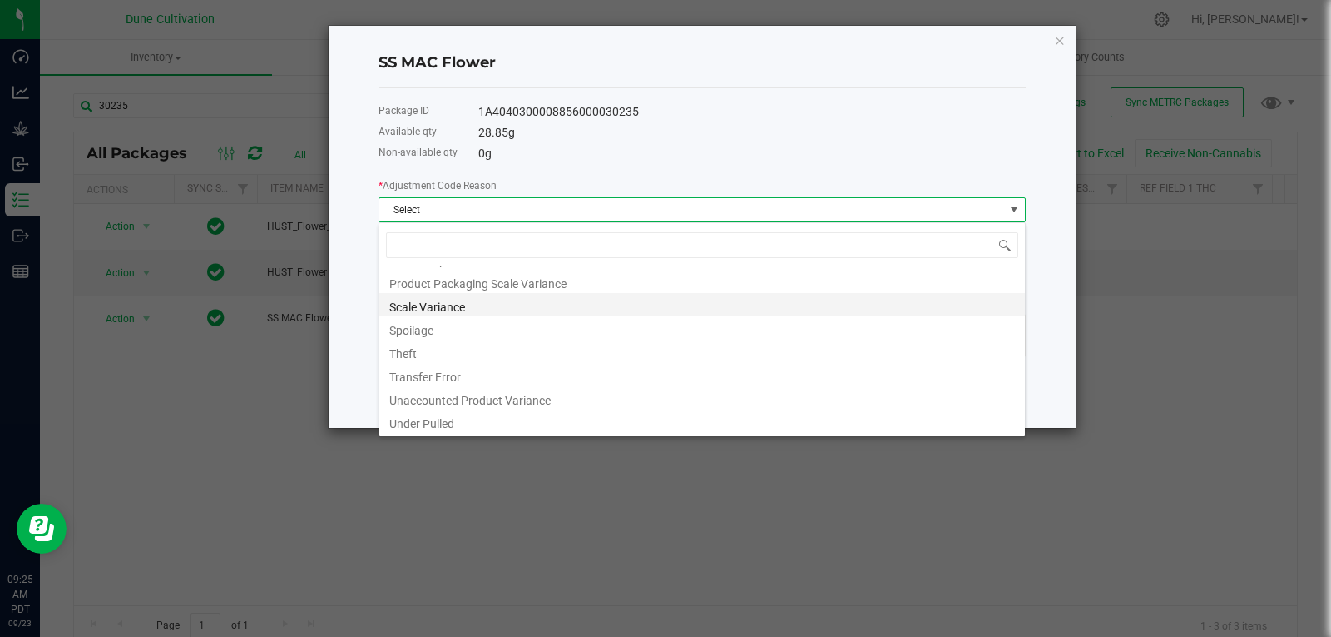
click at [536, 312] on li "Scale Variance" at bounding box center [702, 304] width 646 height 23
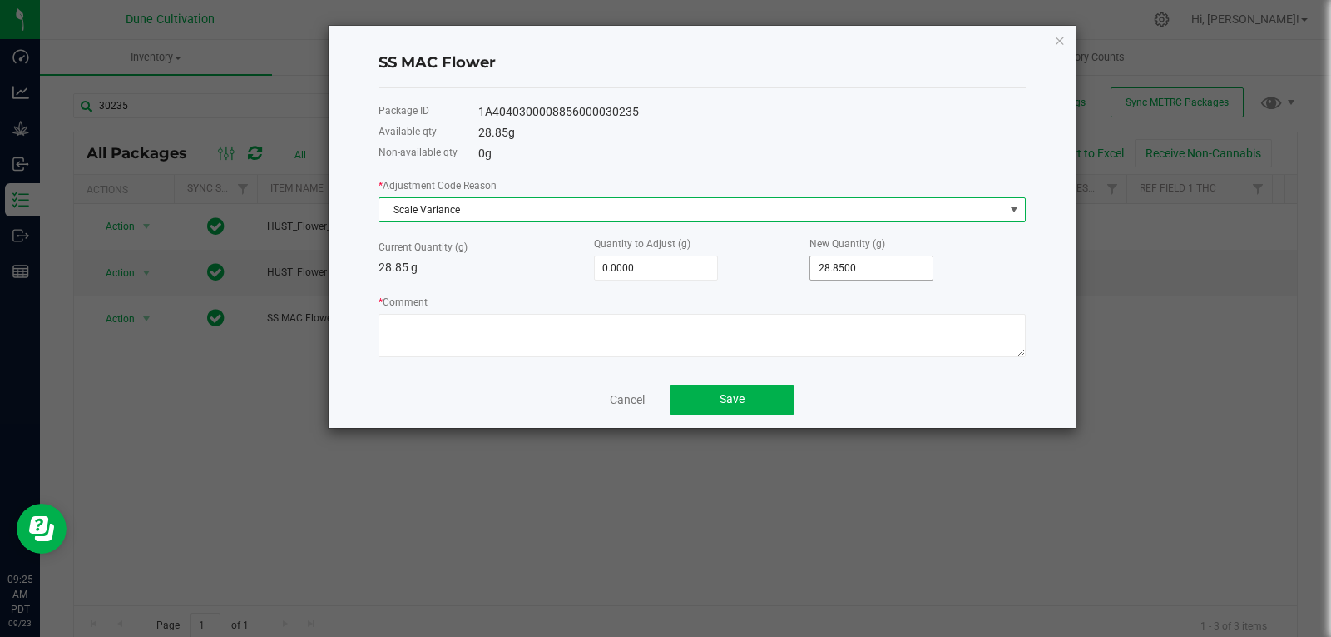
type input "28.85"
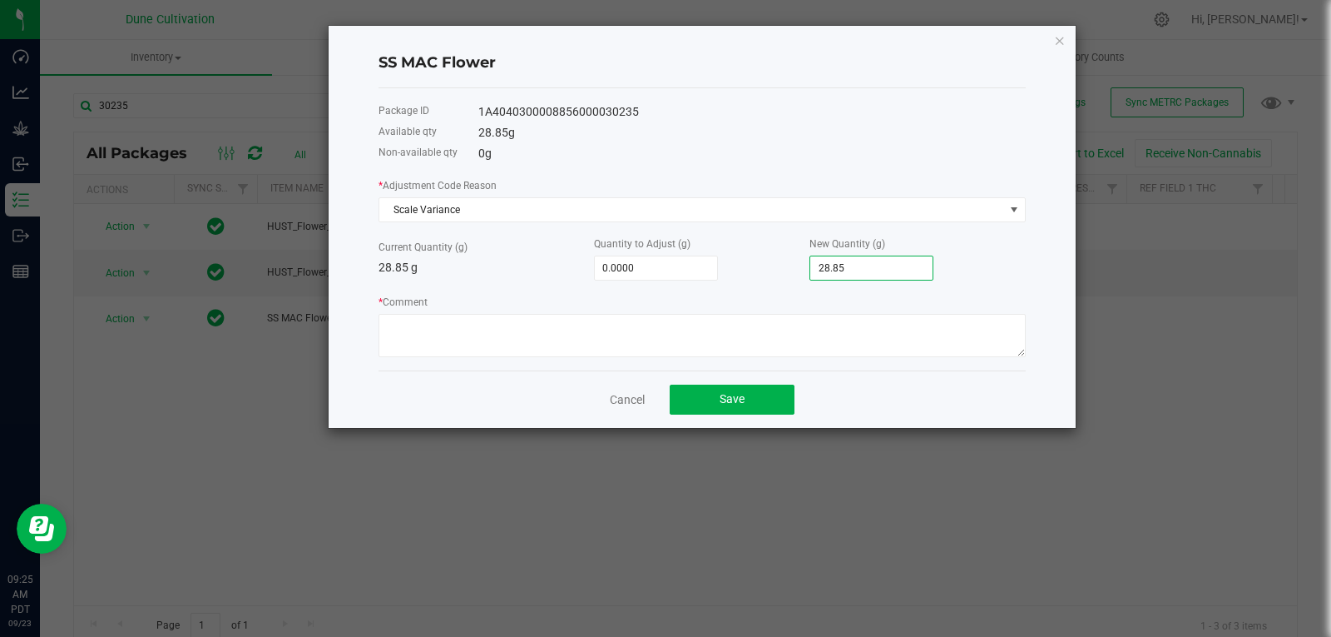
click at [870, 262] on input "28.85" at bounding box center [871, 267] width 122 height 23
type input "-28.8500"
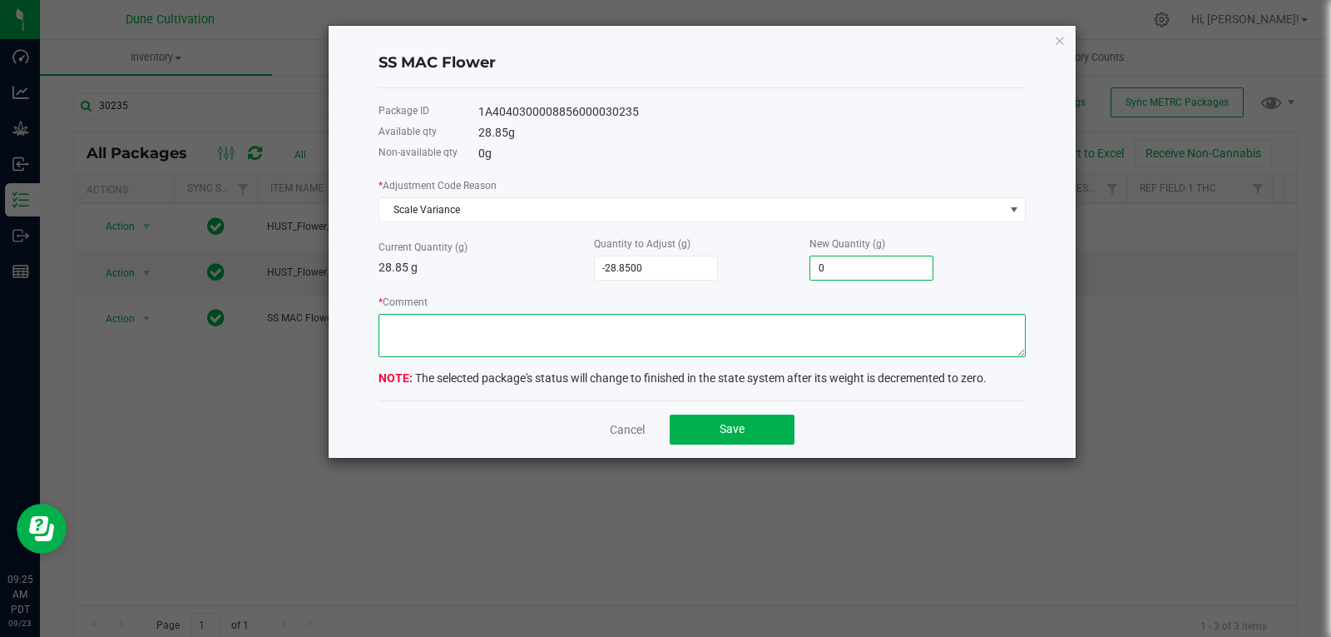
type input "0.0000"
click at [840, 315] on textarea "* Comment" at bounding box center [702, 335] width 647 height 43
type textarea "Scale Variance"
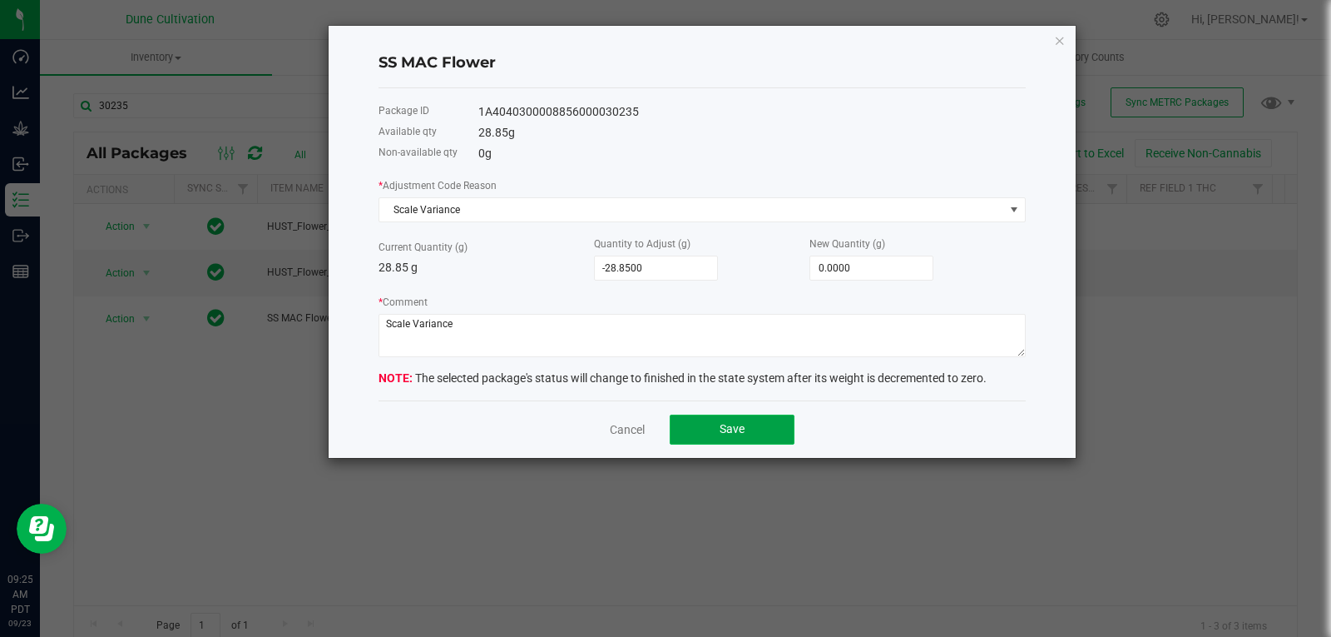
click at [736, 424] on span "Save" at bounding box center [732, 428] width 25 height 13
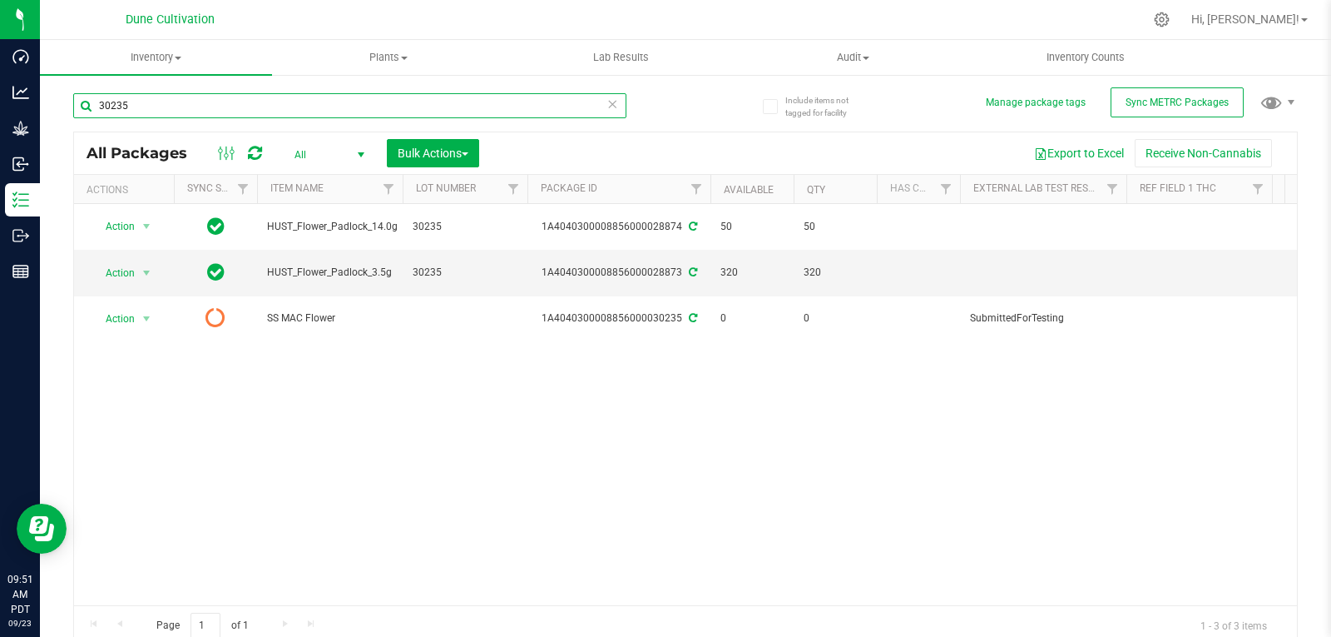
click at [166, 103] on input "30235" at bounding box center [349, 105] width 553 height 25
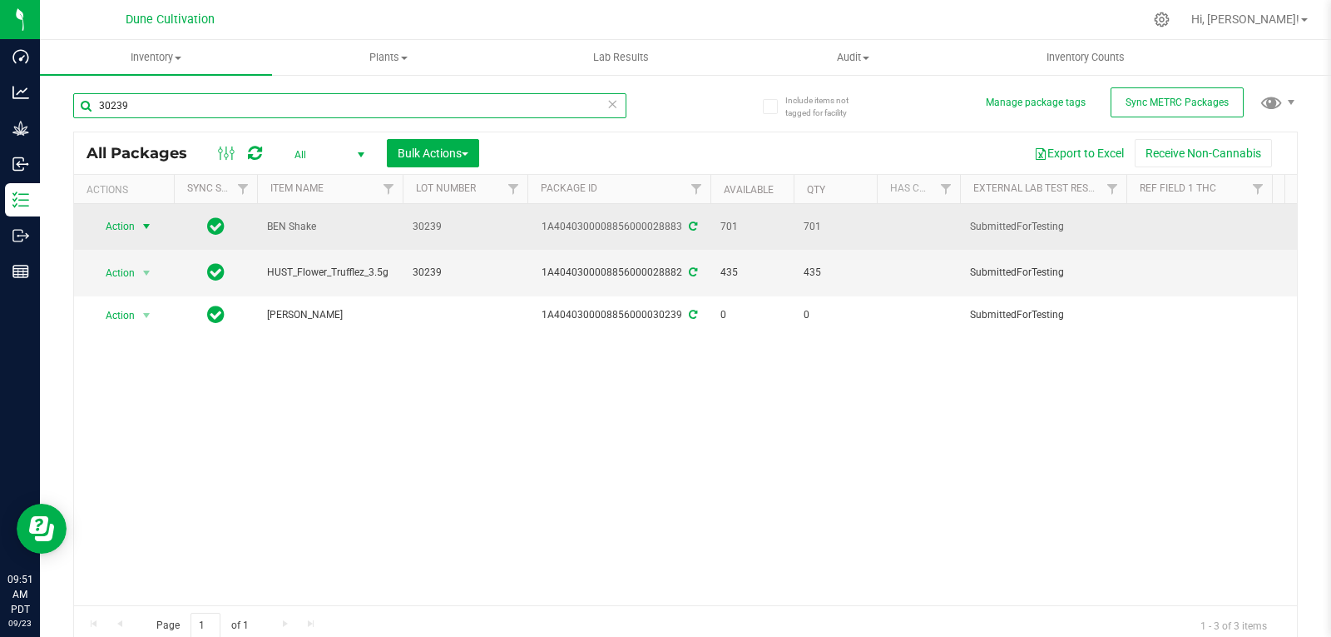
type input "30239"
click at [145, 221] on span "select" at bounding box center [146, 226] width 13 height 13
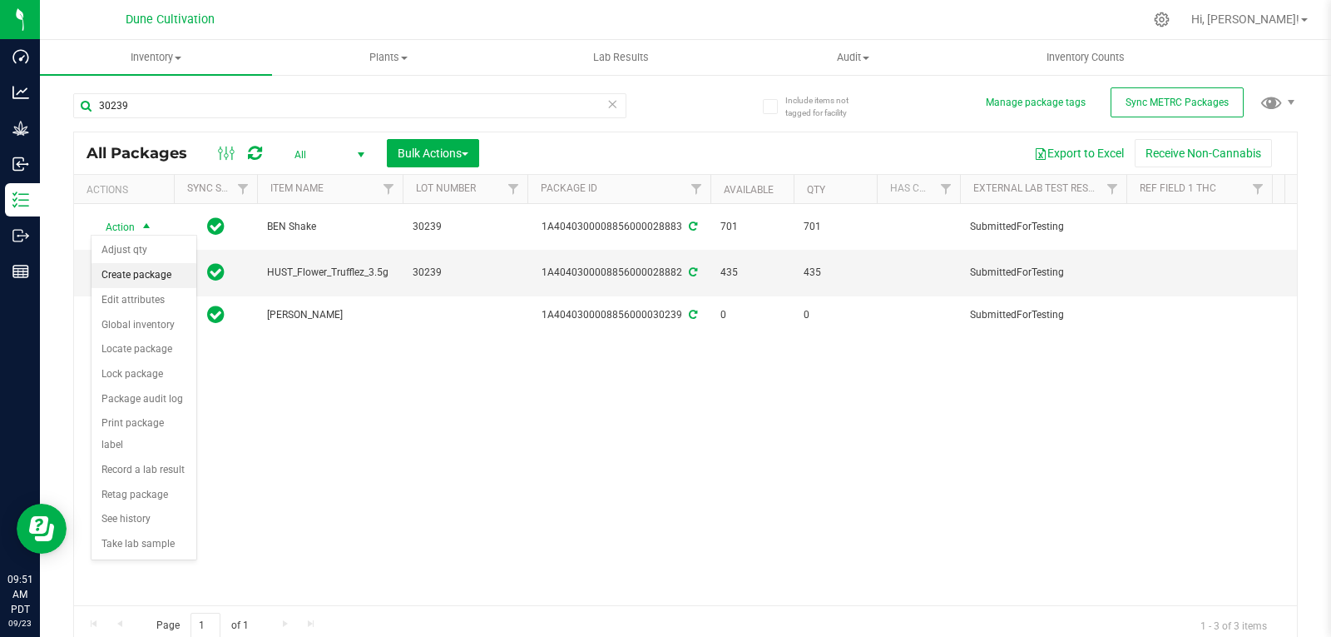
click at [138, 273] on li "Create package" at bounding box center [144, 275] width 105 height 25
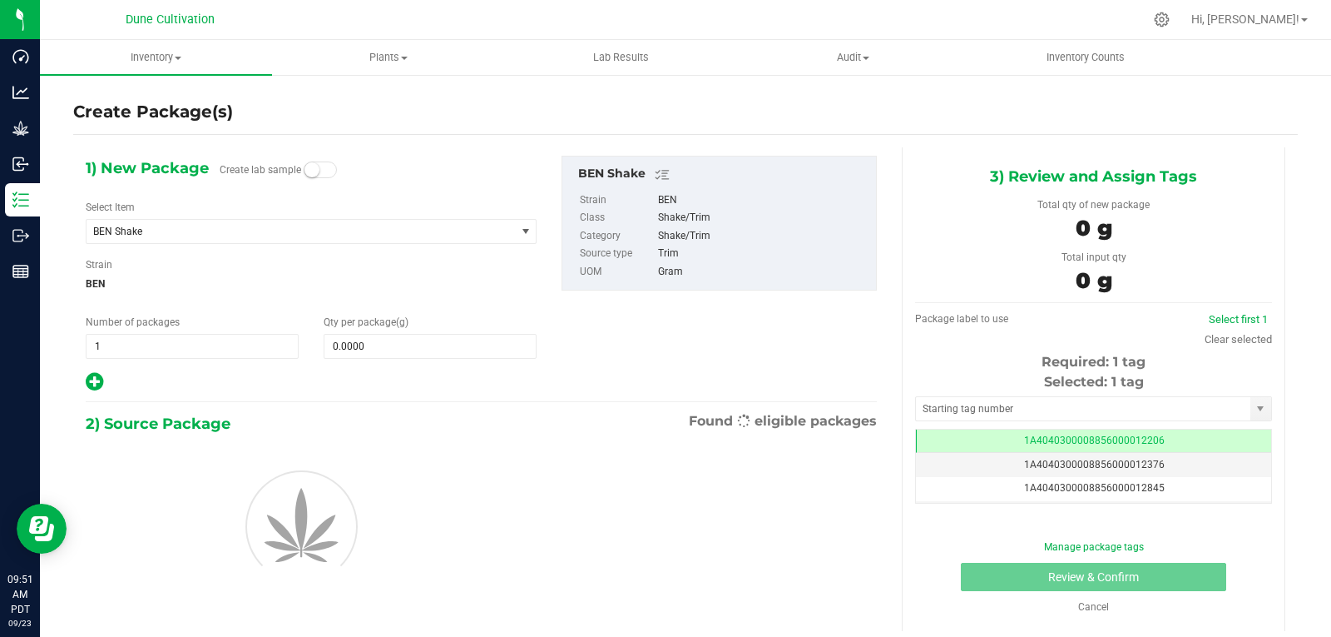
scroll to position [0, -1]
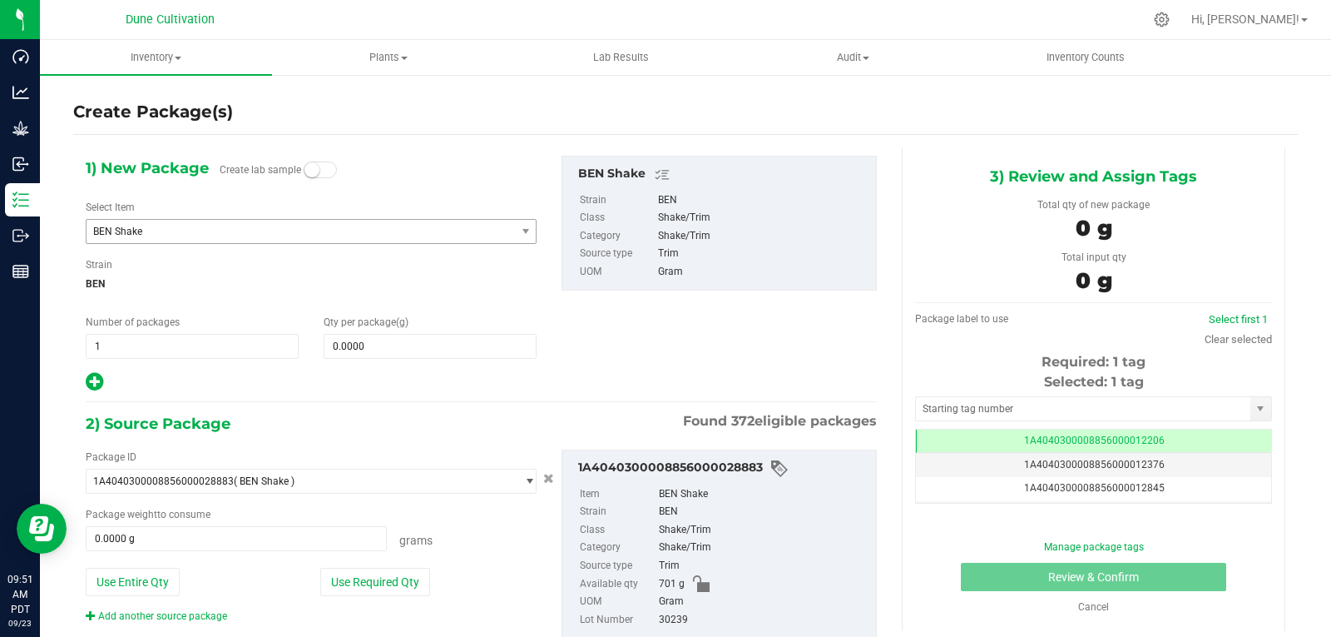
click at [306, 238] on span "BEN Shake" at bounding box center [301, 231] width 429 height 23
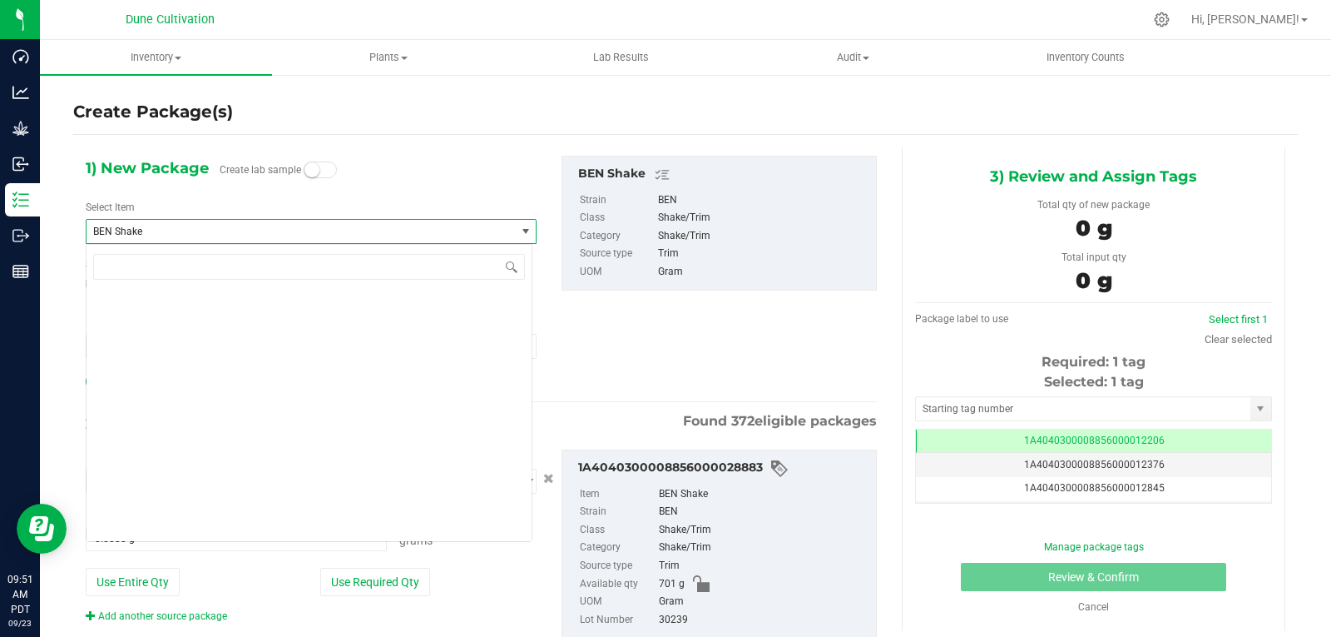
scroll to position [1188, 0]
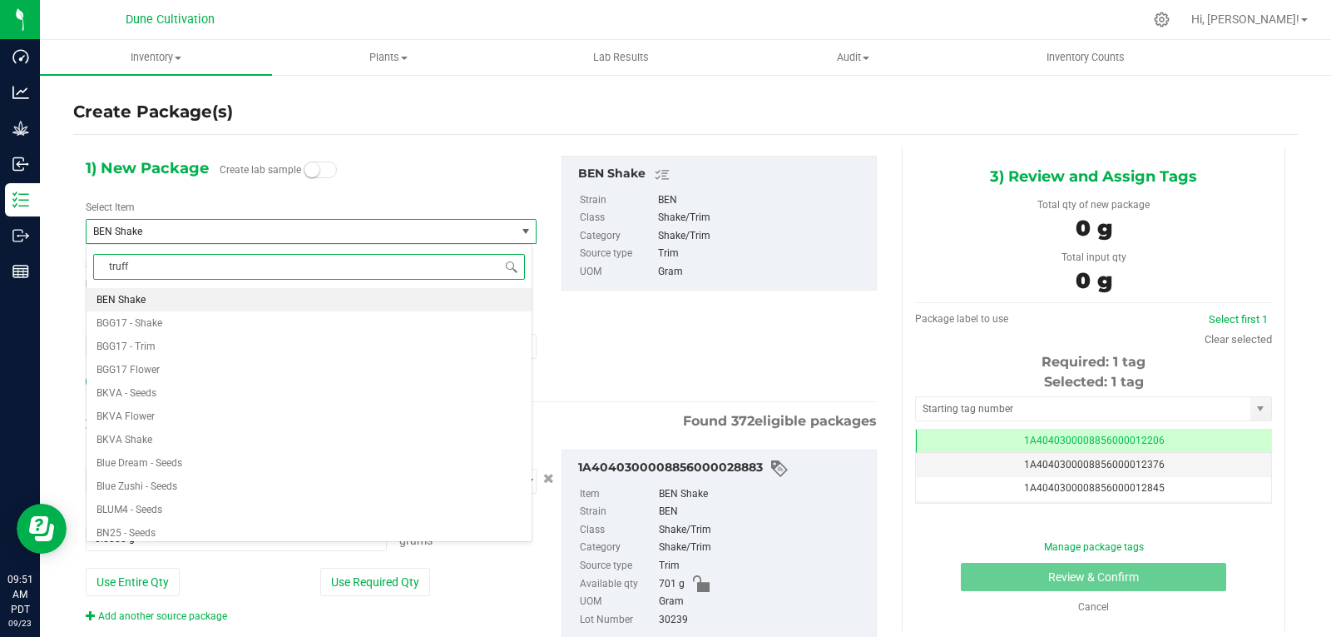
type input "truffl"
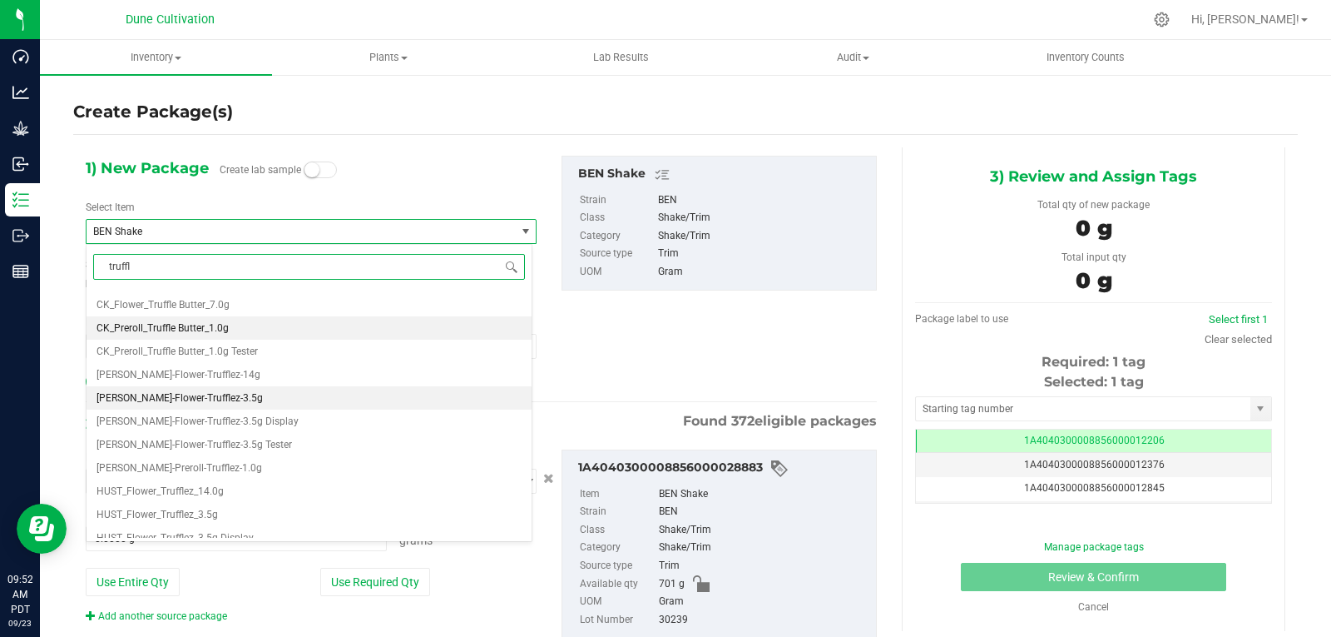
scroll to position [100, 0]
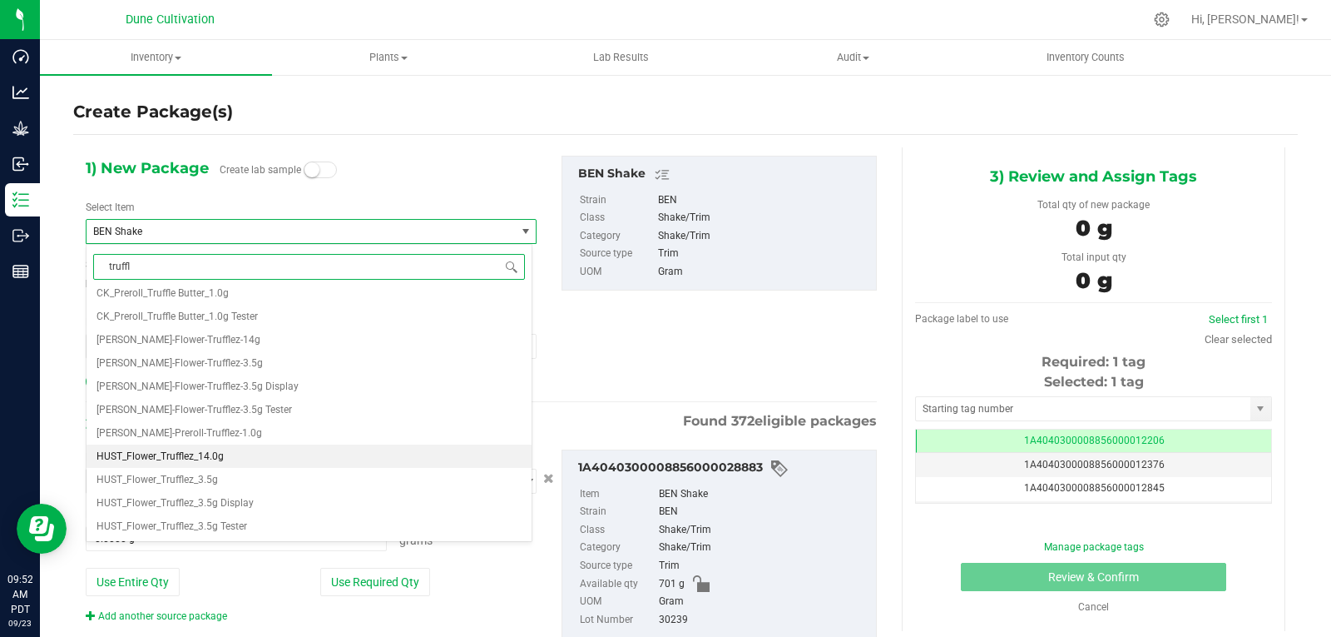
click at [225, 454] on li "HUST_Flower_Trufflez_14.0g" at bounding box center [309, 455] width 445 height 23
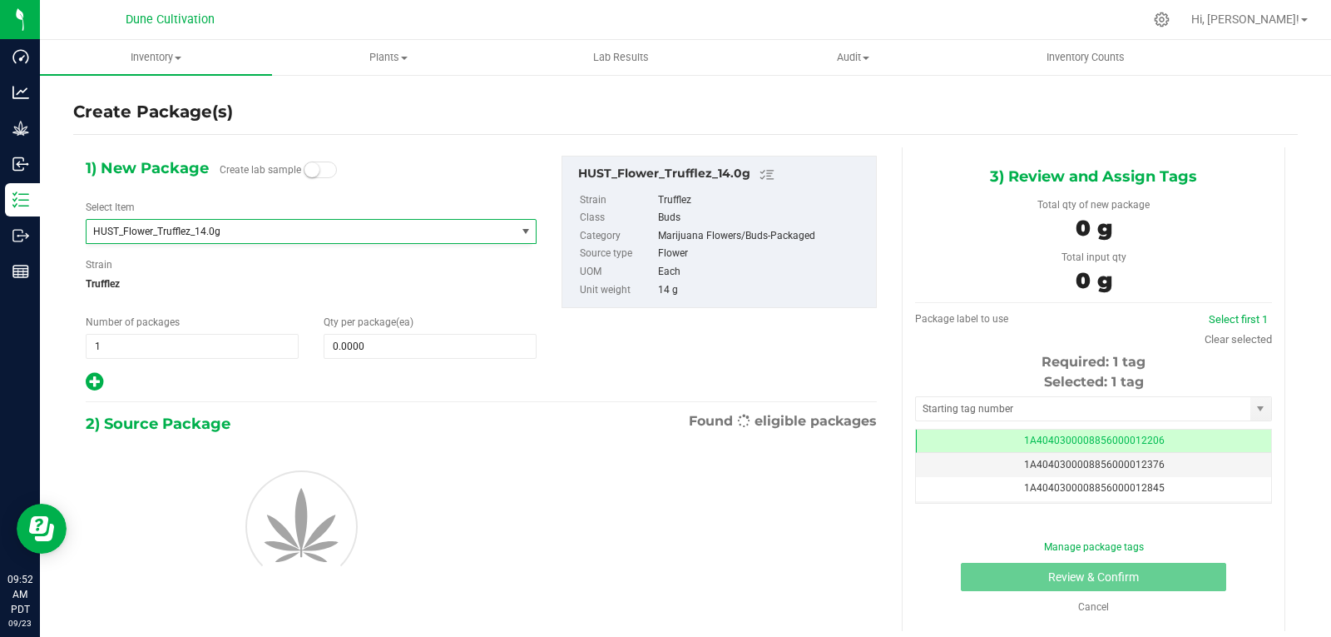
type input "0"
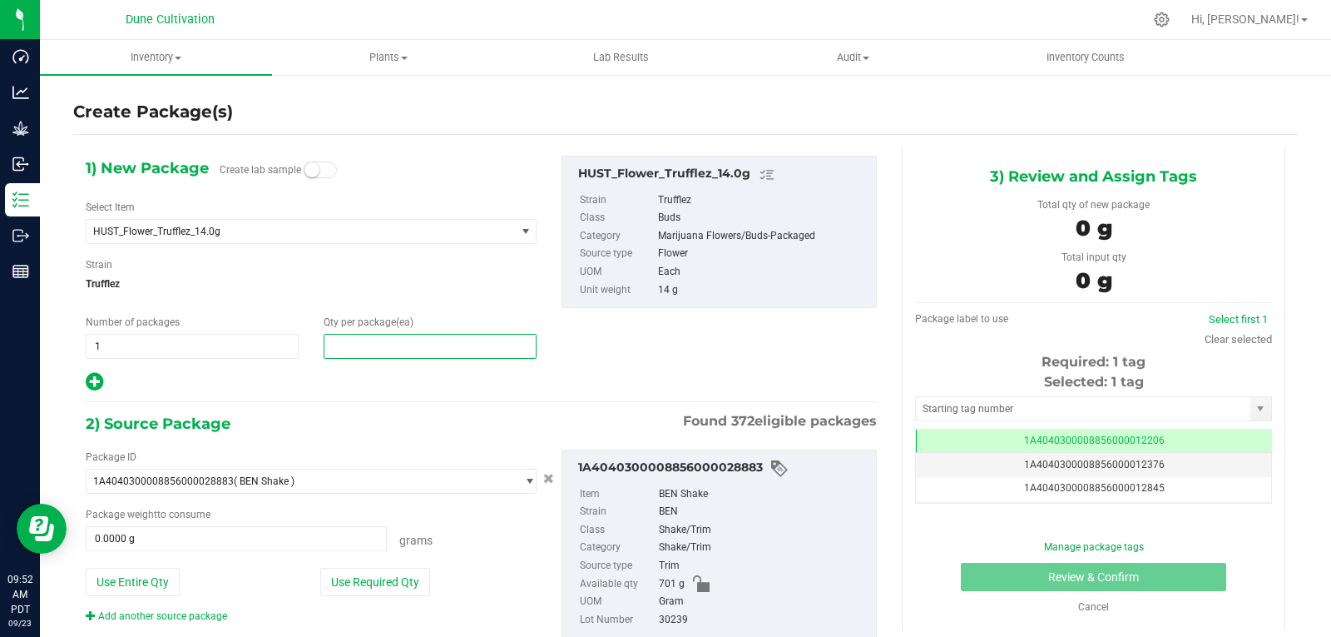
click at [347, 340] on span at bounding box center [430, 346] width 213 height 25
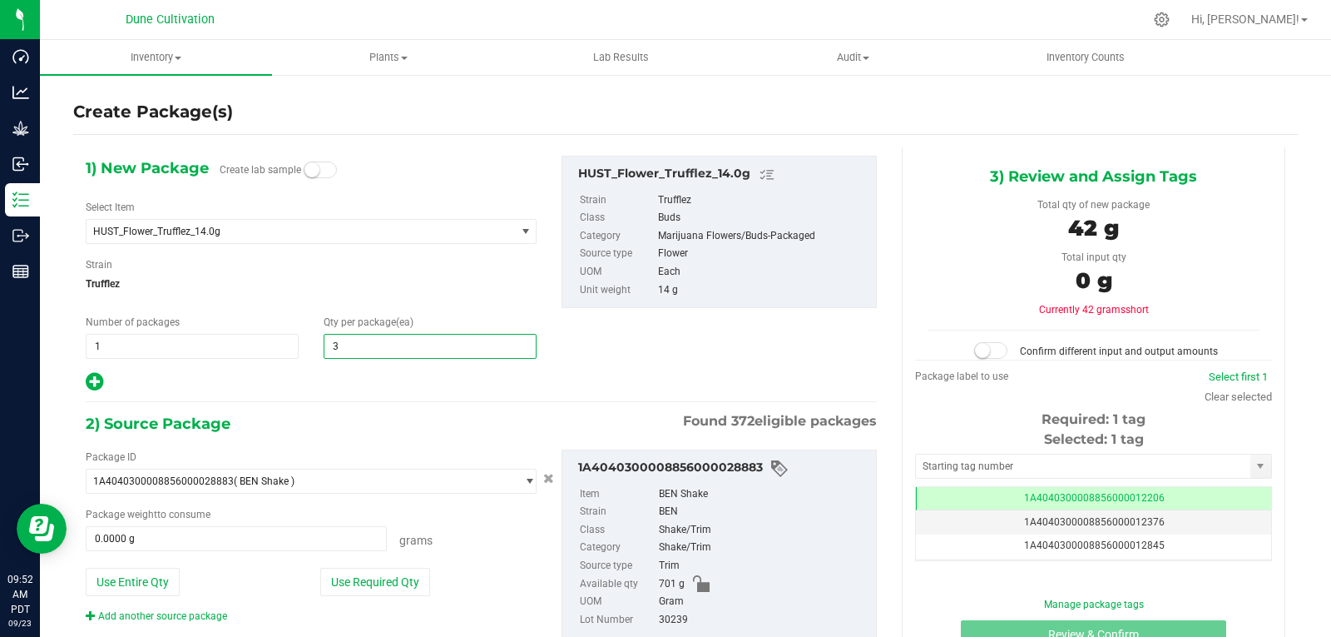
type input "30"
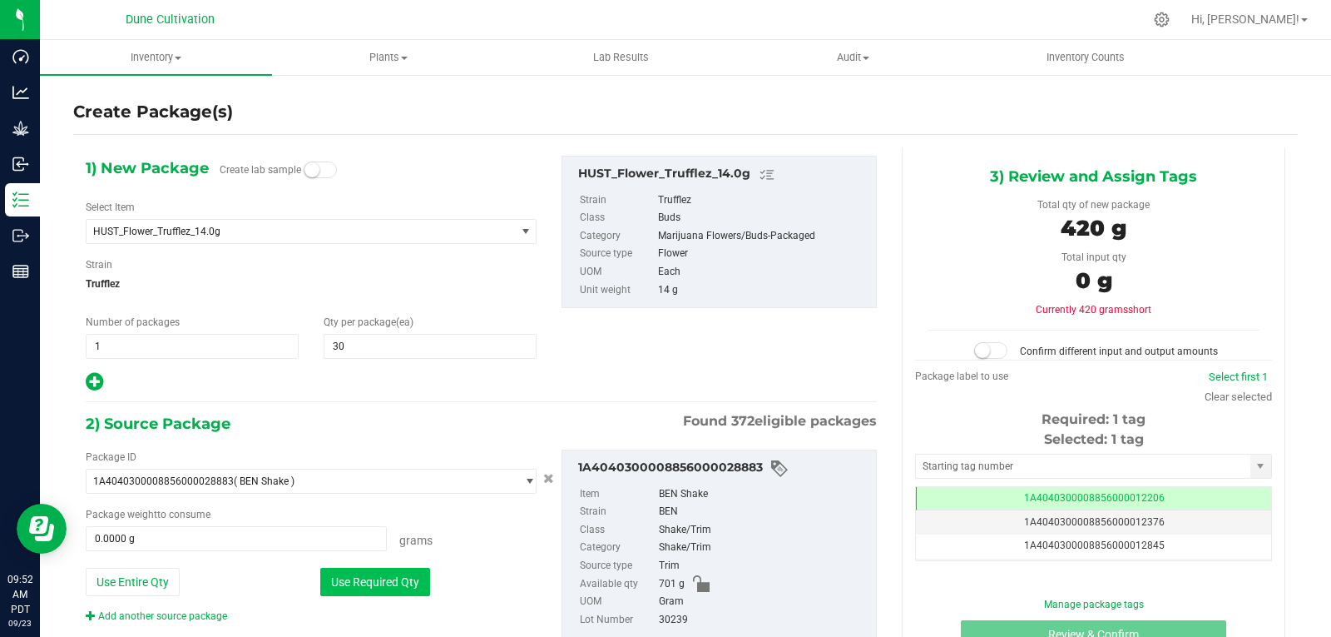
click at [351, 581] on button "Use Required Qty" at bounding box center [375, 582] width 110 height 28
type input "420.0000 g"
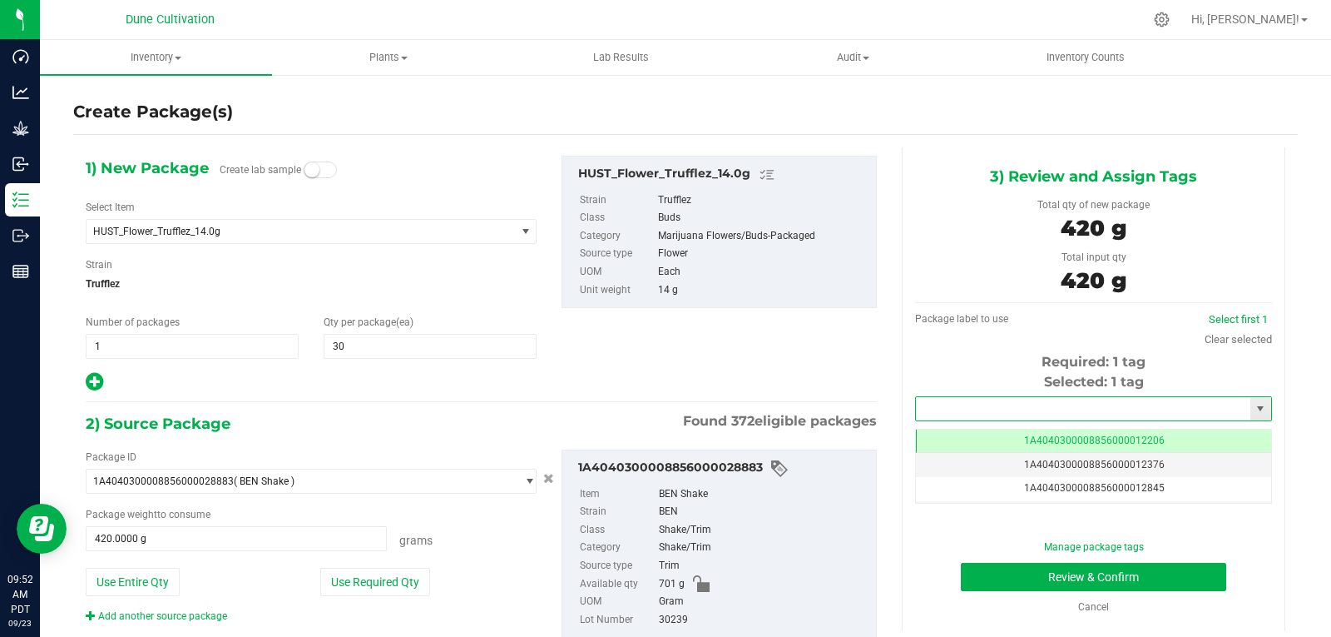
click at [964, 402] on input "text" at bounding box center [1083, 408] width 335 height 23
click at [964, 429] on li "1A4040300008856000028844" at bounding box center [1083, 436] width 351 height 25
type input "1A4040300008856000028844"
click at [1000, 582] on button "Review & Confirm" at bounding box center [1093, 577] width 265 height 28
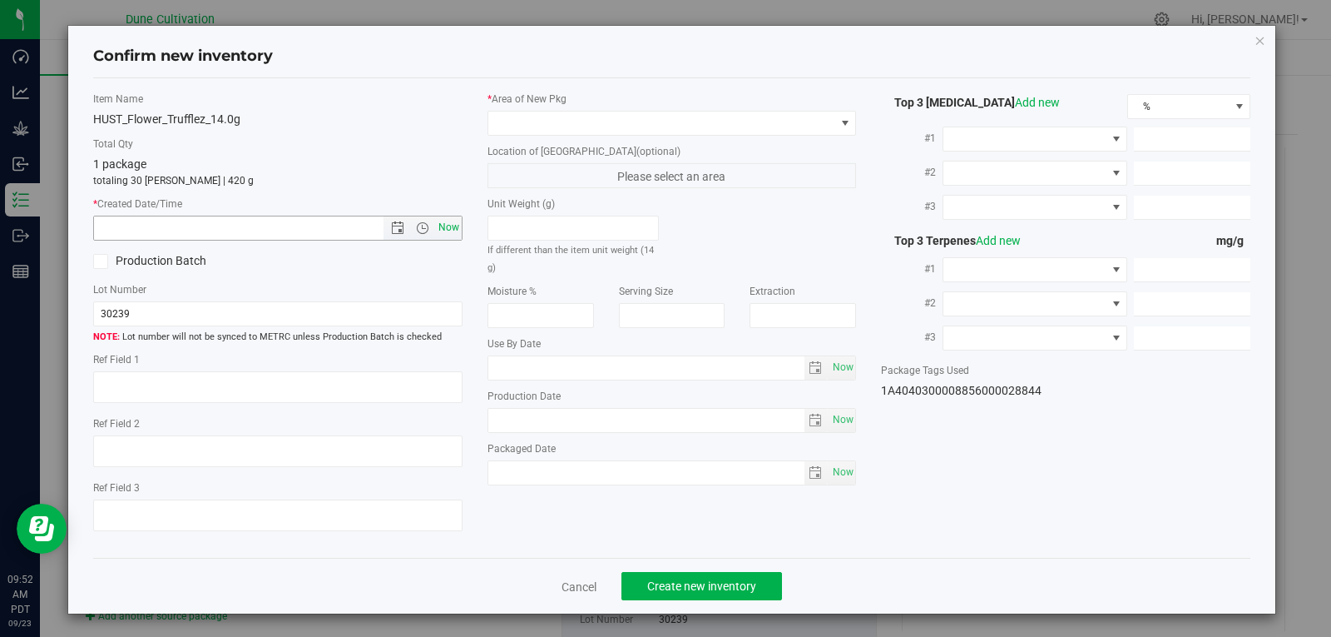
click at [443, 228] on span "Now" at bounding box center [448, 228] width 28 height 24
type input "[DATE] 9:52 AM"
click at [549, 121] on span at bounding box center [661, 123] width 347 height 23
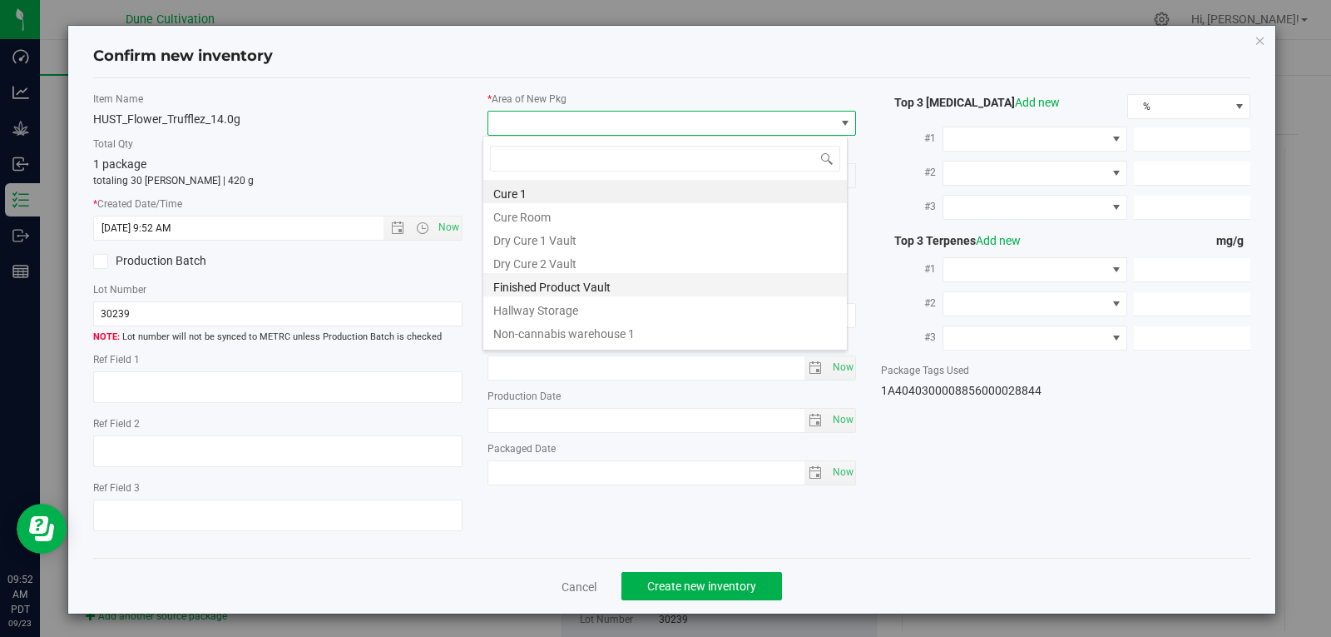
click at [550, 285] on li "Finished Product Vault" at bounding box center [665, 284] width 364 height 23
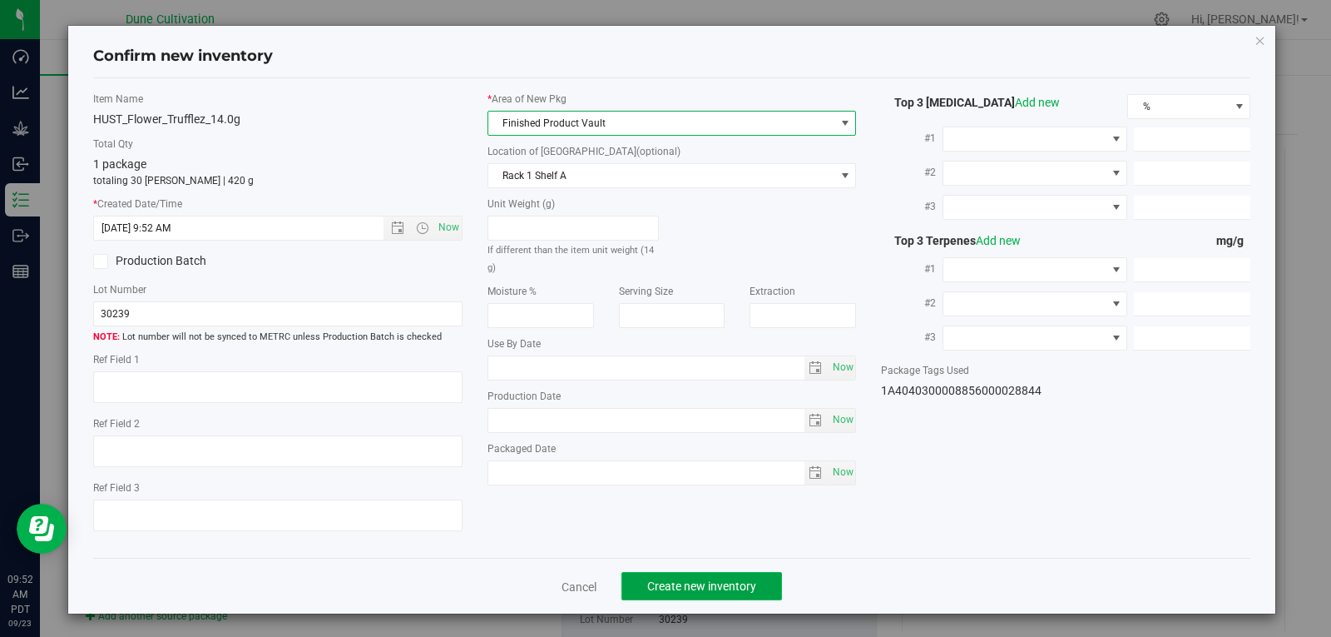
click at [651, 575] on button "Create new inventory" at bounding box center [702, 586] width 161 height 28
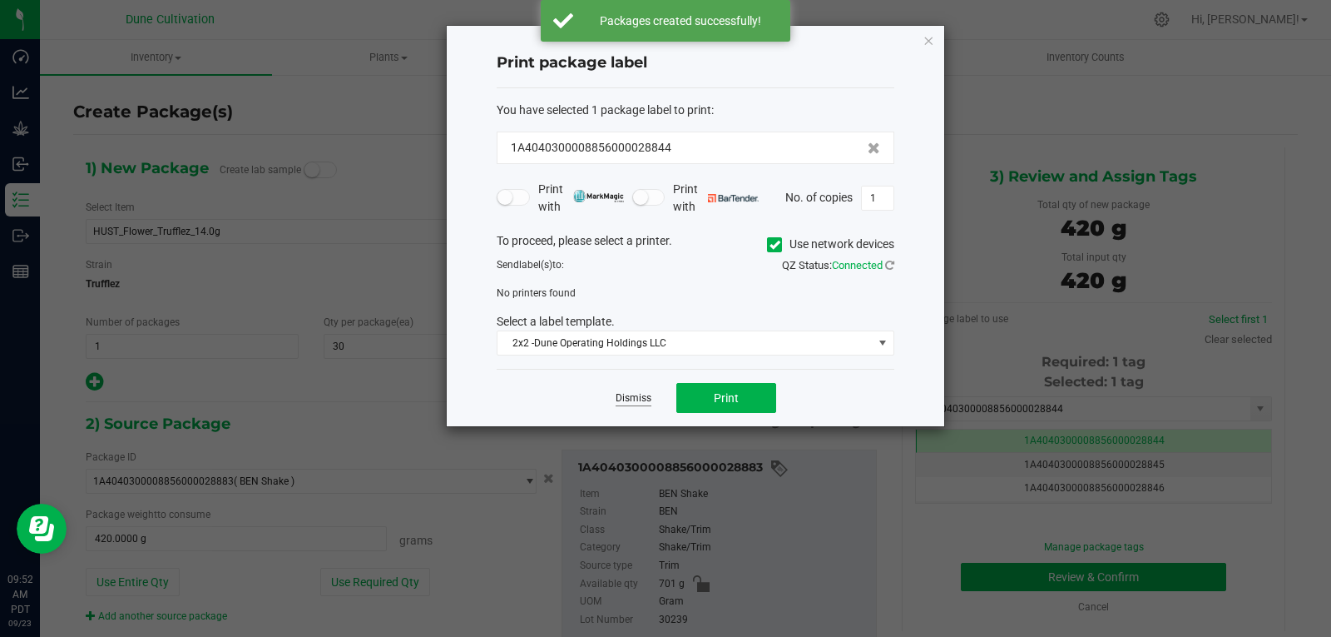
click at [624, 399] on link "Dismiss" at bounding box center [634, 398] width 36 height 14
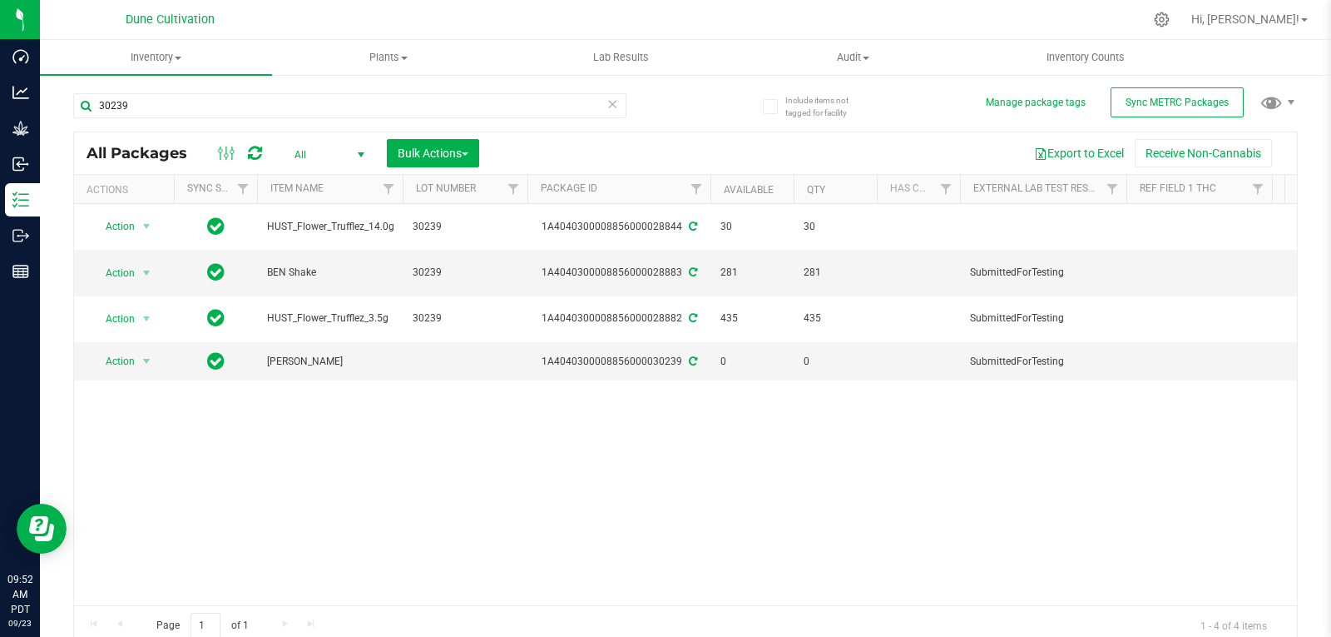
click at [459, 446] on div "Action Action Adjust qty Create package Edit attributes Global inventory Locate…" at bounding box center [685, 404] width 1223 height 401
